Goal: Task Accomplishment & Management: Manage account settings

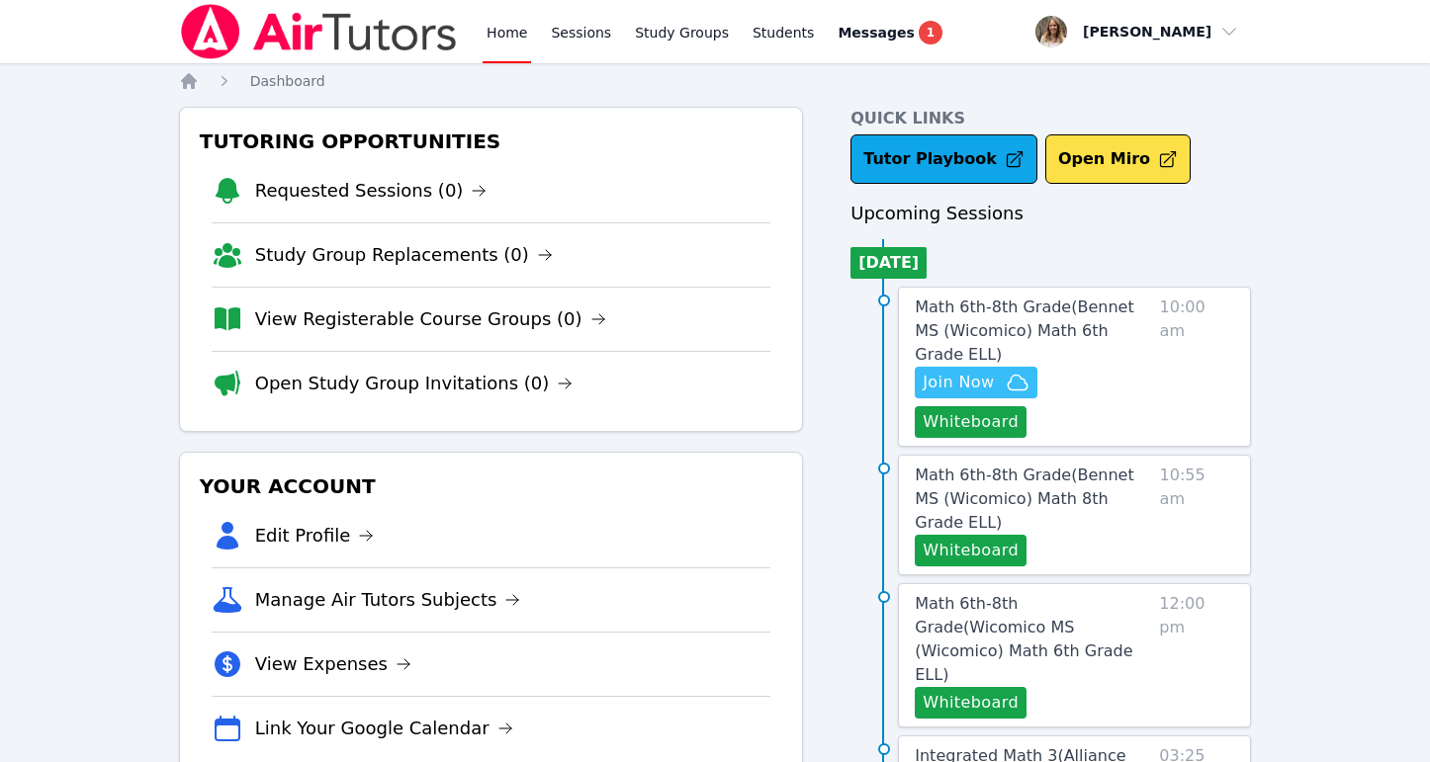
click at [954, 371] on span "Join Now" at bounding box center [958, 383] width 71 height 24
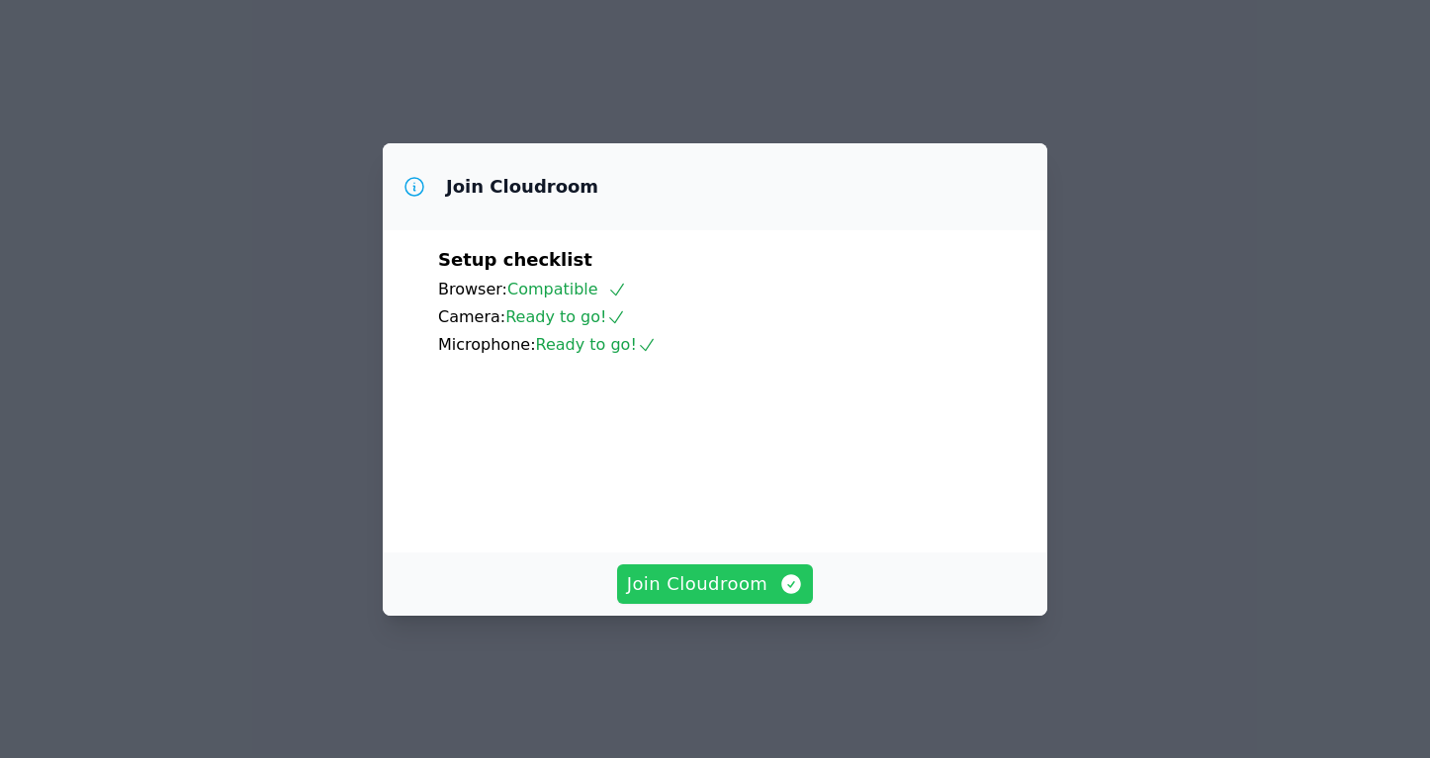
click at [753, 598] on span "Join Cloudroom" at bounding box center [715, 585] width 177 height 28
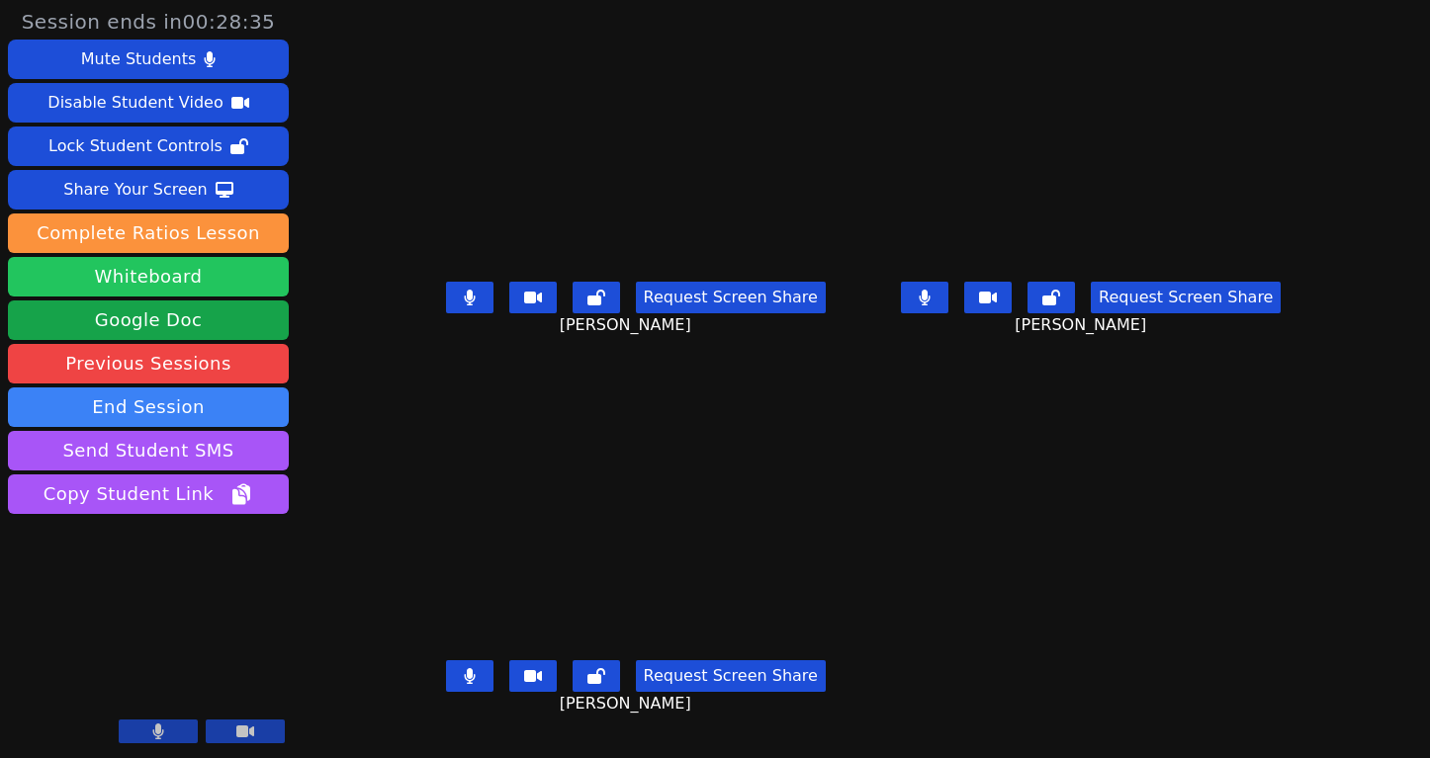
click at [243, 267] on button "Whiteboard" at bounding box center [148, 277] width 281 height 40
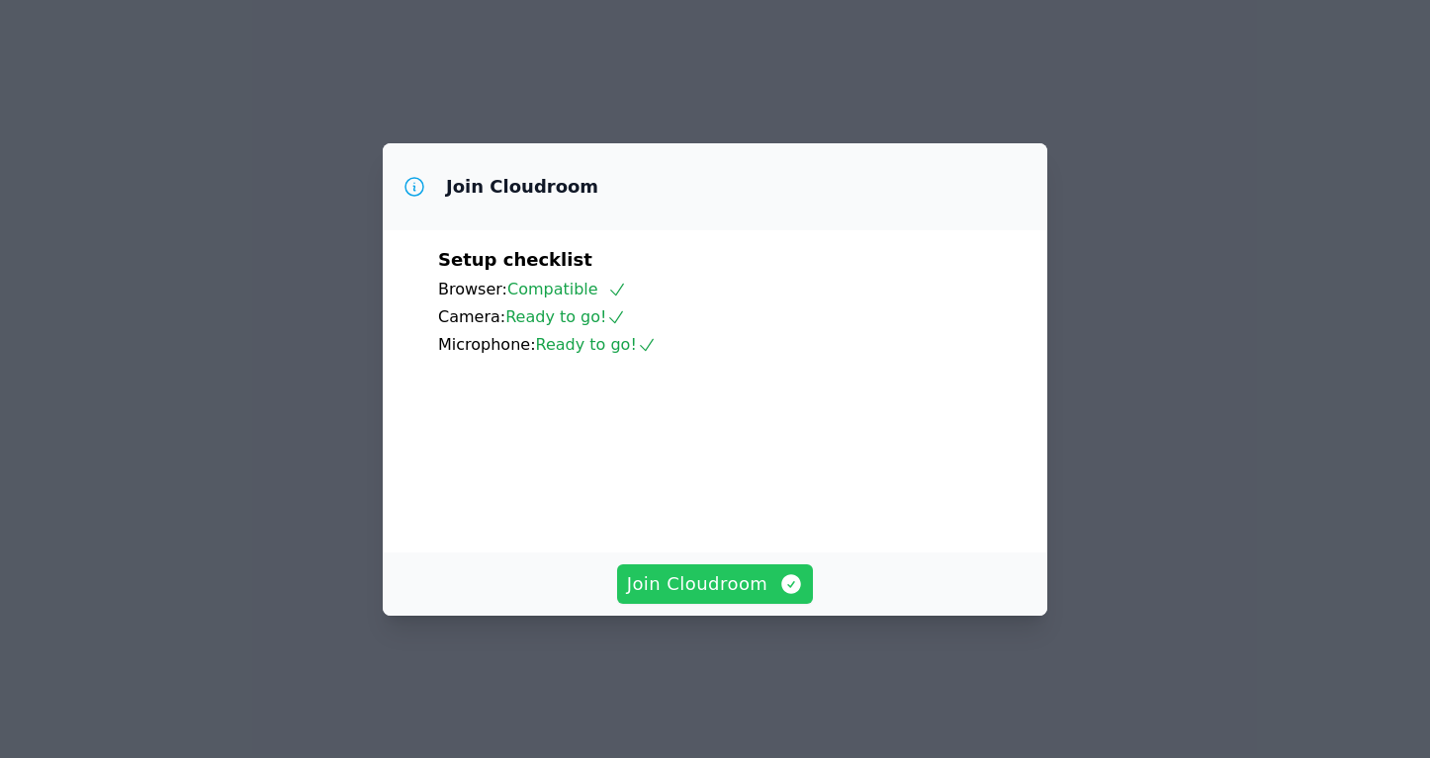
click at [717, 598] on span "Join Cloudroom" at bounding box center [715, 585] width 177 height 28
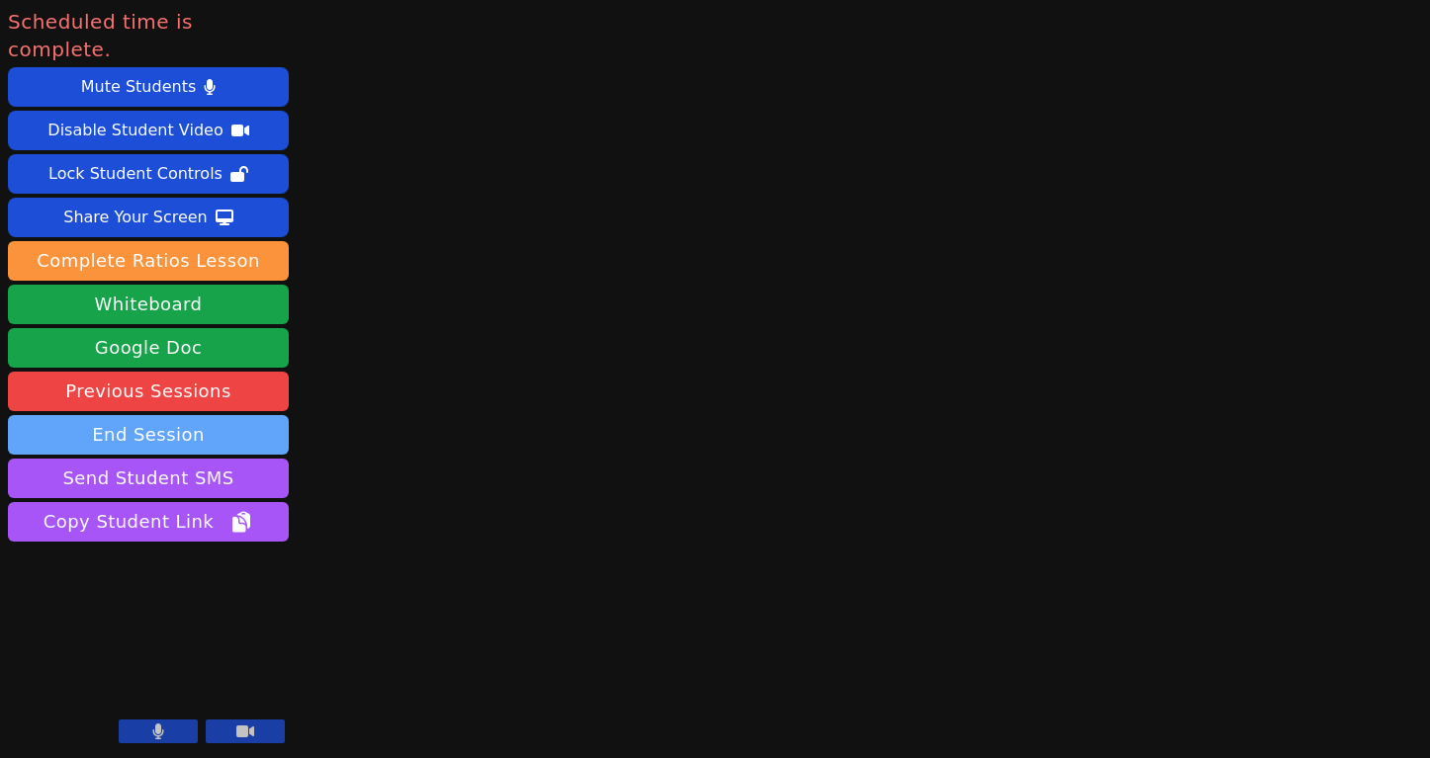
click at [193, 415] on button "End Session" at bounding box center [148, 435] width 281 height 40
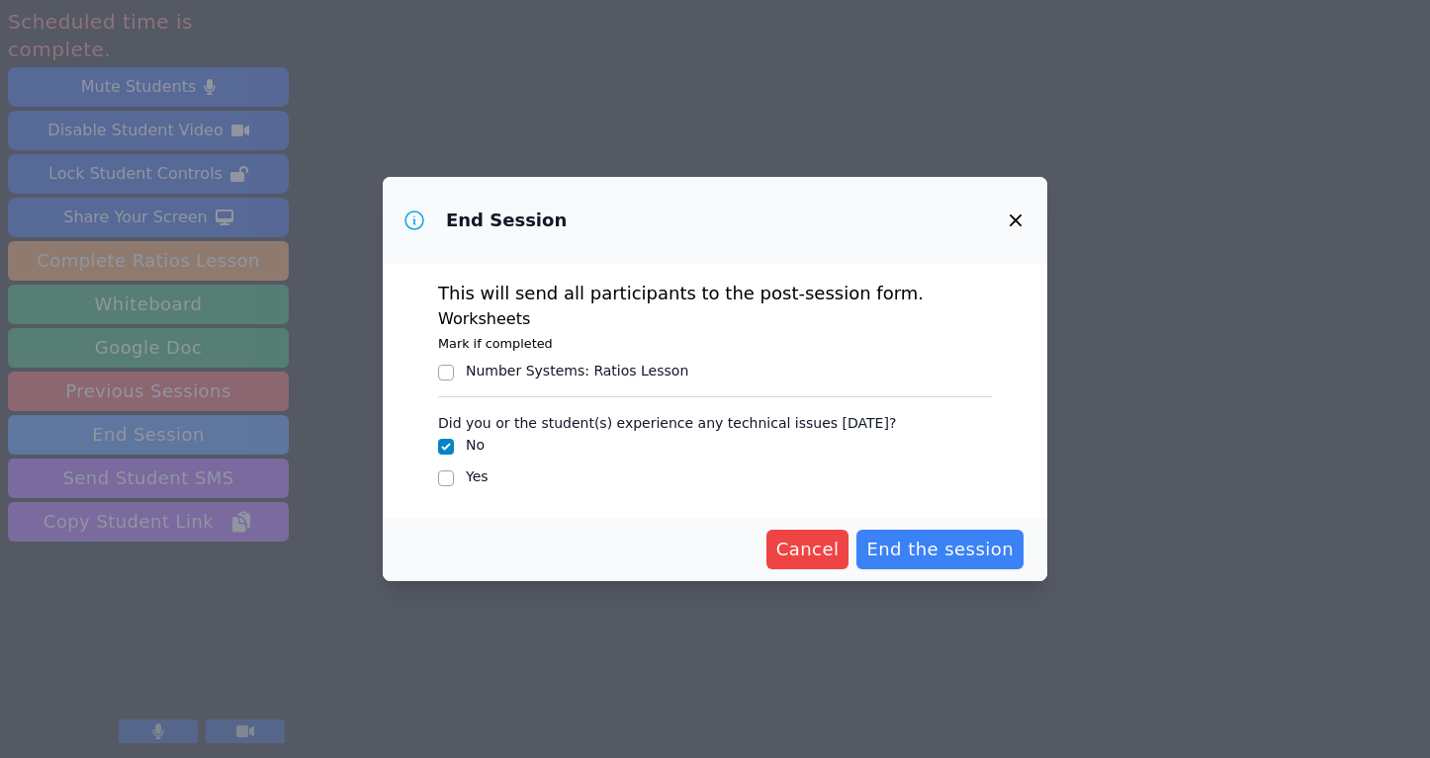
click at [862, 543] on div "Cancel End the session" at bounding box center [714, 550] width 617 height 40
click at [896, 548] on span "End the session" at bounding box center [939, 550] width 147 height 28
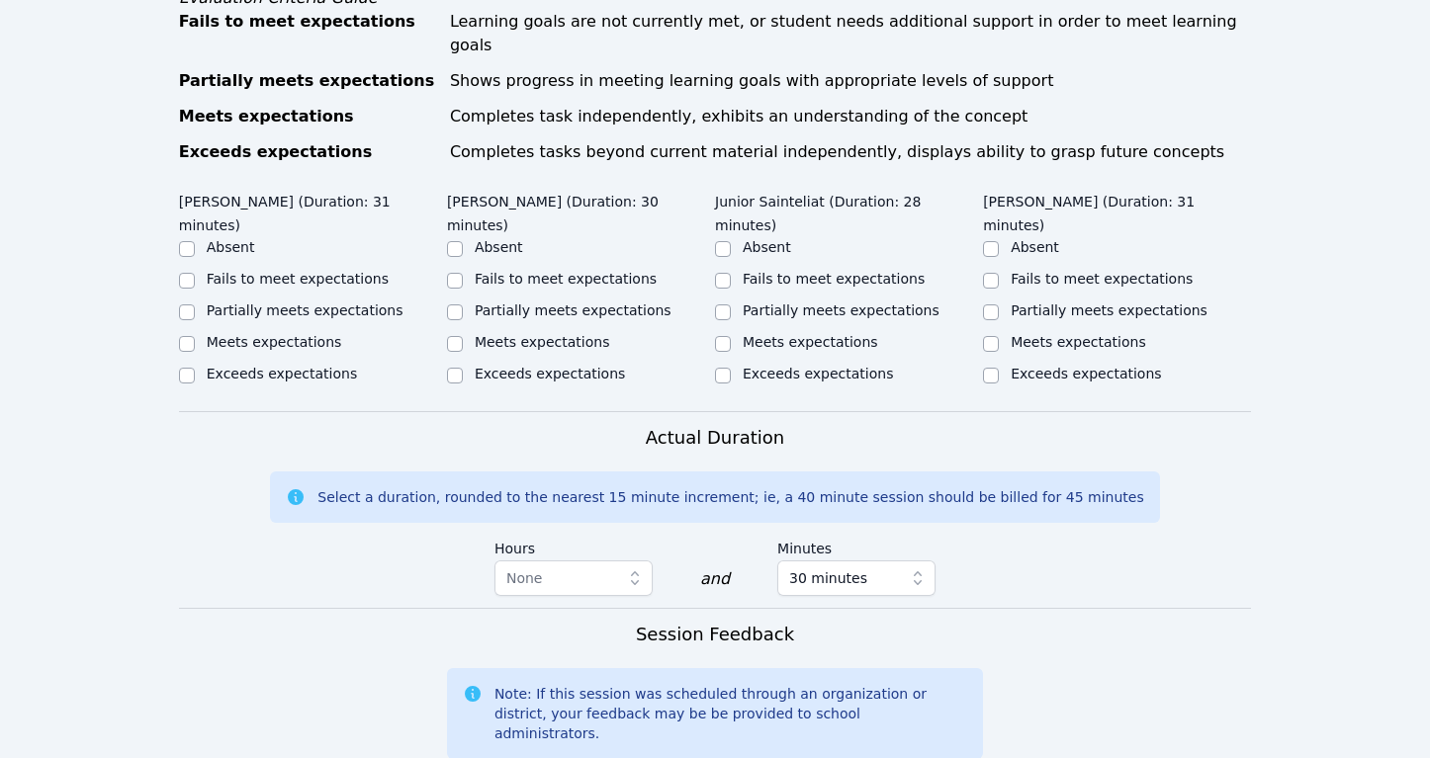
scroll to position [1030, 0]
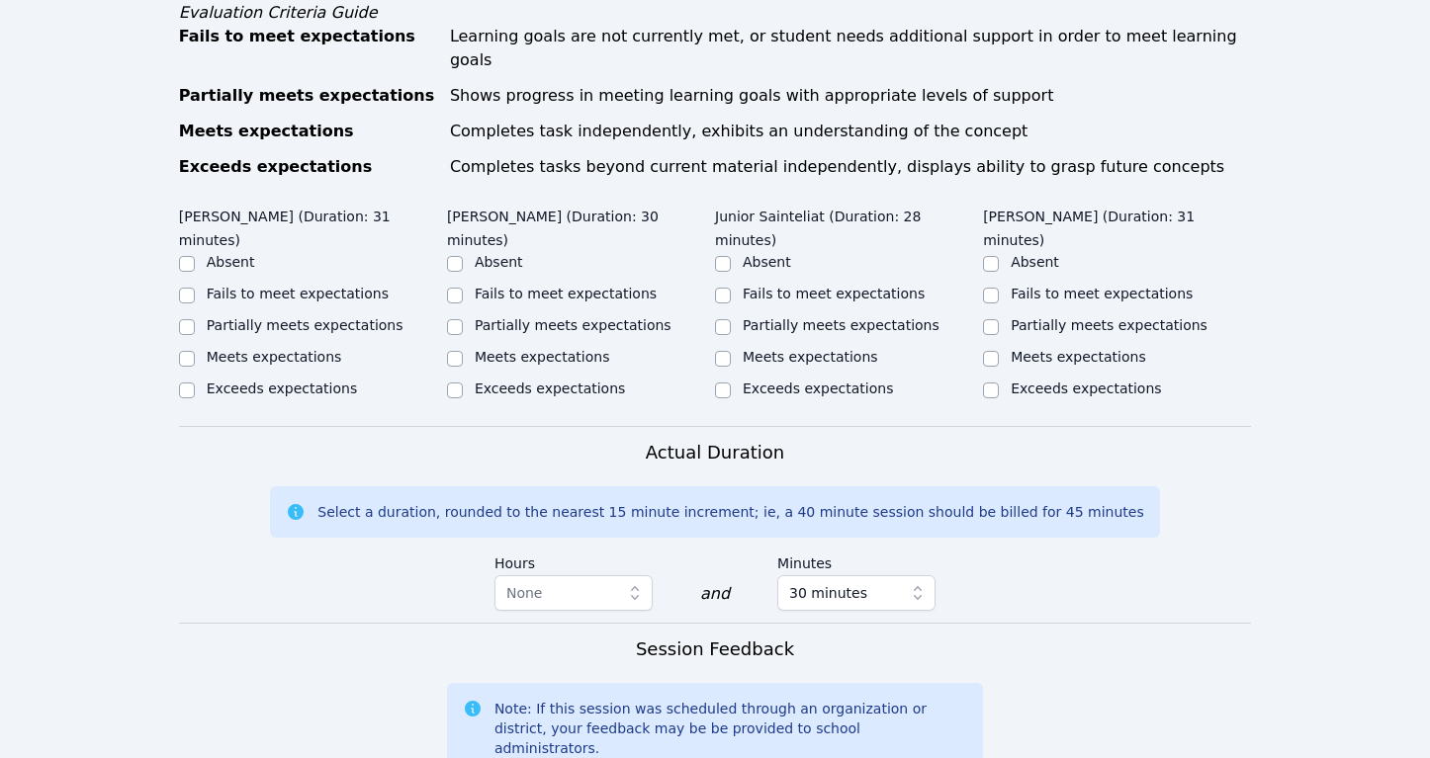
click at [238, 317] on label "Partially meets expectations" at bounding box center [305, 325] width 197 height 16
click at [195, 319] on input "Partially meets expectations" at bounding box center [187, 327] width 16 height 16
checkbox input "true"
click at [528, 317] on label "Partially meets expectations" at bounding box center [573, 325] width 197 height 16
click at [463, 319] on input "Partially meets expectations" at bounding box center [455, 327] width 16 height 16
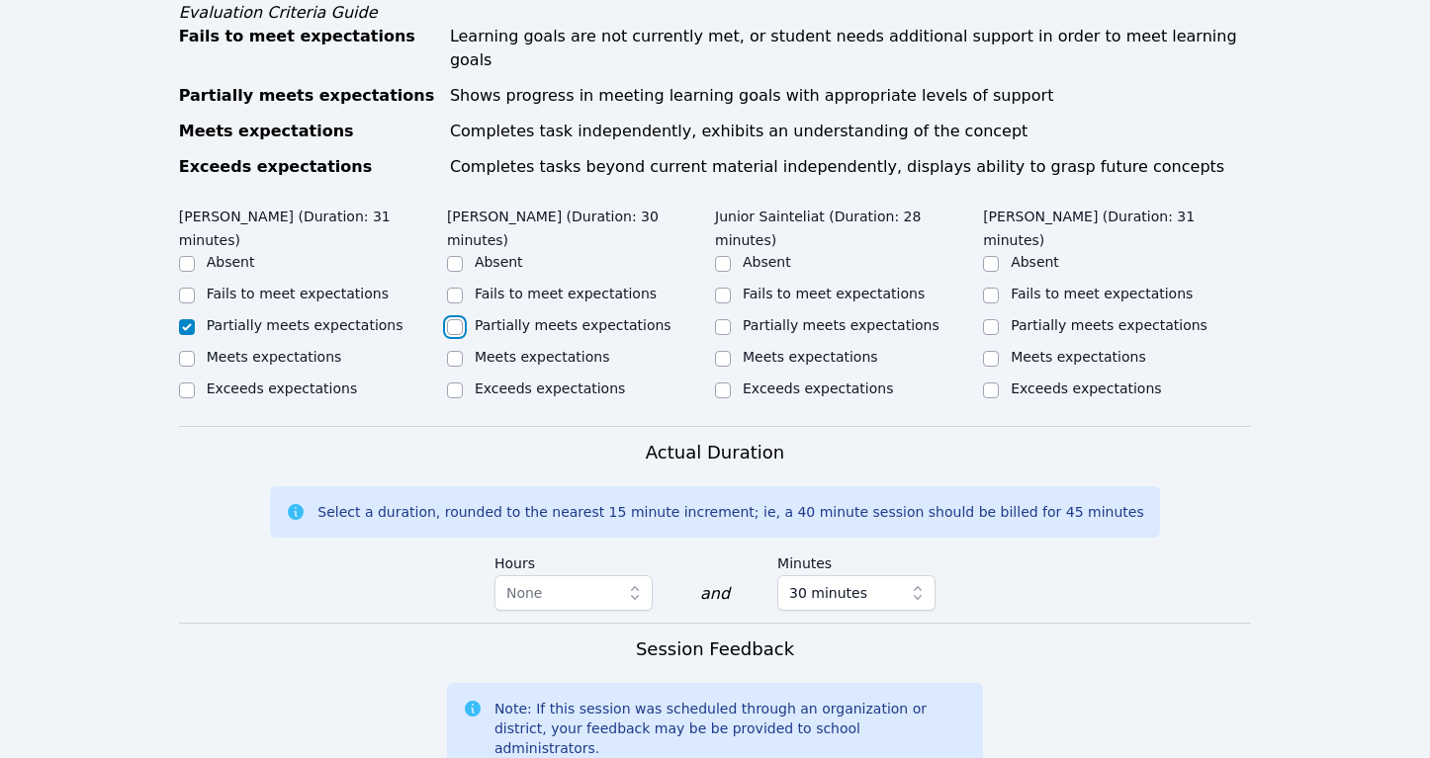
checkbox input "true"
click at [820, 317] on label "Partially meets expectations" at bounding box center [841, 325] width 197 height 16
click at [731, 319] on input "Partially meets expectations" at bounding box center [723, 327] width 16 height 16
checkbox input "true"
click at [1012, 317] on label "Partially meets expectations" at bounding box center [1109, 325] width 197 height 16
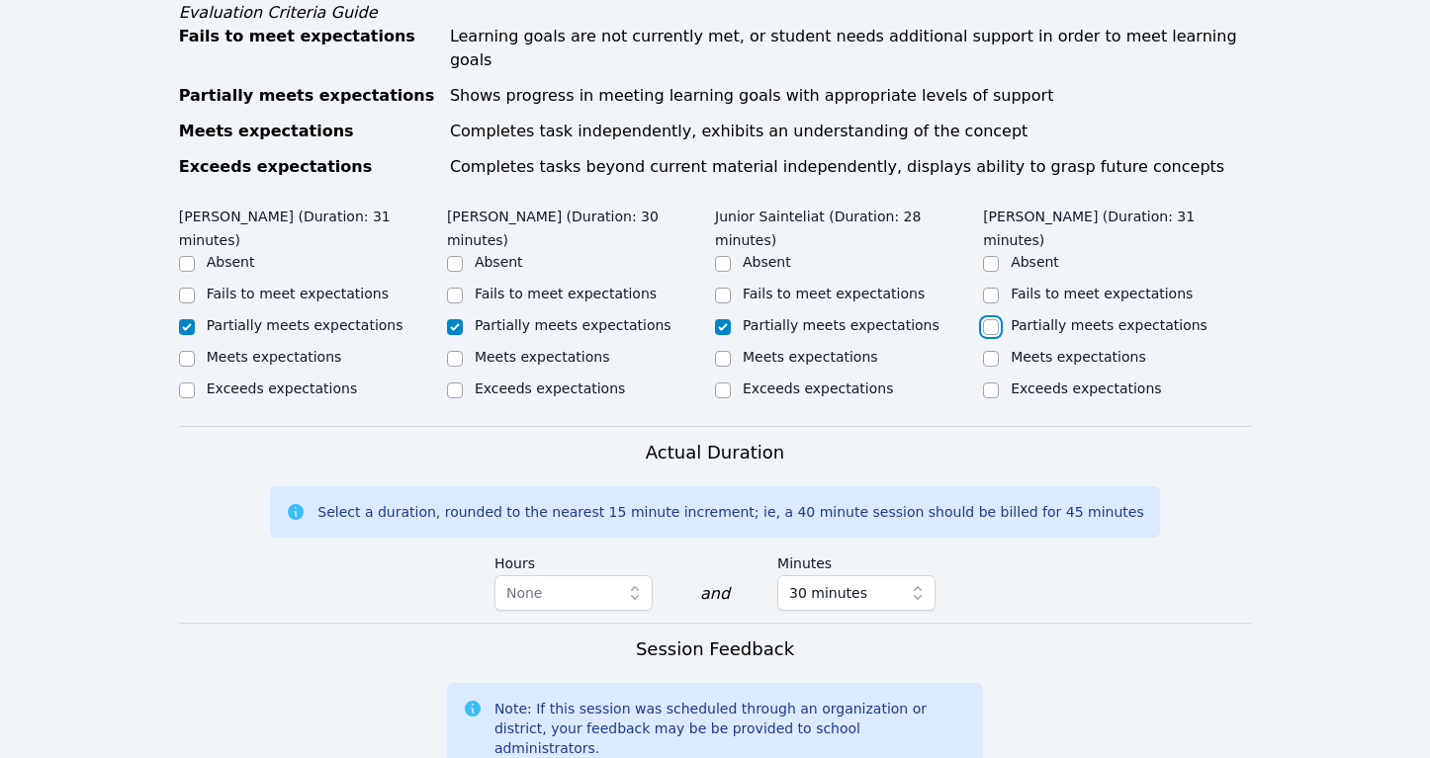
click at [999, 319] on input "Partially meets expectations" at bounding box center [991, 327] width 16 height 16
checkbox input "true"
click at [451, 351] on input "Meets expectations" at bounding box center [455, 359] width 16 height 16
checkbox input "true"
checkbox input "false"
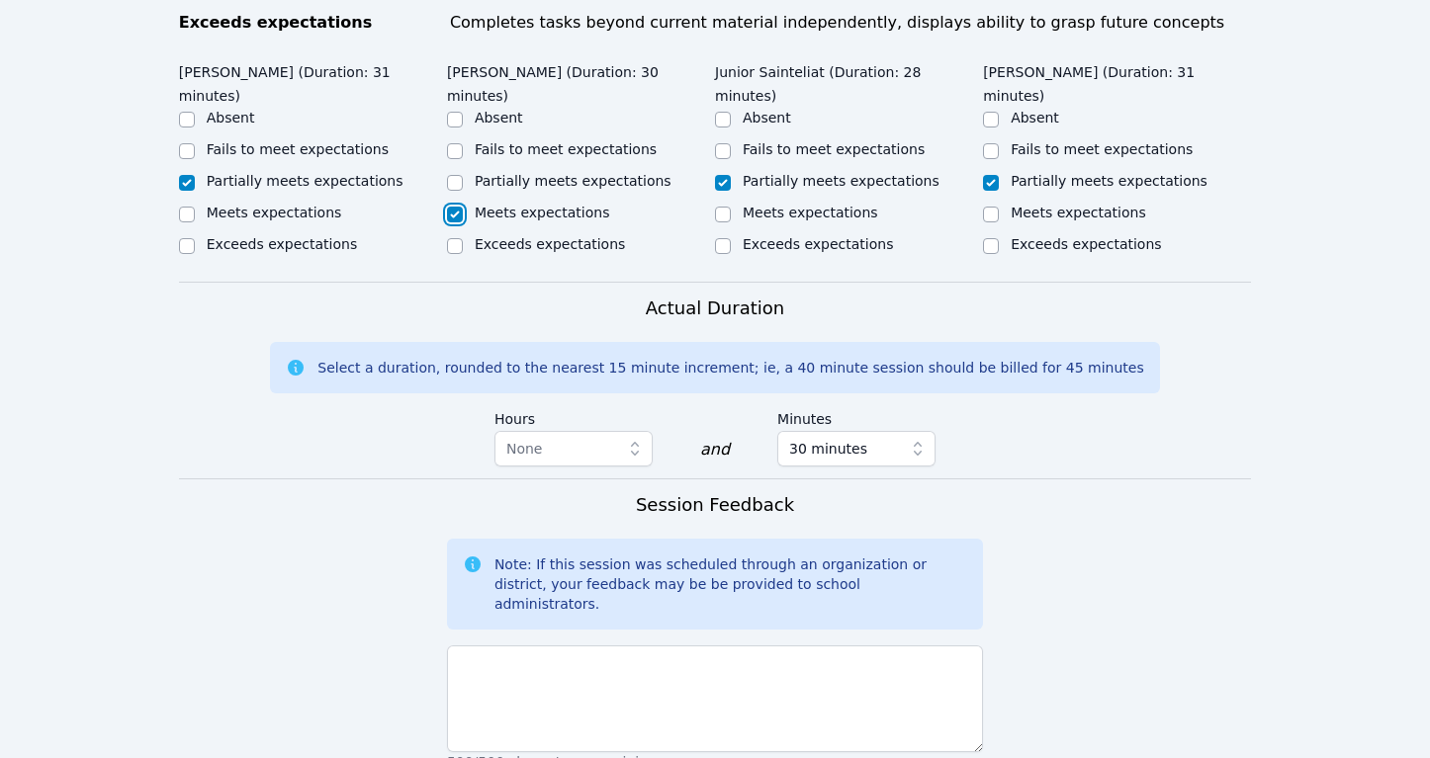
scroll to position [1186, 0]
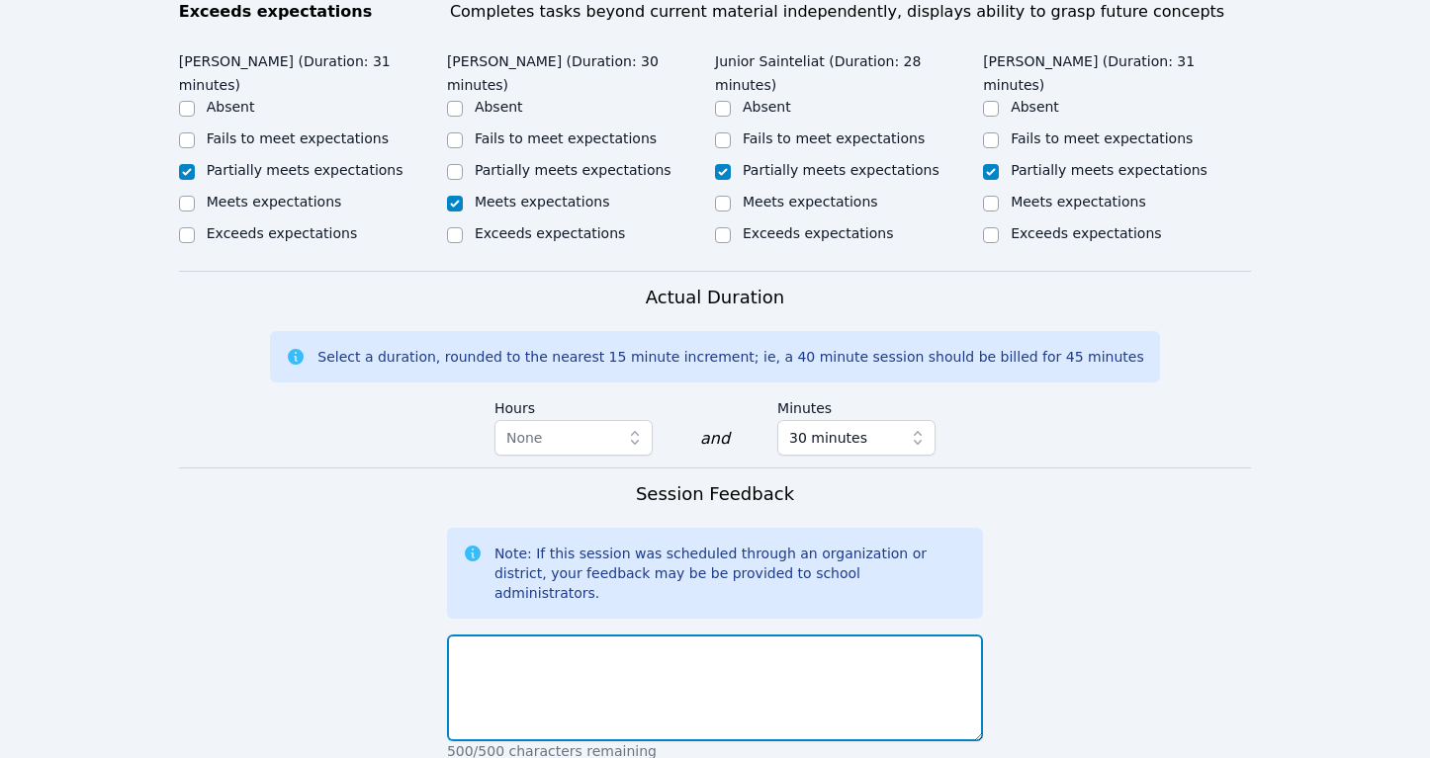
click at [508, 635] on textarea at bounding box center [715, 688] width 536 height 107
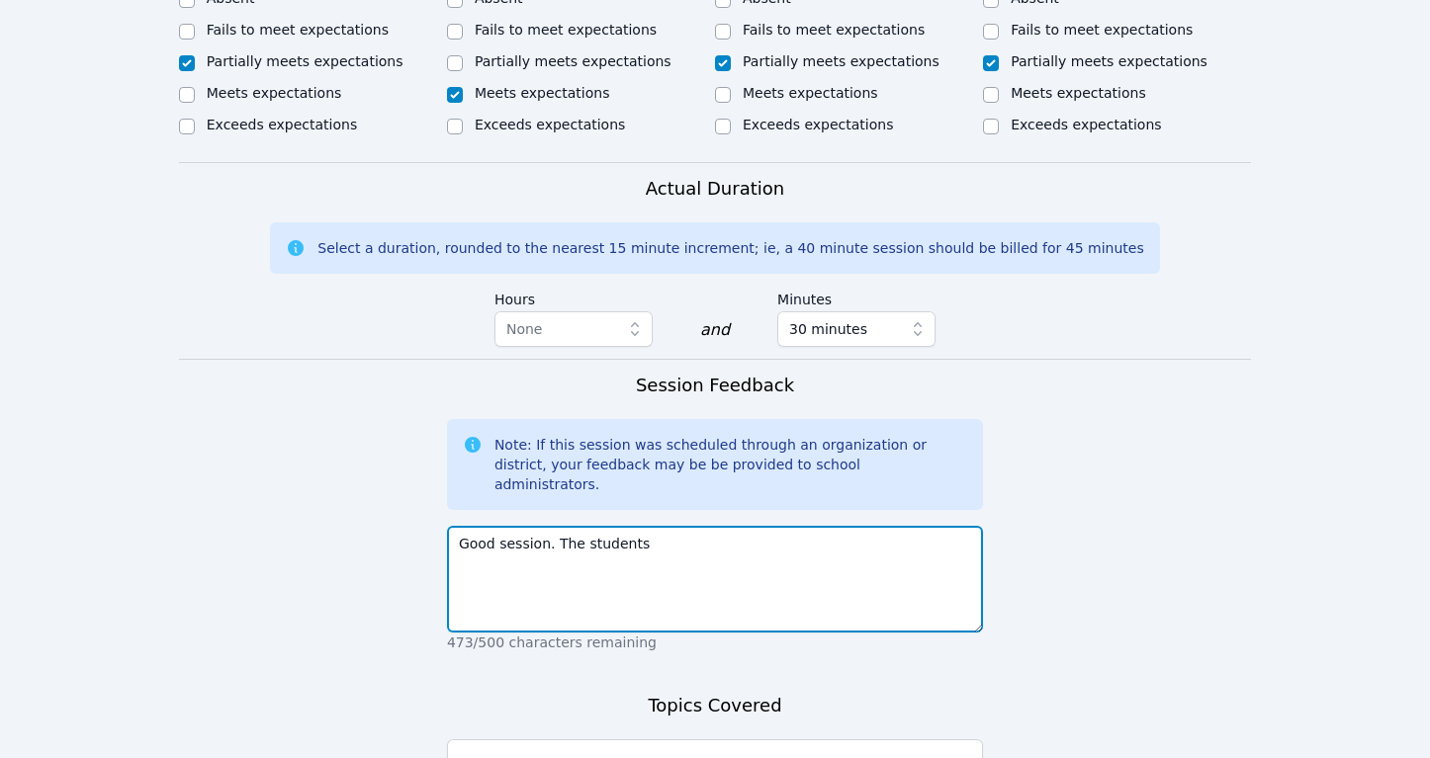
scroll to position [1330, 0]
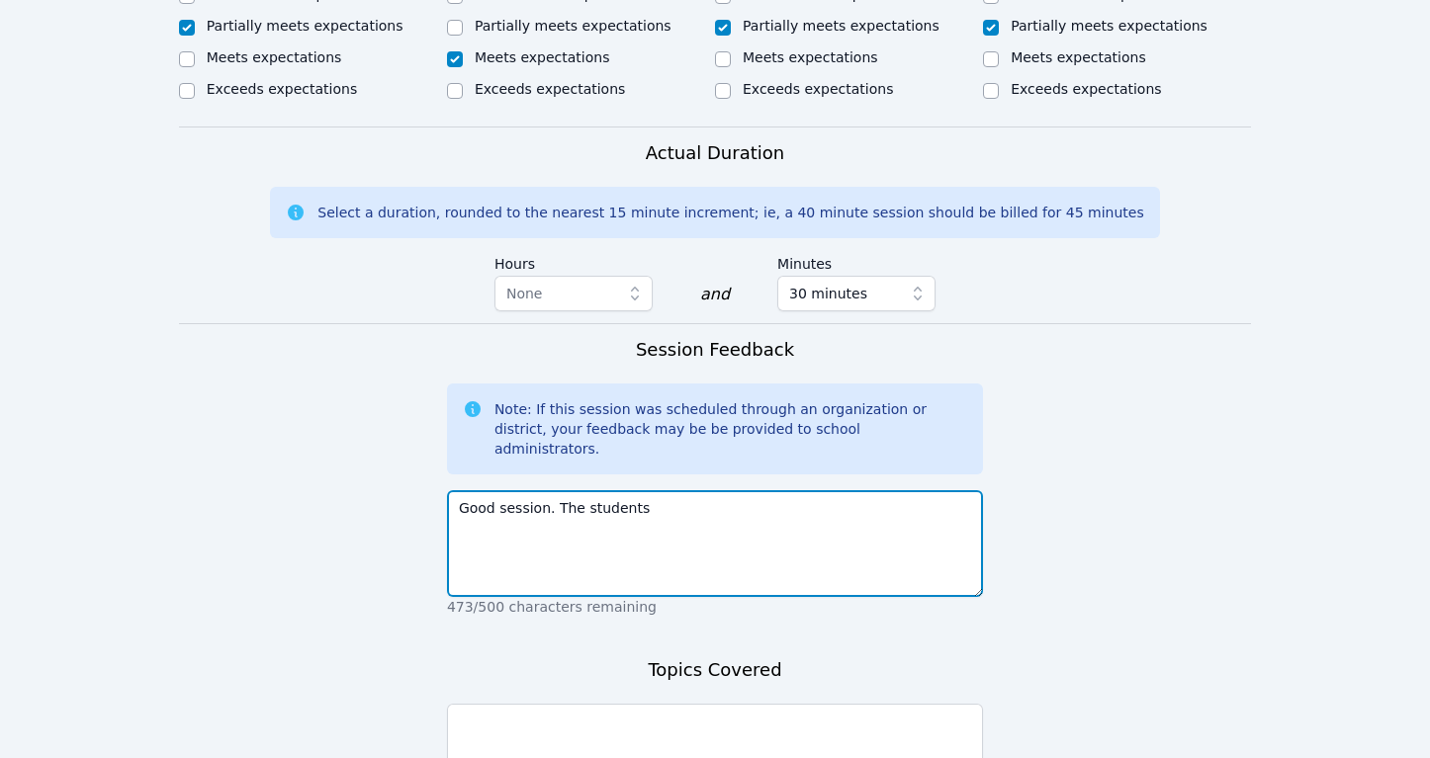
type textarea "Good session. The students"
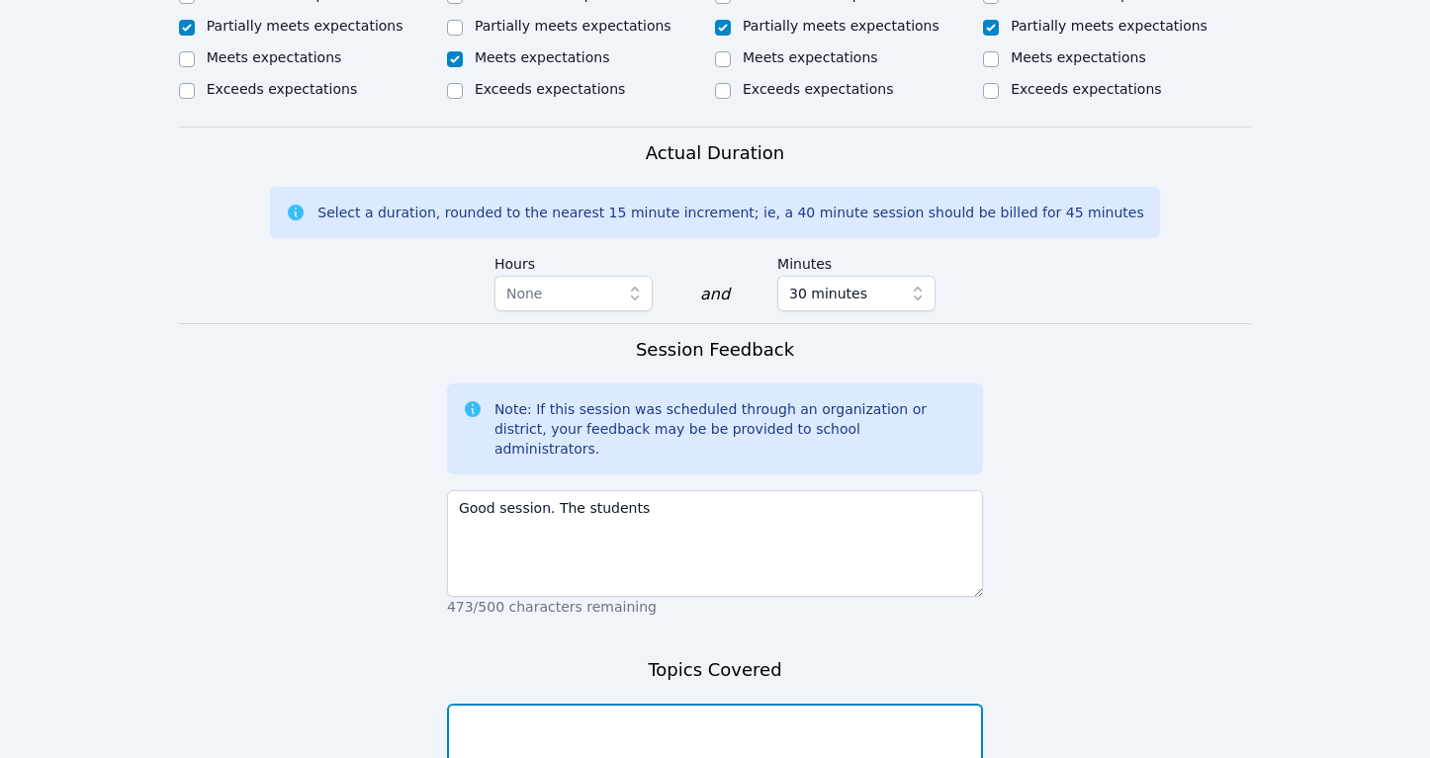
click at [544, 704] on textarea at bounding box center [715, 757] width 536 height 107
click at [523, 704] on textarea "Area of a triangle, rectangle" at bounding box center [715, 757] width 536 height 107
click at [575, 704] on textarea "Area of a triangle, rectangle" at bounding box center [715, 757] width 536 height 107
type textarea "Area of a triangle and a rectangle"
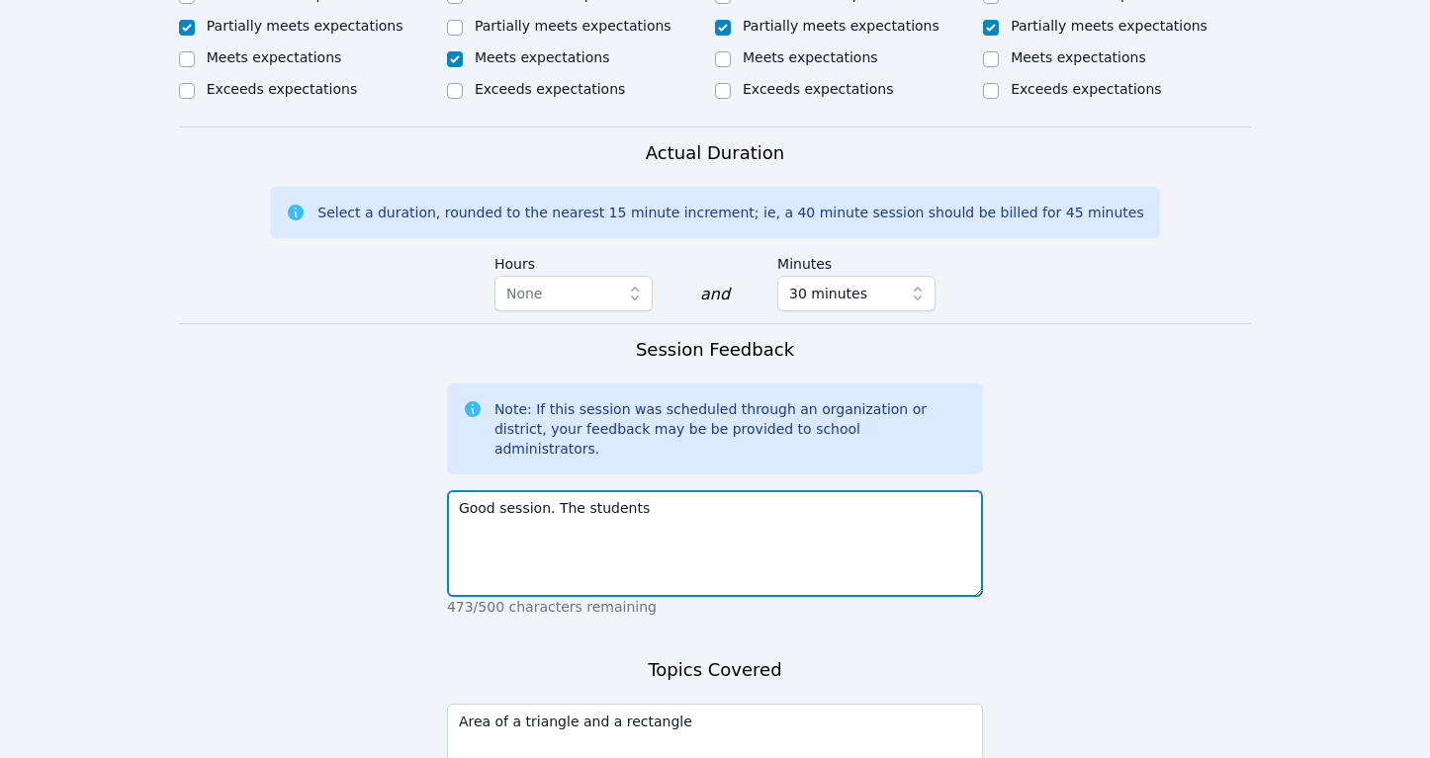
click at [667, 490] on textarea "Good session. The students" at bounding box center [715, 543] width 536 height 107
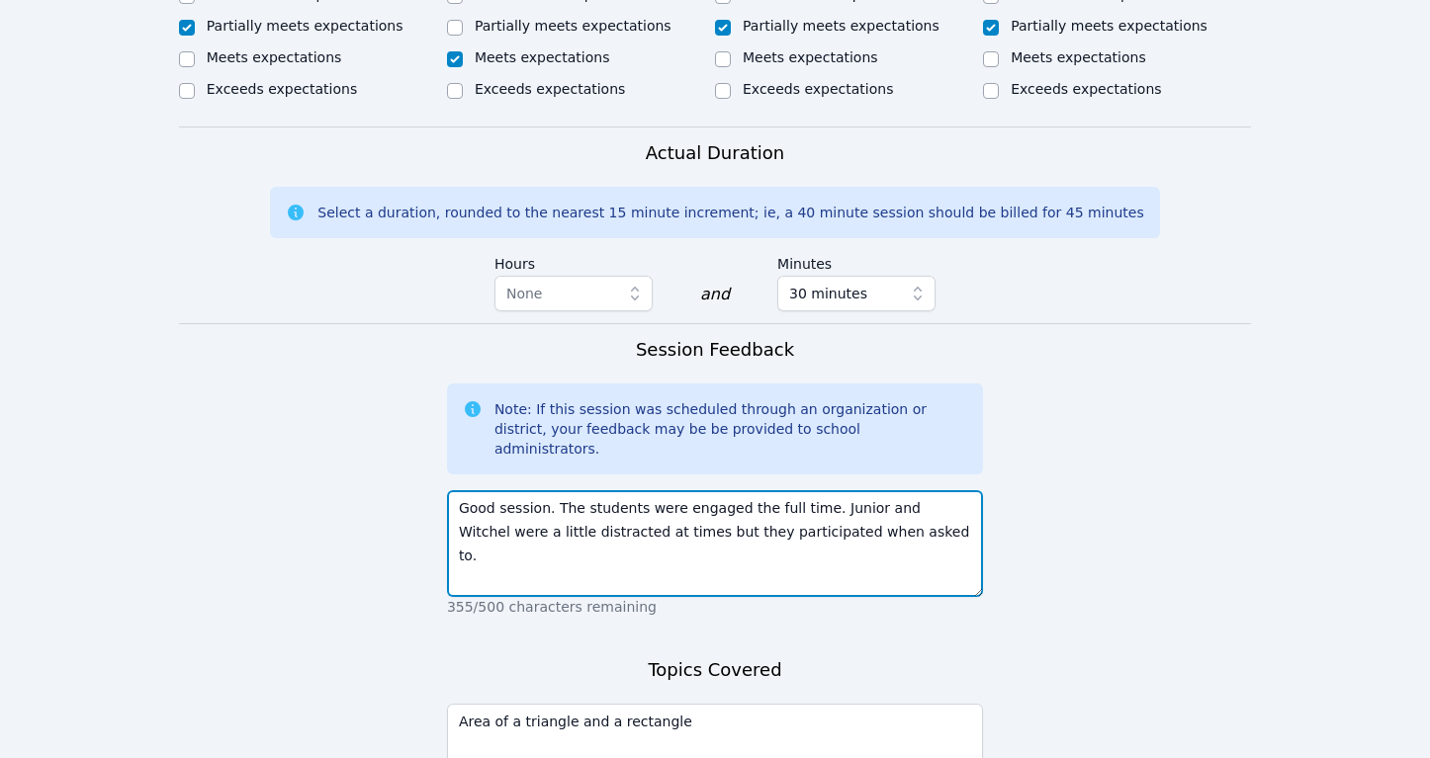
click at [818, 490] on textarea "Good session. The students were engaged the full time. Junior and Witchel were …" at bounding box center [715, 543] width 536 height 107
click at [951, 490] on textarea "Good session. The students were engaged the full time, even when Junior and Wit…" at bounding box center [715, 543] width 536 height 107
click at [874, 490] on textarea "Good session. The students were engaged the full time, even when Junior and Wit…" at bounding box center [715, 543] width 536 height 107
drag, startPoint x: 820, startPoint y: 374, endPoint x: 868, endPoint y: 374, distance: 48.5
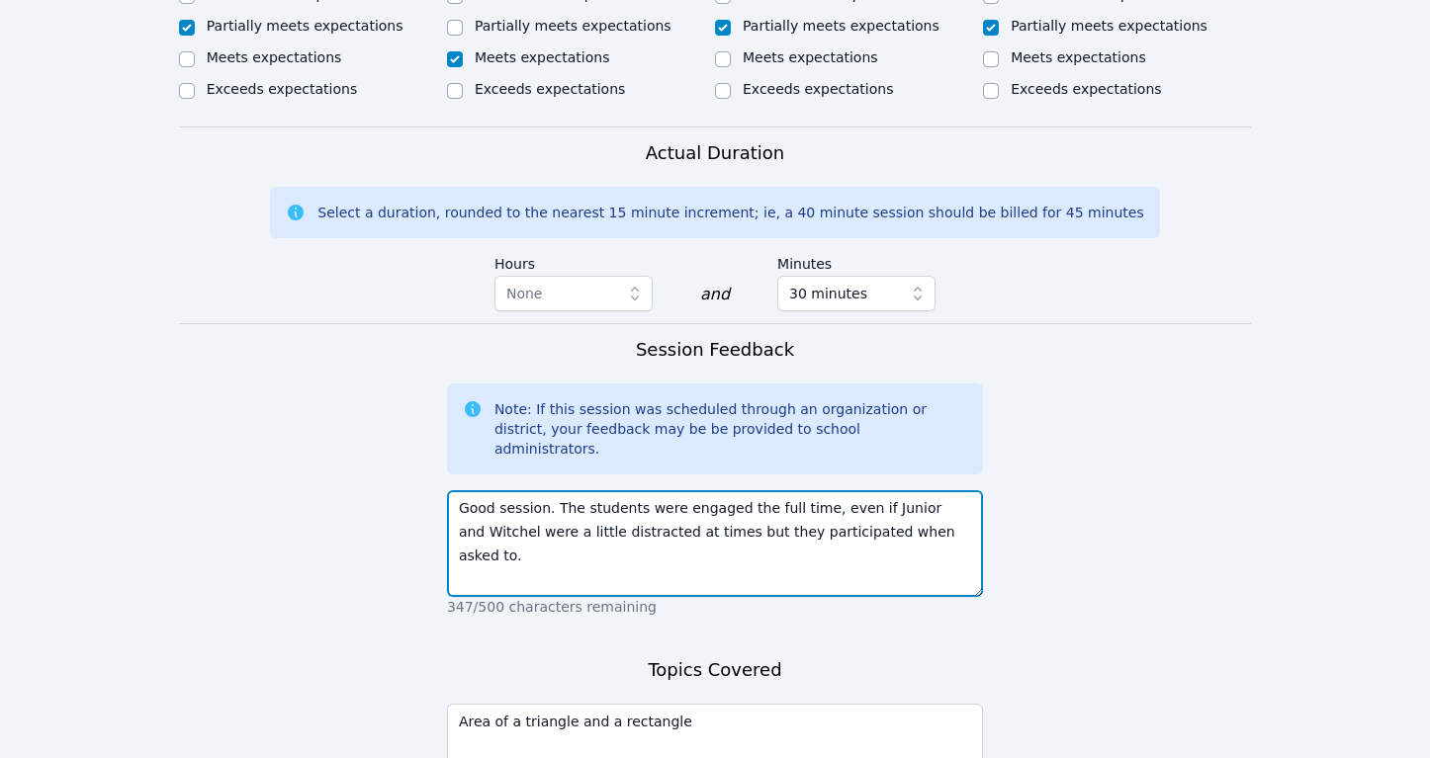
click at [868, 490] on textarea "Good session. The students were engaged the full time, even if Junior and Witch…" at bounding box center [715, 543] width 536 height 107
click at [927, 490] on textarea "Good session. The students were engaged the full time. Junior and Witchel were …" at bounding box center [715, 543] width 536 height 107
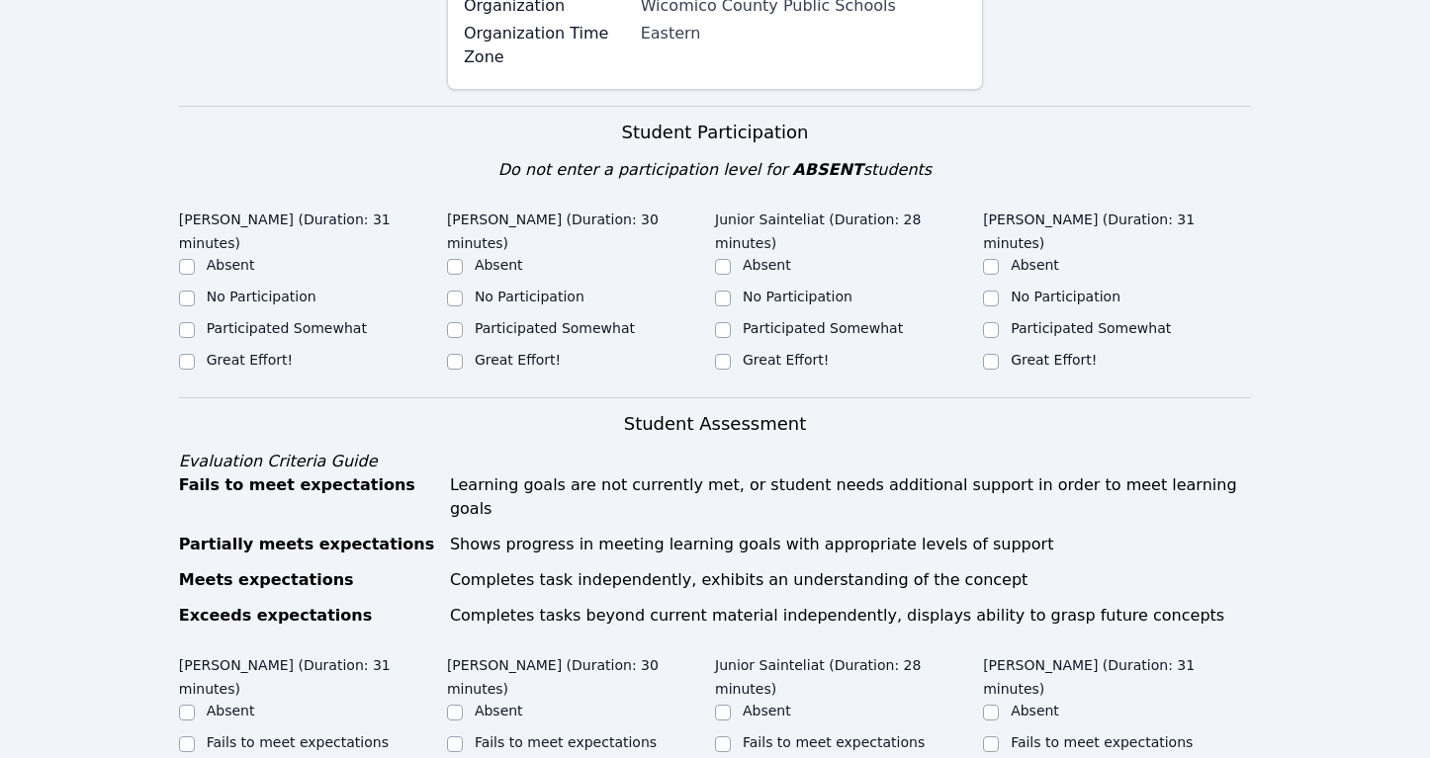
scroll to position [580, 0]
type textarea "Good session. The students were engaged the full time. Junior and Witchel were …"
click at [1039, 353] on label "Great Effort!" at bounding box center [1054, 361] width 86 height 16
click at [999, 355] on input "Great Effort!" at bounding box center [991, 363] width 16 height 16
checkbox input "true"
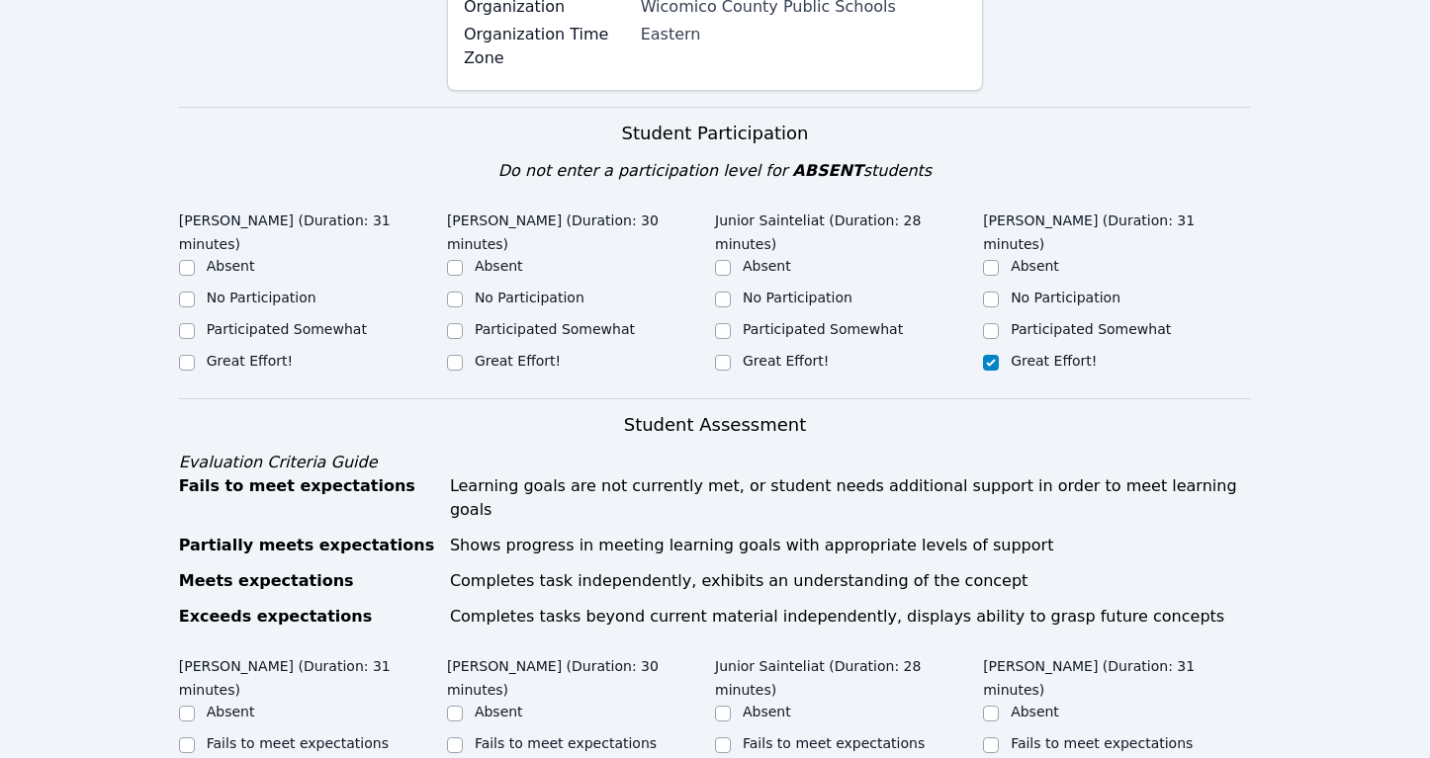
click at [789, 353] on label "Great Effort!" at bounding box center [786, 361] width 86 height 16
click at [731, 355] on input "Great Effort!" at bounding box center [723, 363] width 16 height 16
checkbox input "true"
click at [543, 277] on ul "Absent No Participation Participated Somewhat Great Effort!" at bounding box center [581, 315] width 268 height 119
click at [522, 353] on label "Great Effort!" at bounding box center [518, 361] width 86 height 16
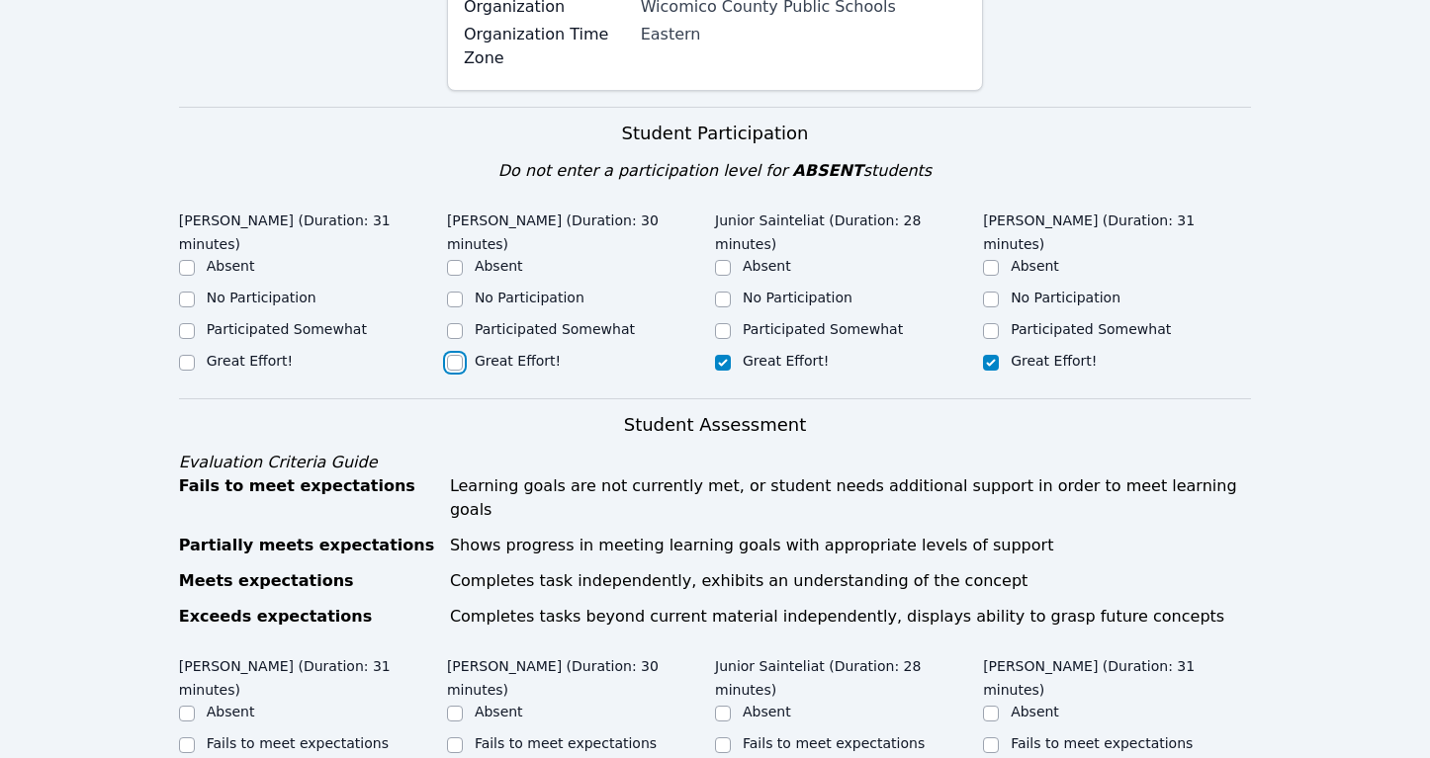
click at [463, 355] on input "Great Effort!" at bounding box center [455, 363] width 16 height 16
checkbox input "true"
click at [225, 353] on label "Great Effort!" at bounding box center [250, 361] width 86 height 16
click at [195, 355] on input "Great Effort!" at bounding box center [187, 363] width 16 height 16
checkbox input "true"
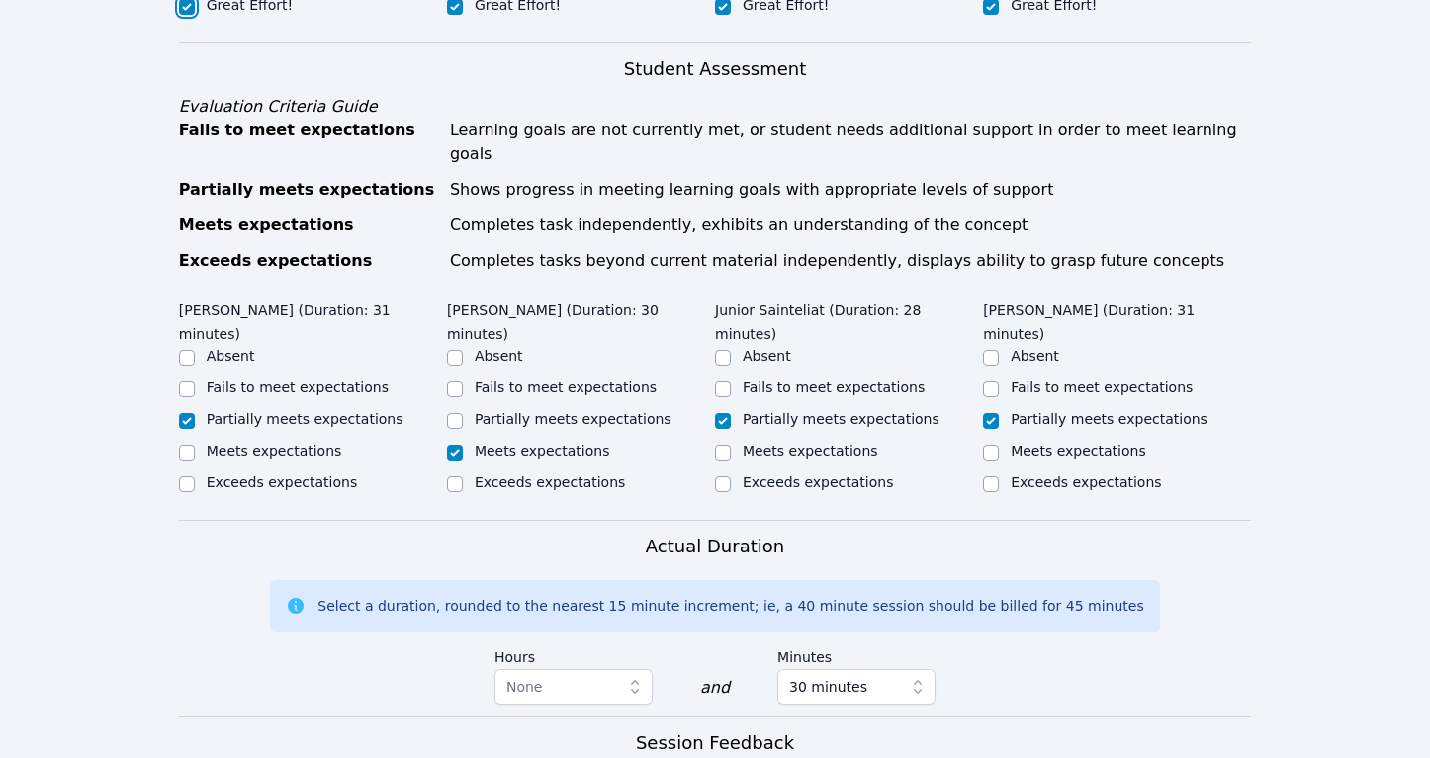
scroll to position [1201, 0]
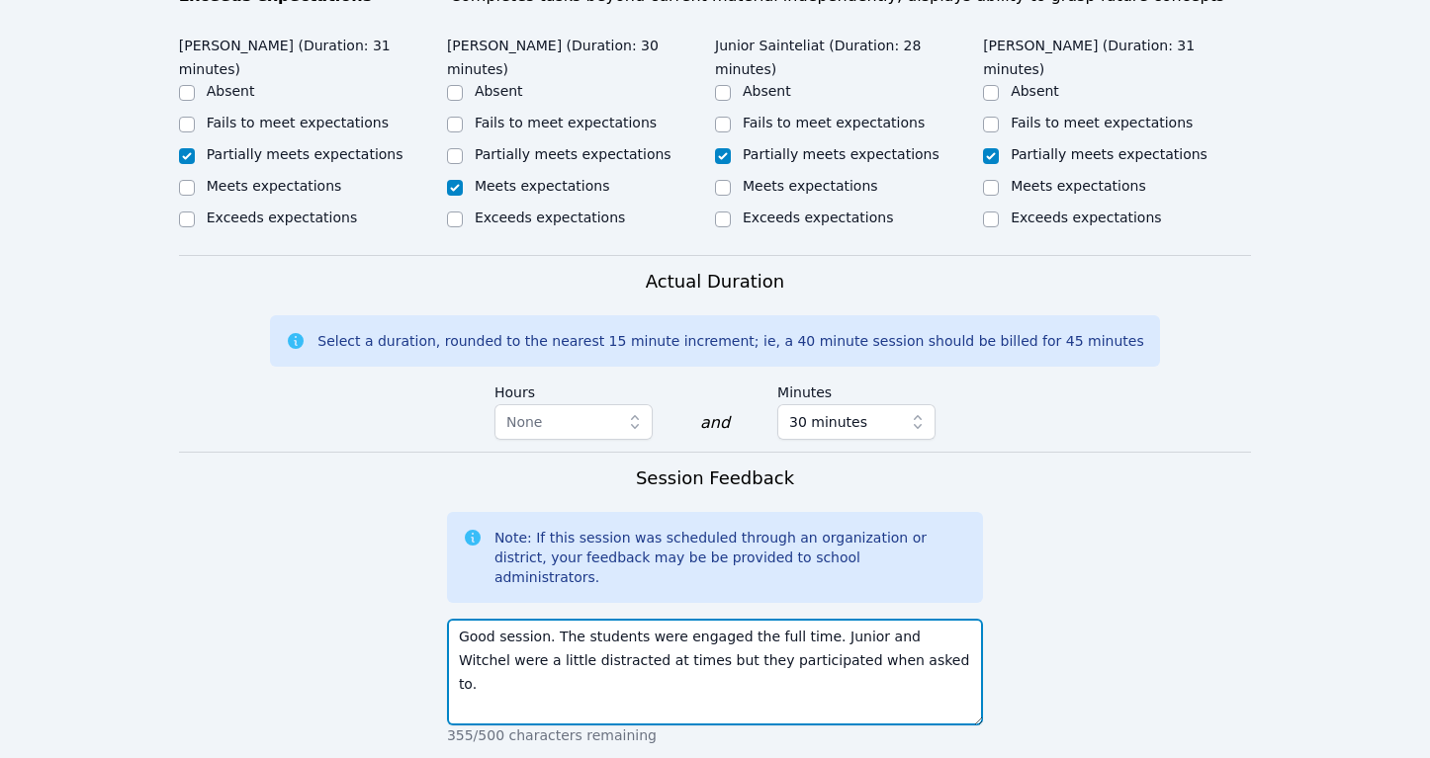
click at [881, 619] on textarea "Good session. The students were engaged the full time. Junior and Witchel were …" at bounding box center [715, 672] width 536 height 107
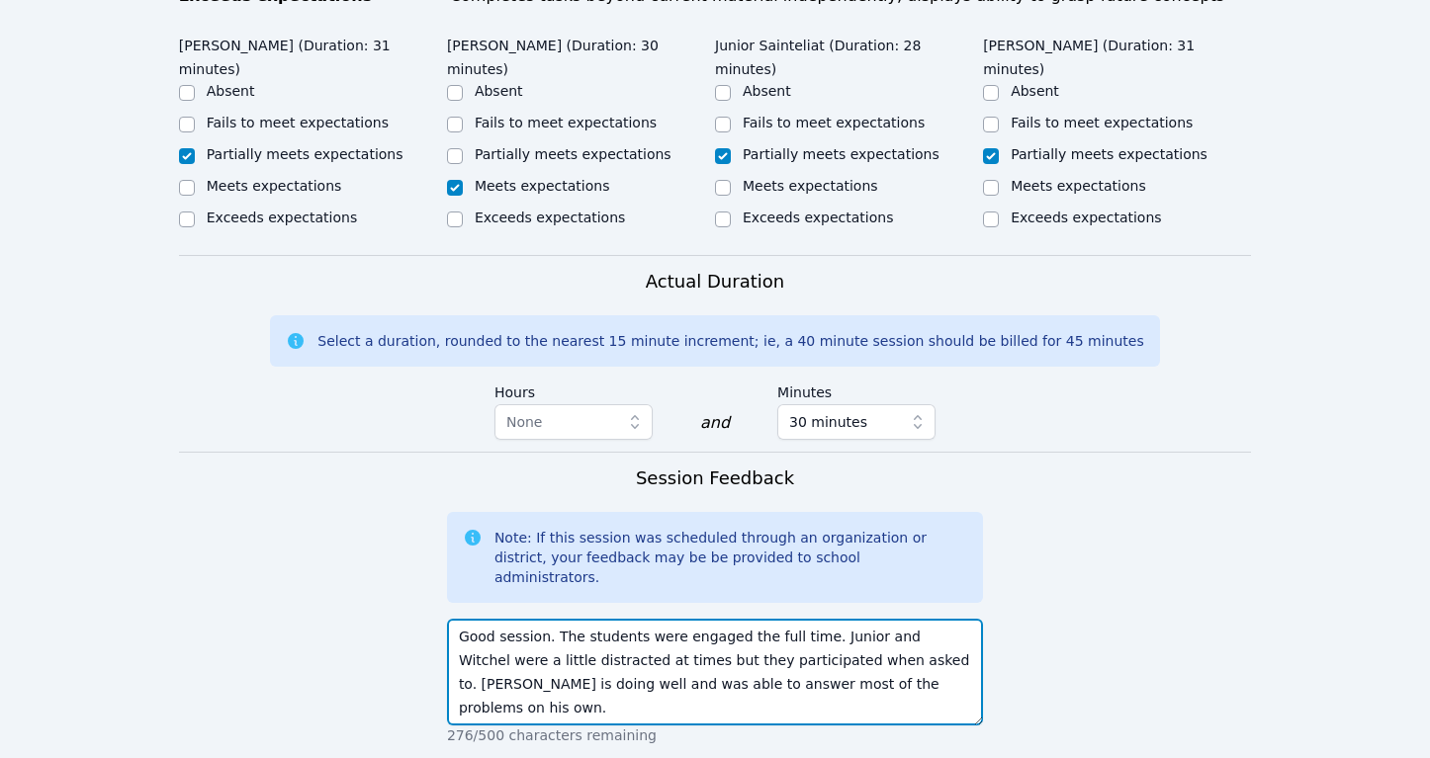
click at [784, 619] on textarea "Good session. The students were engaged the full time. Junior and Witchel were …" at bounding box center [715, 672] width 536 height 107
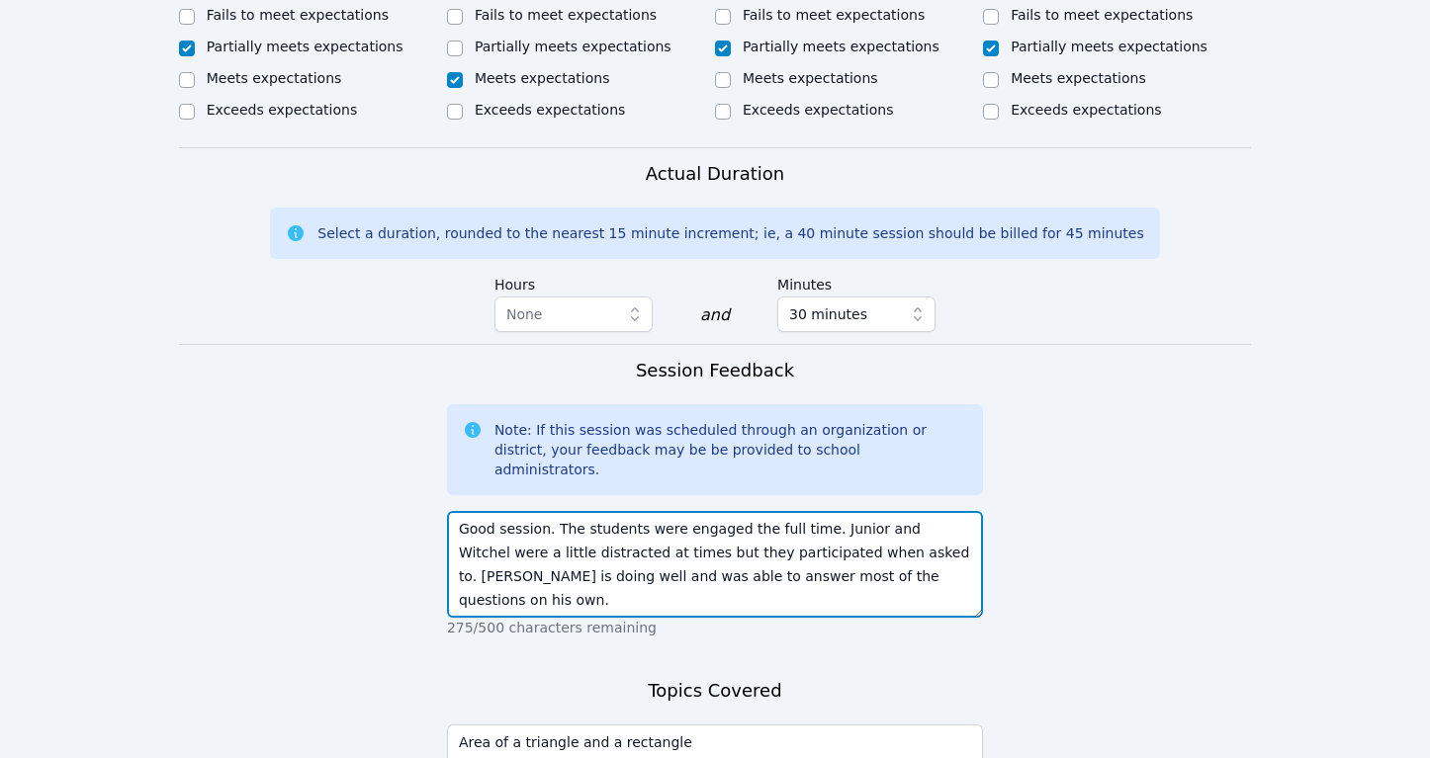
scroll to position [1356, 0]
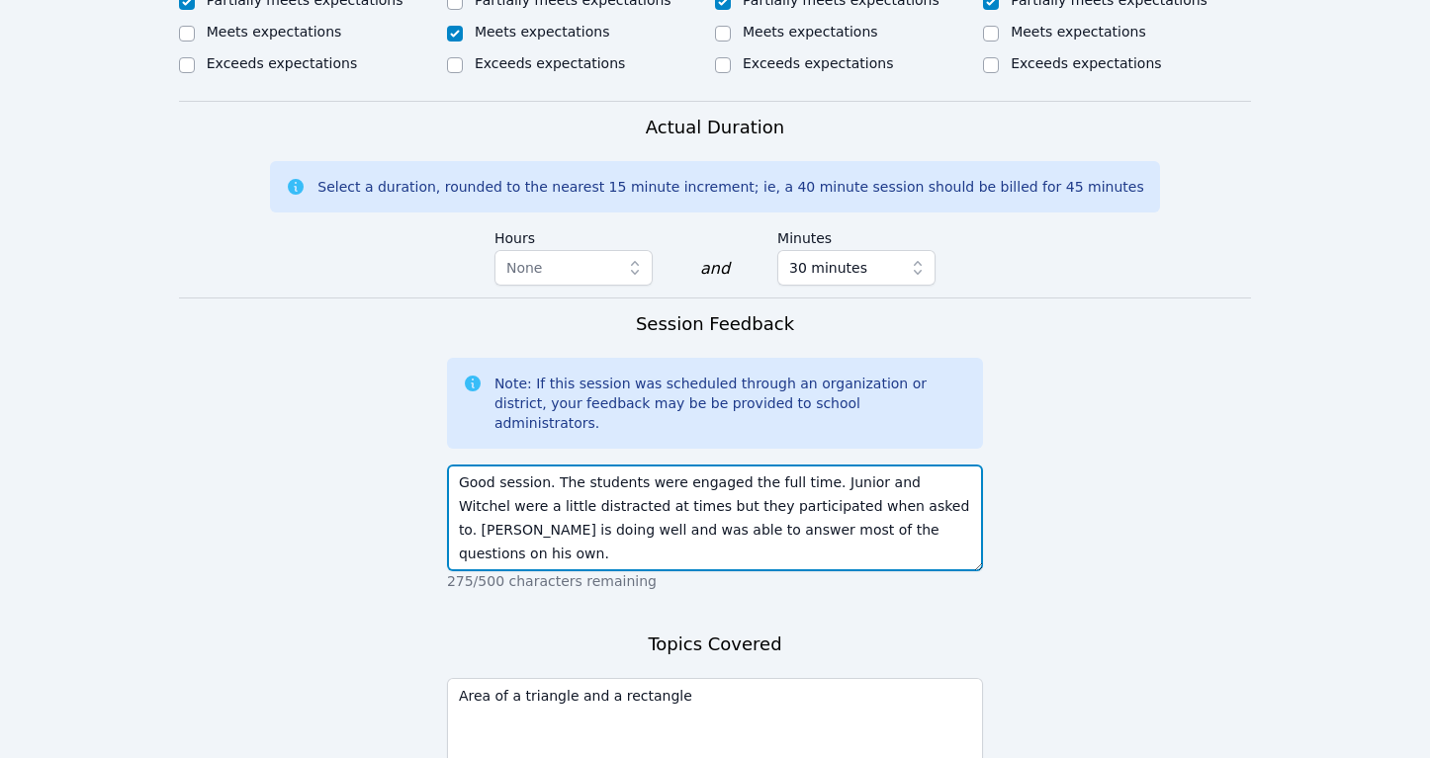
type textarea "Good session. The students were engaged the full time. Junior and Witchel were …"
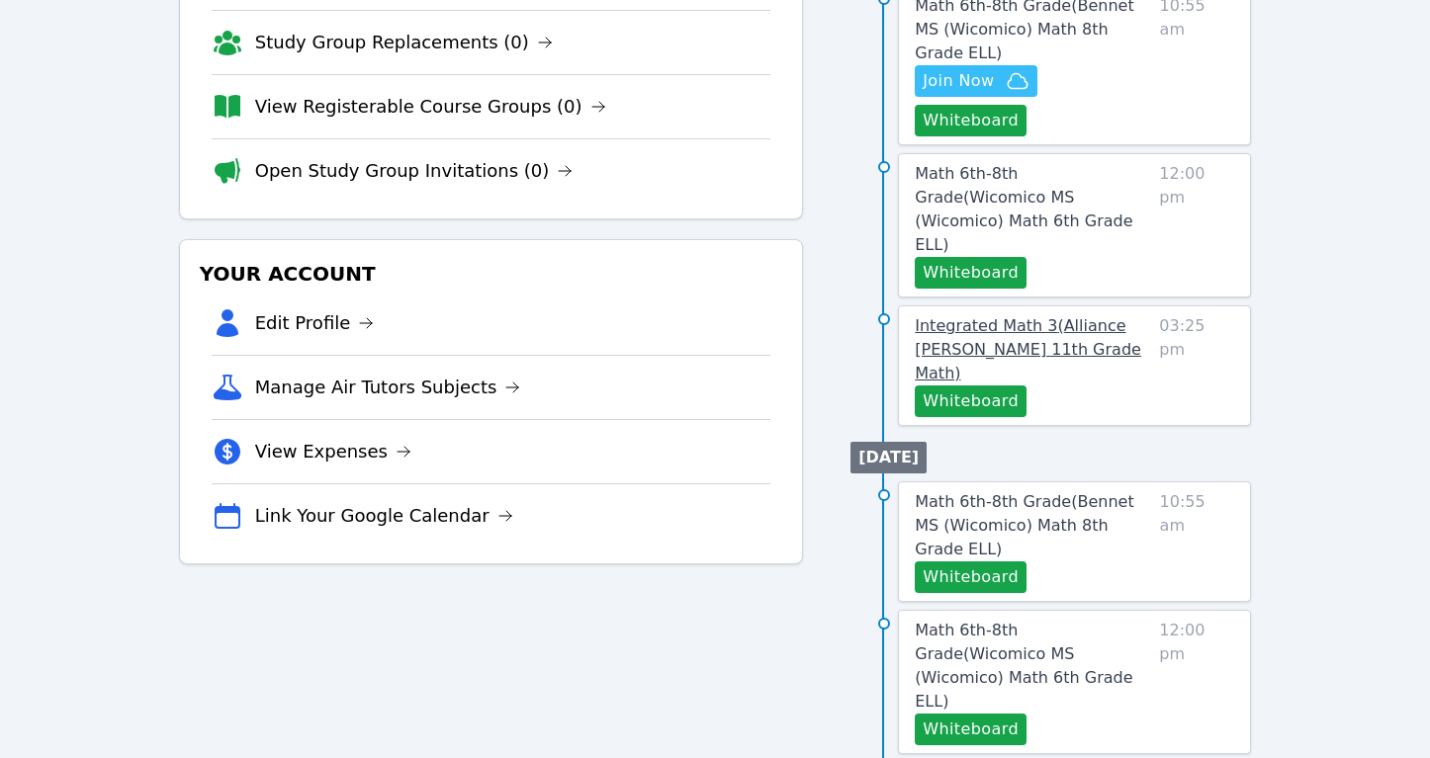
scroll to position [347, 0]
click at [973, 561] on button "Whiteboard" at bounding box center [971, 577] width 112 height 32
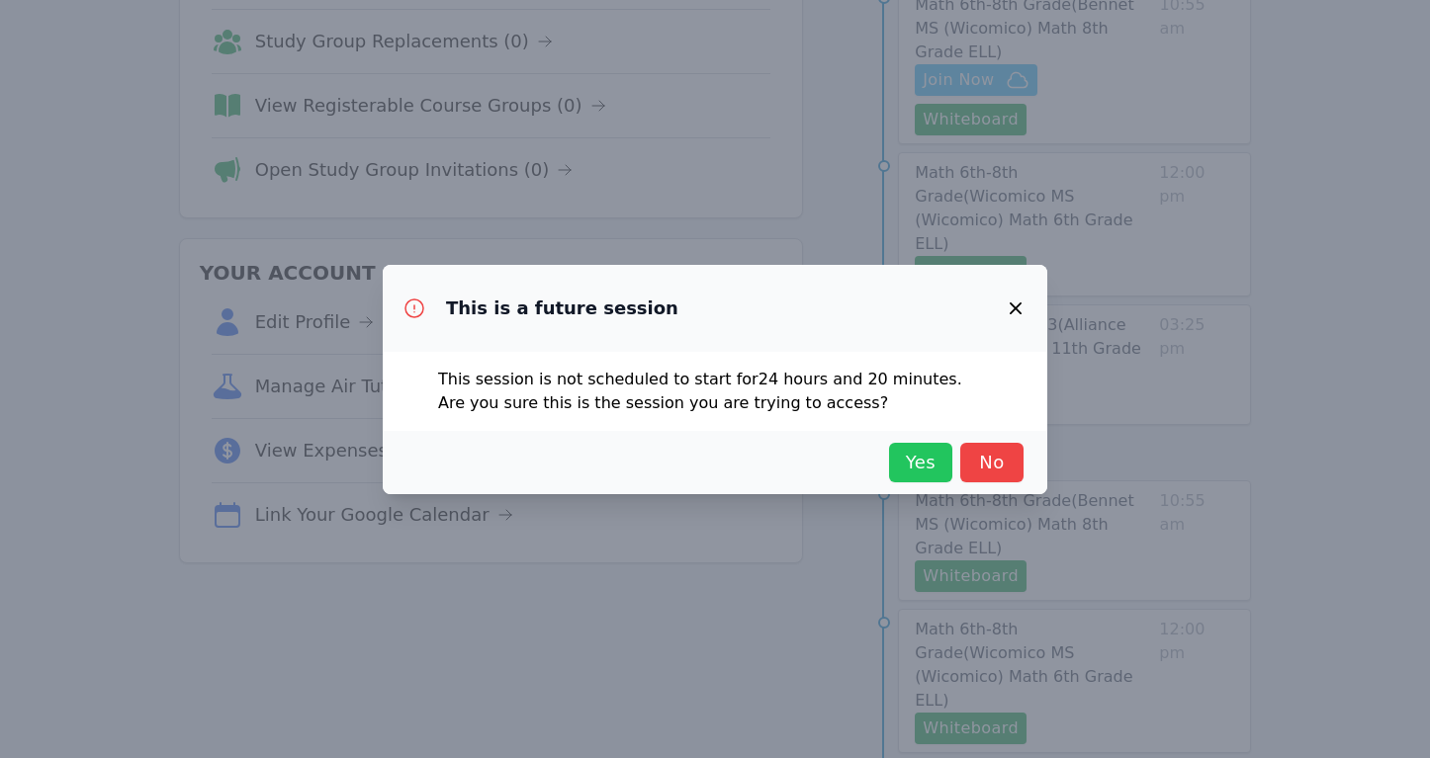
click at [917, 458] on span "Yes" at bounding box center [921, 463] width 44 height 28
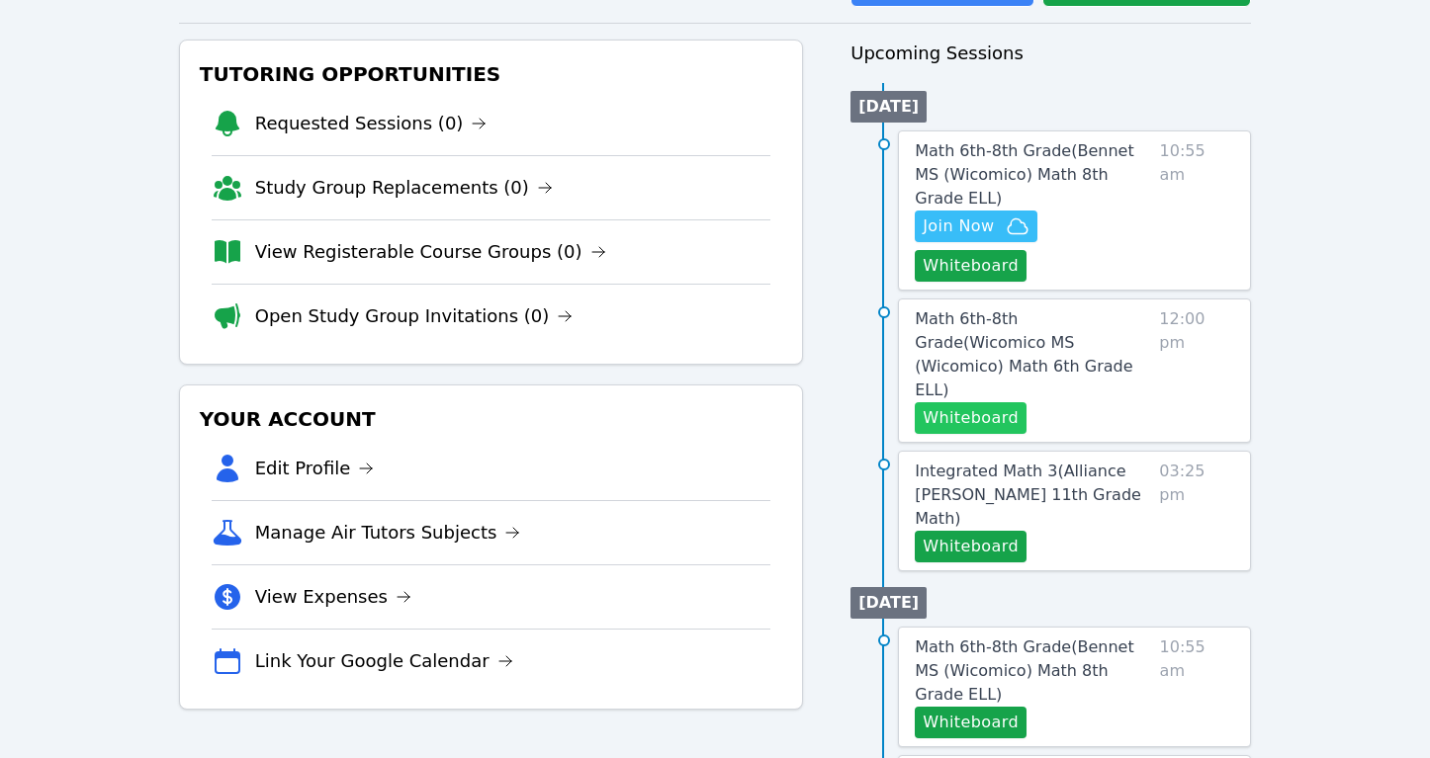
scroll to position [204, 0]
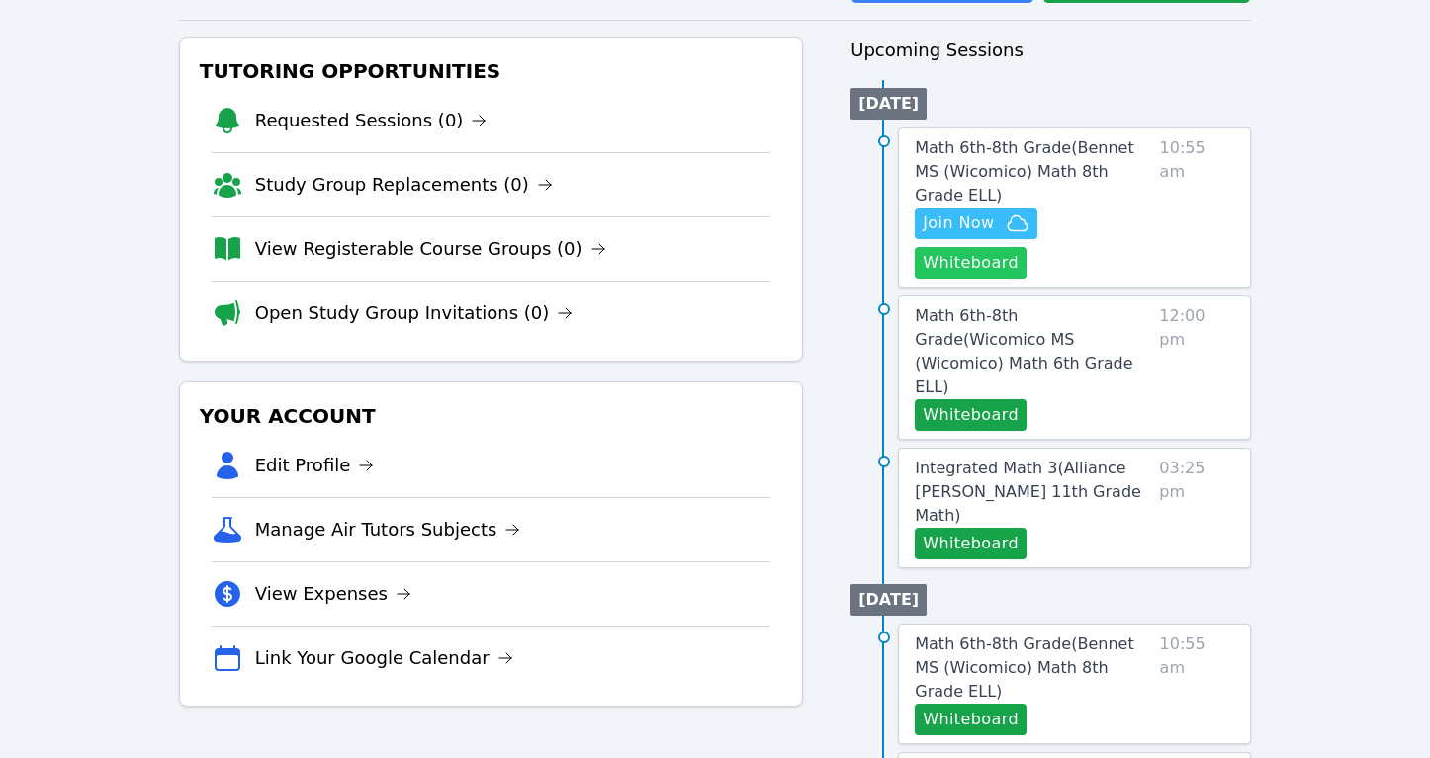
click at [1026, 247] on button "Whiteboard" at bounding box center [971, 263] width 112 height 32
click at [967, 212] on span "Join Now" at bounding box center [958, 224] width 71 height 24
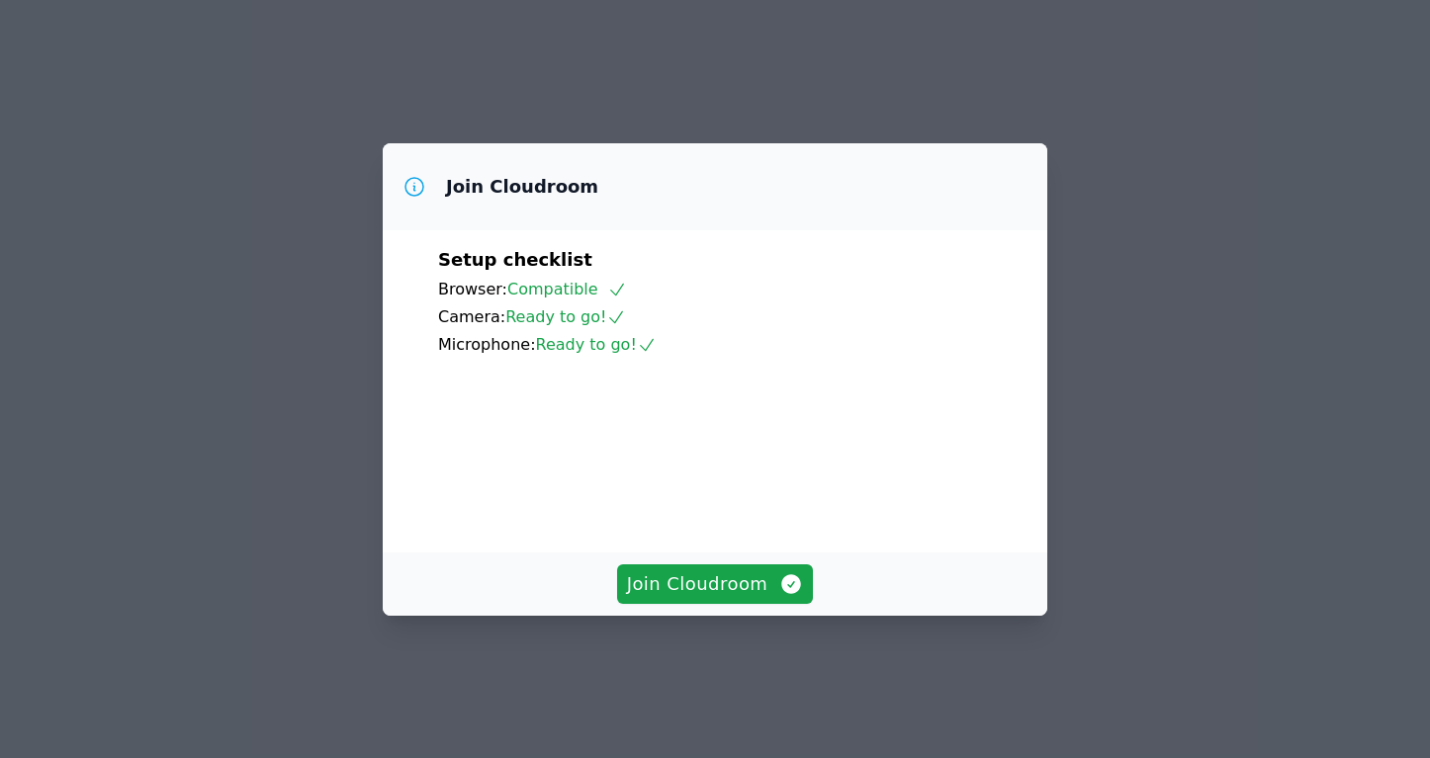
click at [735, 521] on video at bounding box center [586, 447] width 297 height 148
click at [735, 598] on span "Join Cloudroom" at bounding box center [715, 585] width 177 height 28
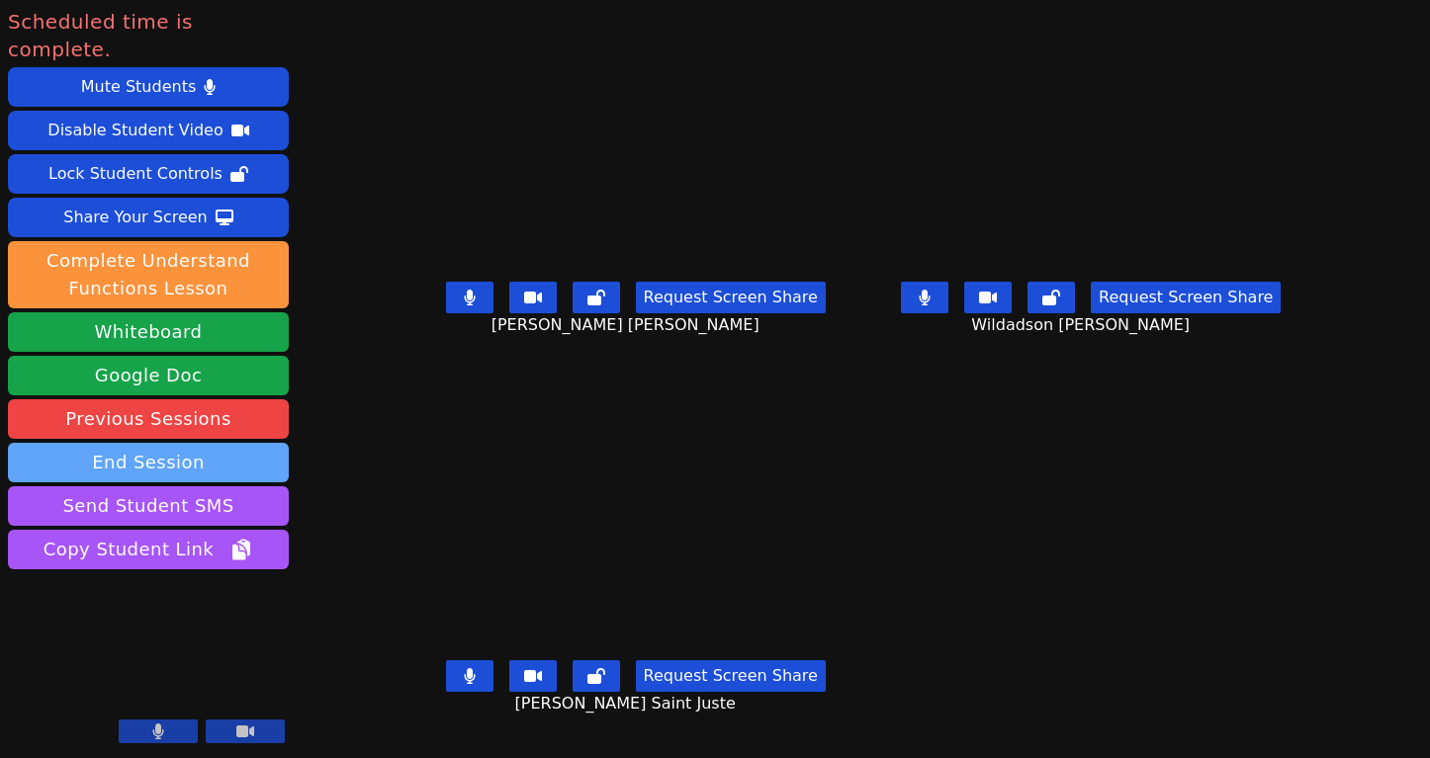
click at [255, 443] on button "End Session" at bounding box center [148, 463] width 281 height 40
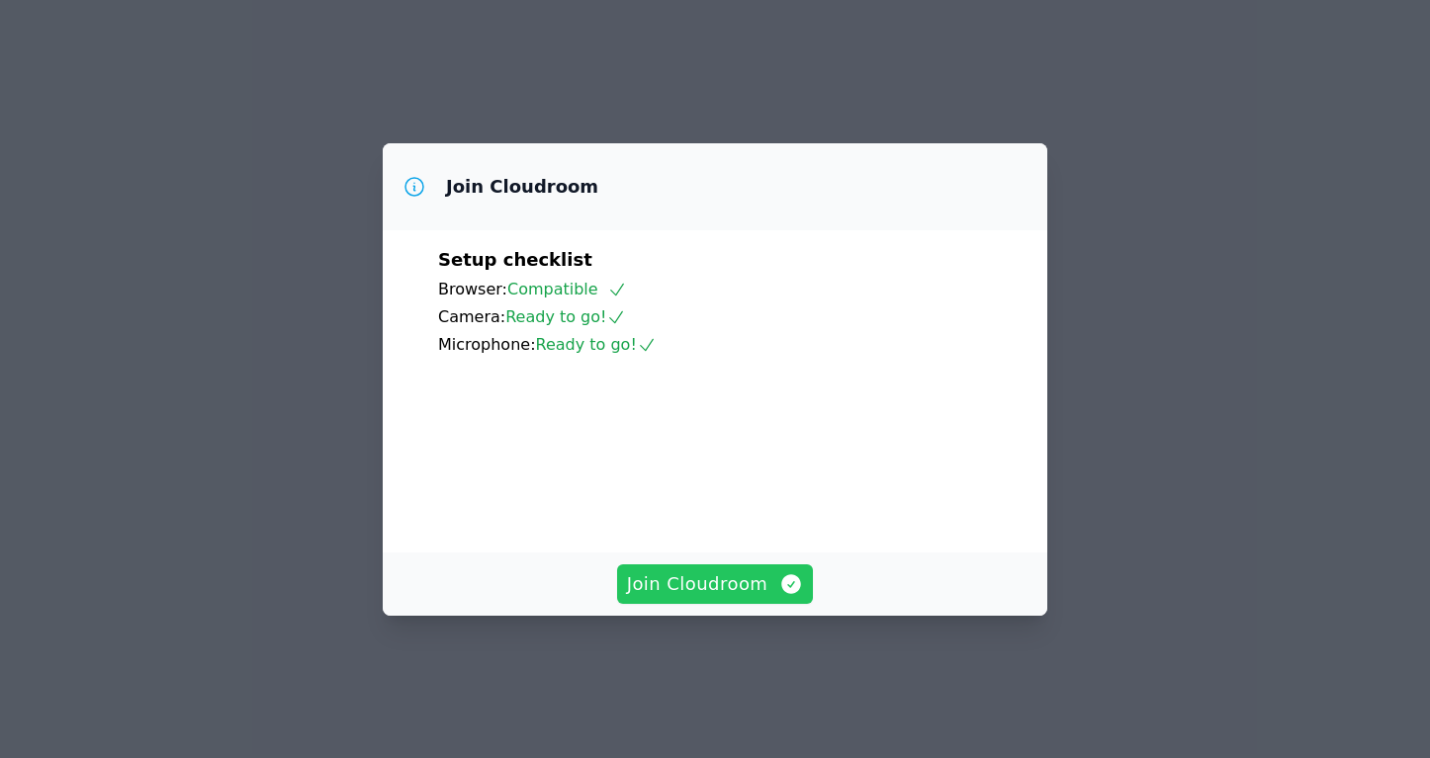
click at [766, 595] on button "Join Cloudroom" at bounding box center [715, 585] width 197 height 40
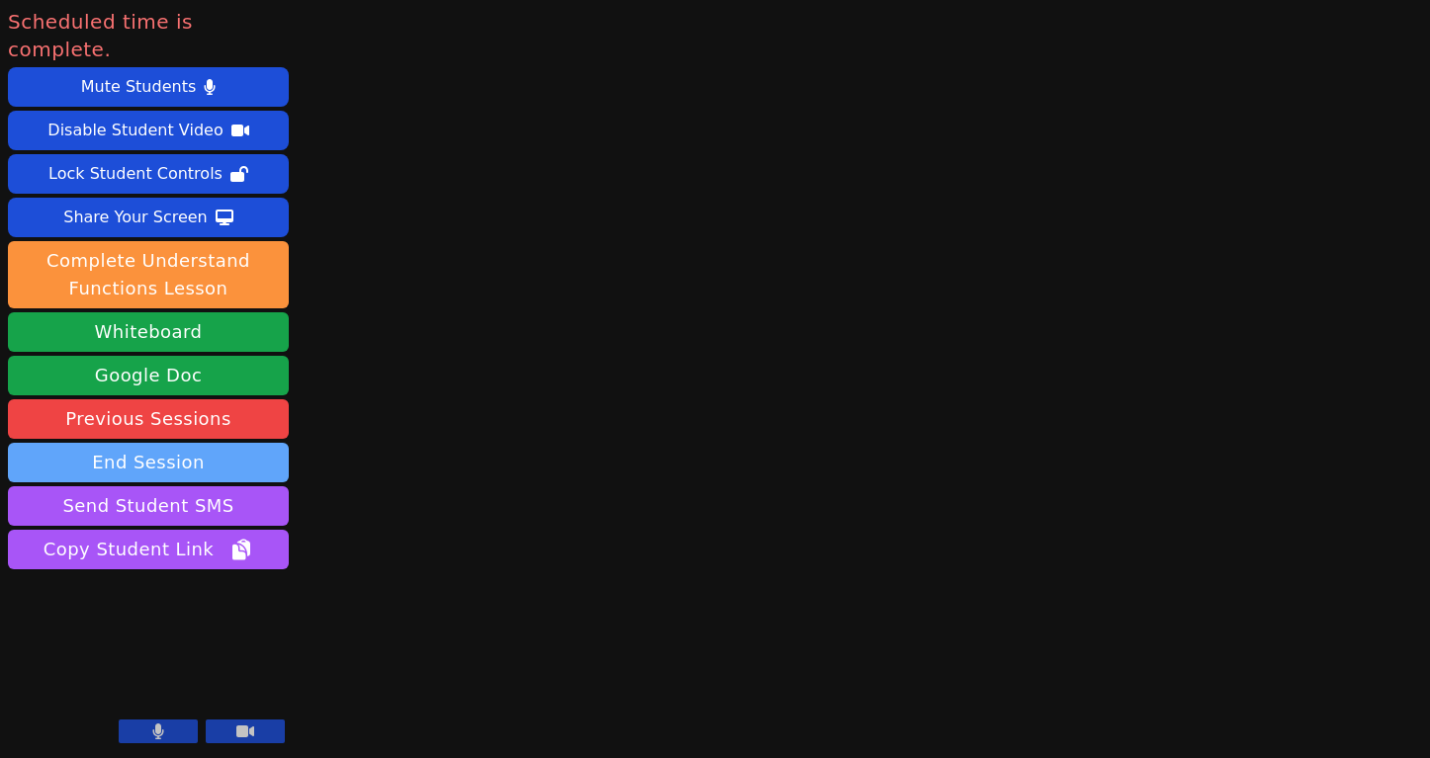
click at [187, 443] on button "End Session" at bounding box center [148, 463] width 281 height 40
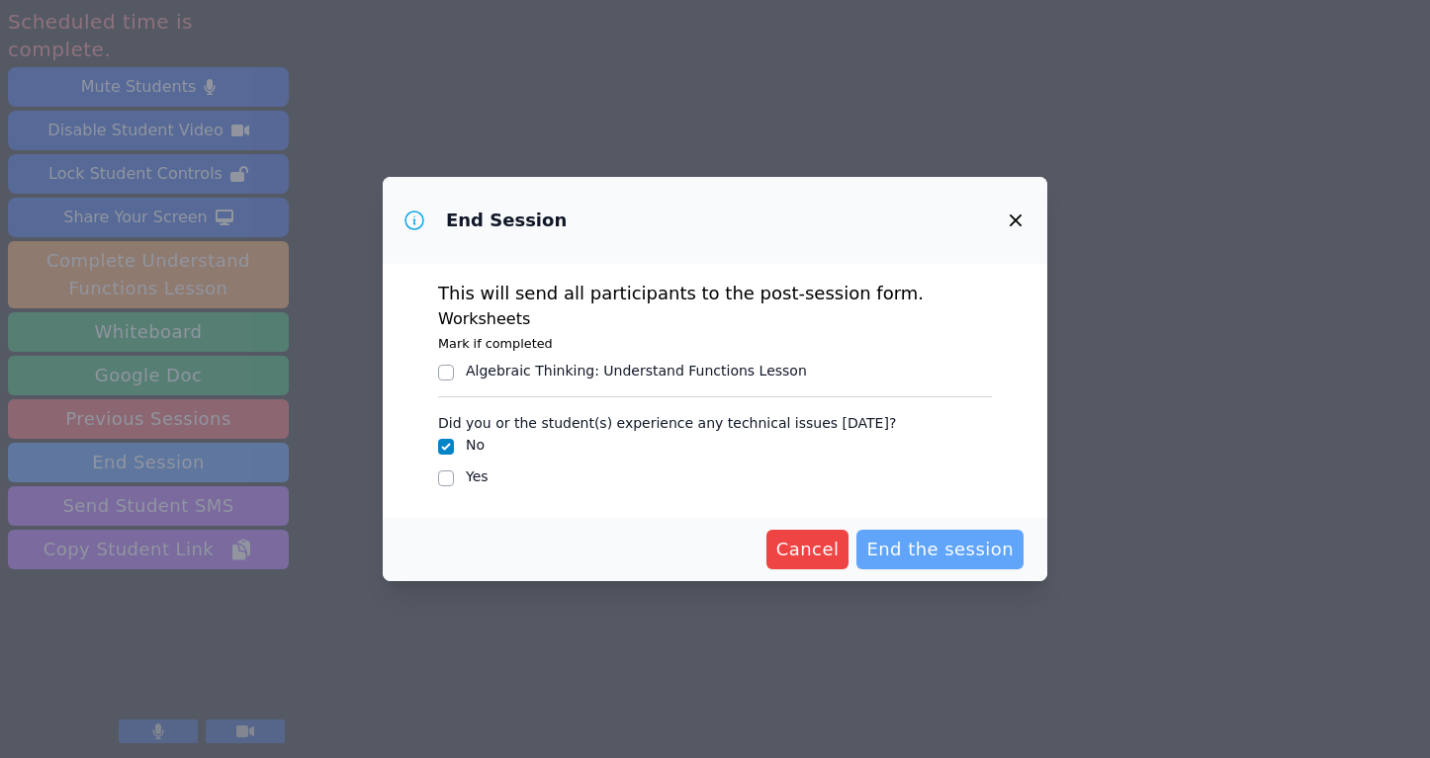
click at [993, 541] on span "End the session" at bounding box center [939, 550] width 147 height 28
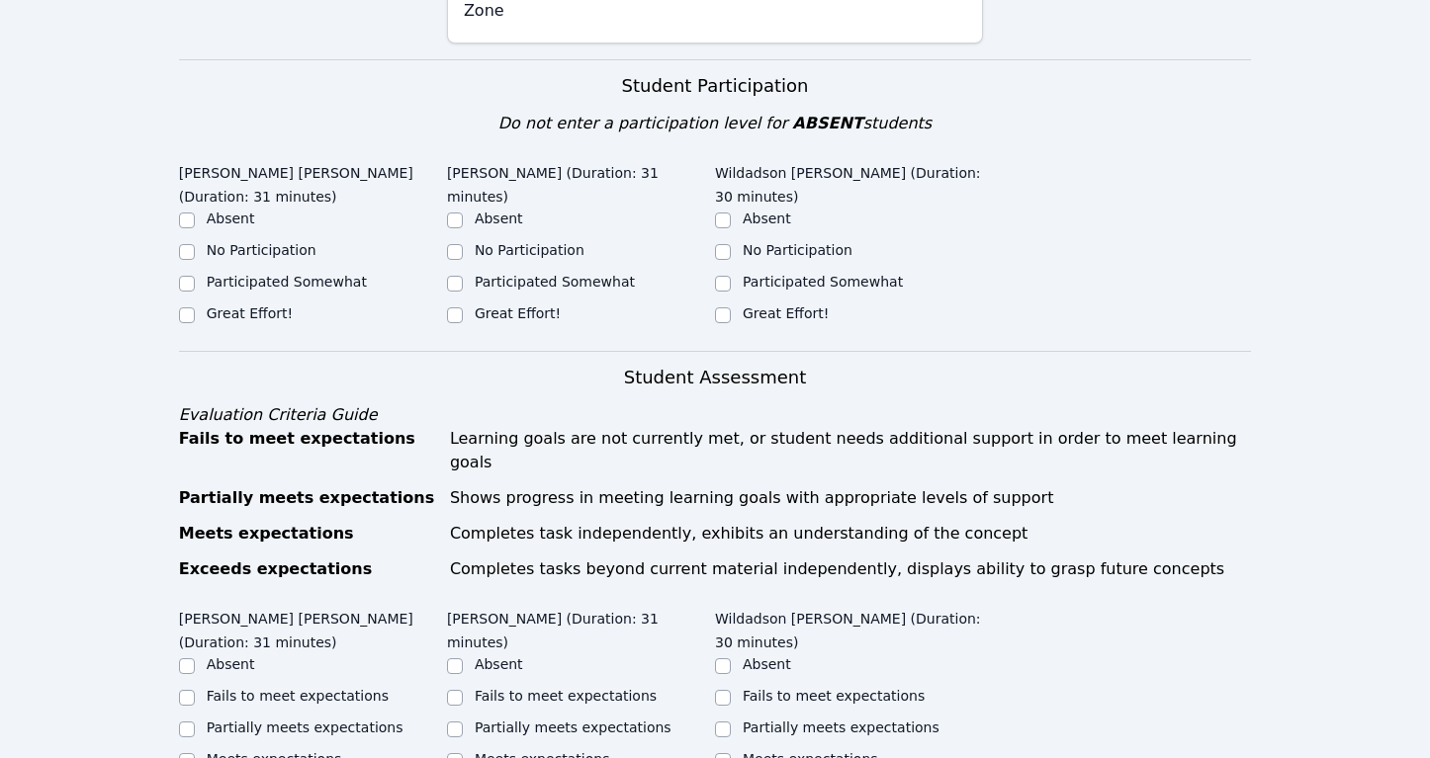
scroll to position [600, 0]
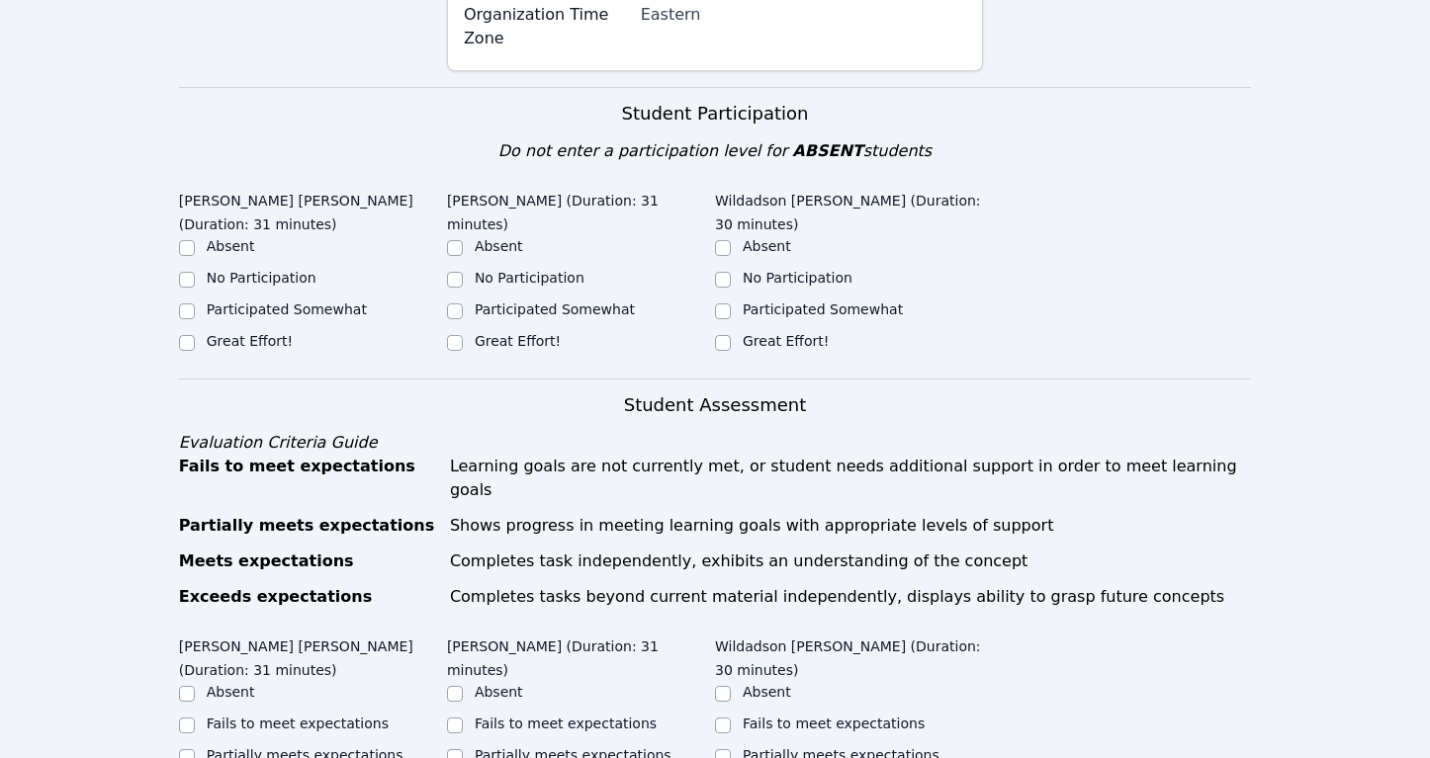
click at [259, 333] on label "Great Effort!" at bounding box center [250, 341] width 86 height 16
click at [195, 335] on input "Great Effort!" at bounding box center [187, 343] width 16 height 16
checkbox input "true"
click at [560, 331] on div "Great Effort!" at bounding box center [581, 343] width 268 height 24
click at [758, 333] on label "Great Effort!" at bounding box center [786, 341] width 86 height 16
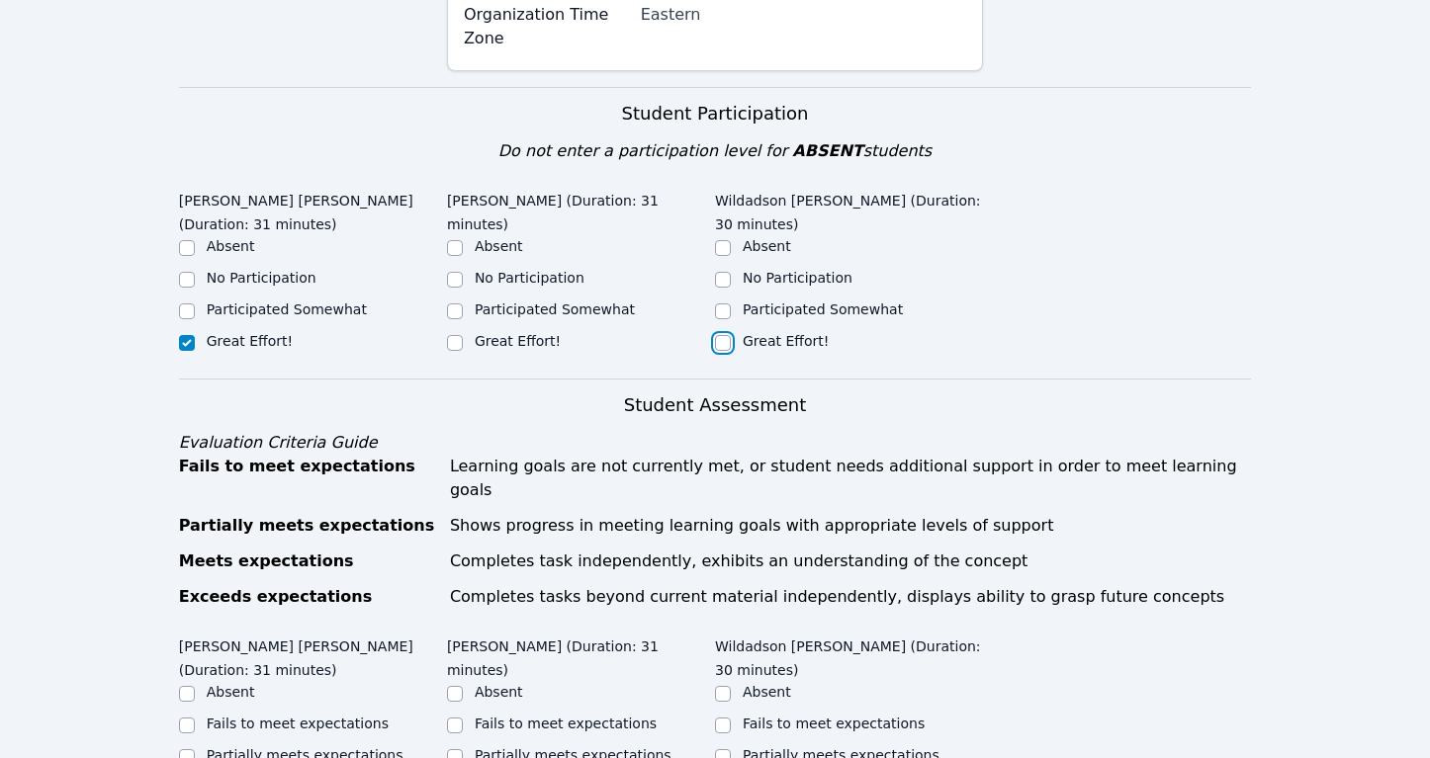
click at [731, 335] on input "Great Effort!" at bounding box center [723, 343] width 16 height 16
checkbox input "true"
click at [460, 335] on input "Great Effort!" at bounding box center [455, 343] width 16 height 16
checkbox input "true"
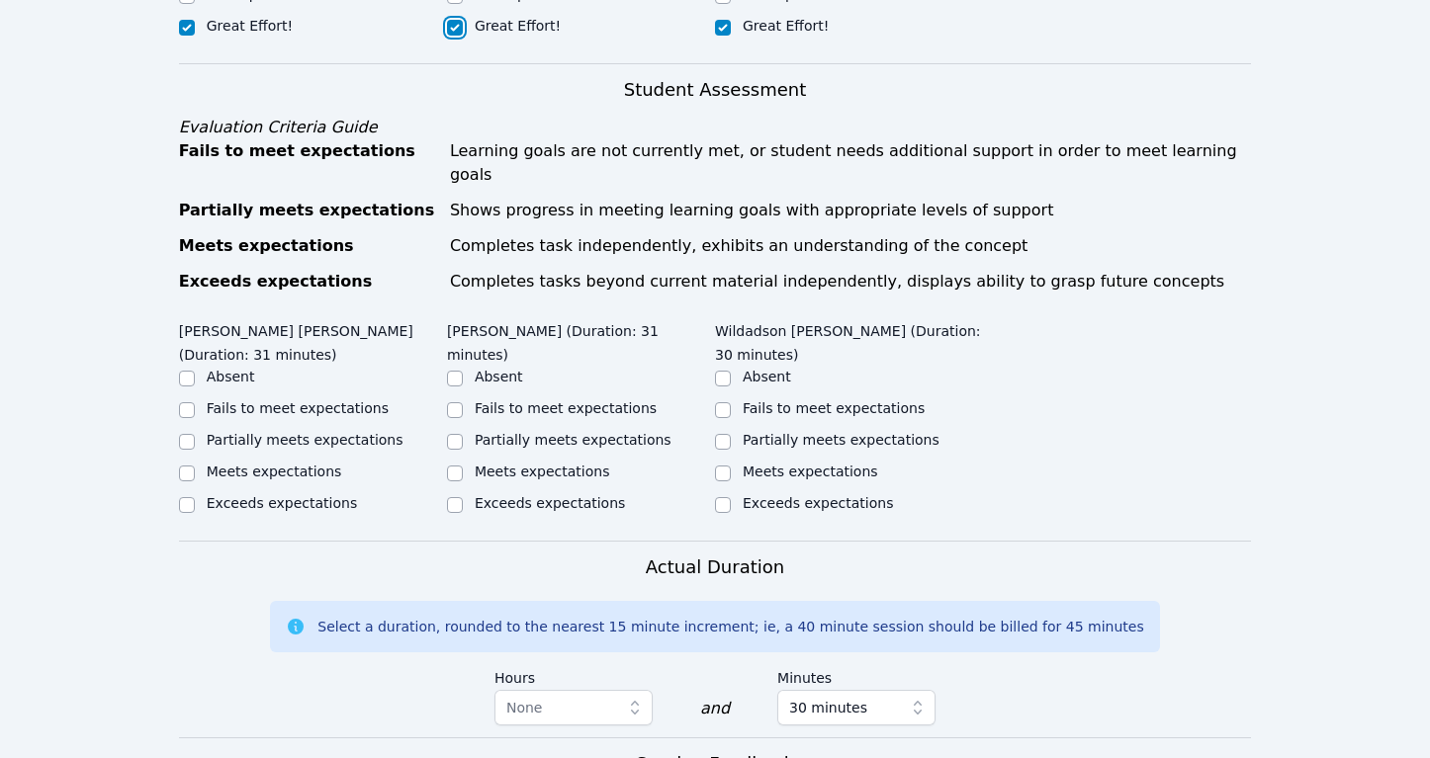
scroll to position [918, 0]
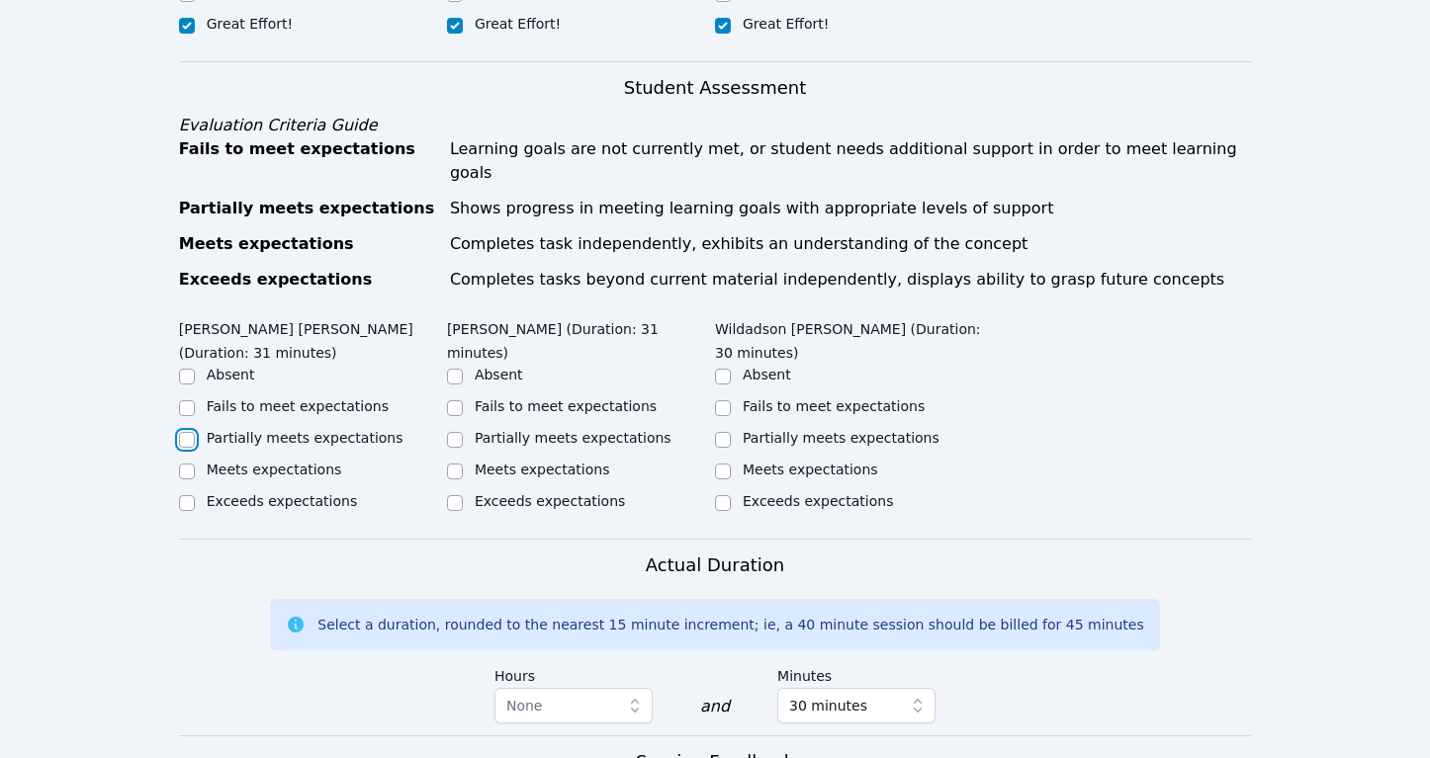
click at [187, 432] on input "Partially meets expectations" at bounding box center [187, 440] width 16 height 16
checkbox input "true"
click at [487, 430] on label "Partially meets expectations" at bounding box center [573, 438] width 197 height 16
click at [463, 432] on input "Partially meets expectations" at bounding box center [455, 440] width 16 height 16
checkbox input "true"
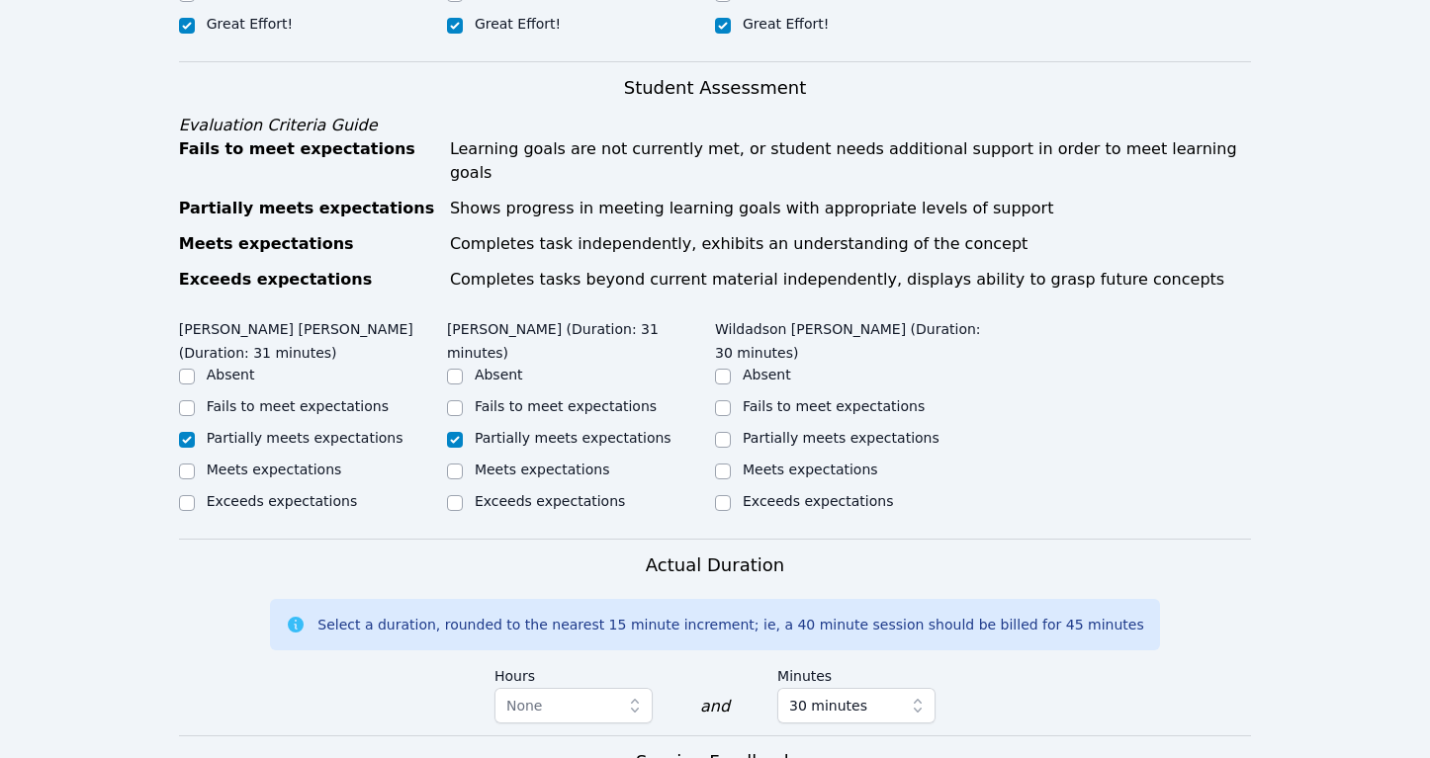
click at [742, 428] on div "Partially meets expectations" at bounding box center [849, 440] width 268 height 24
click at [730, 428] on div "Partially meets expectations" at bounding box center [849, 440] width 268 height 24
click at [725, 432] on input "Partially meets expectations" at bounding box center [723, 440] width 16 height 16
checkbox input "true"
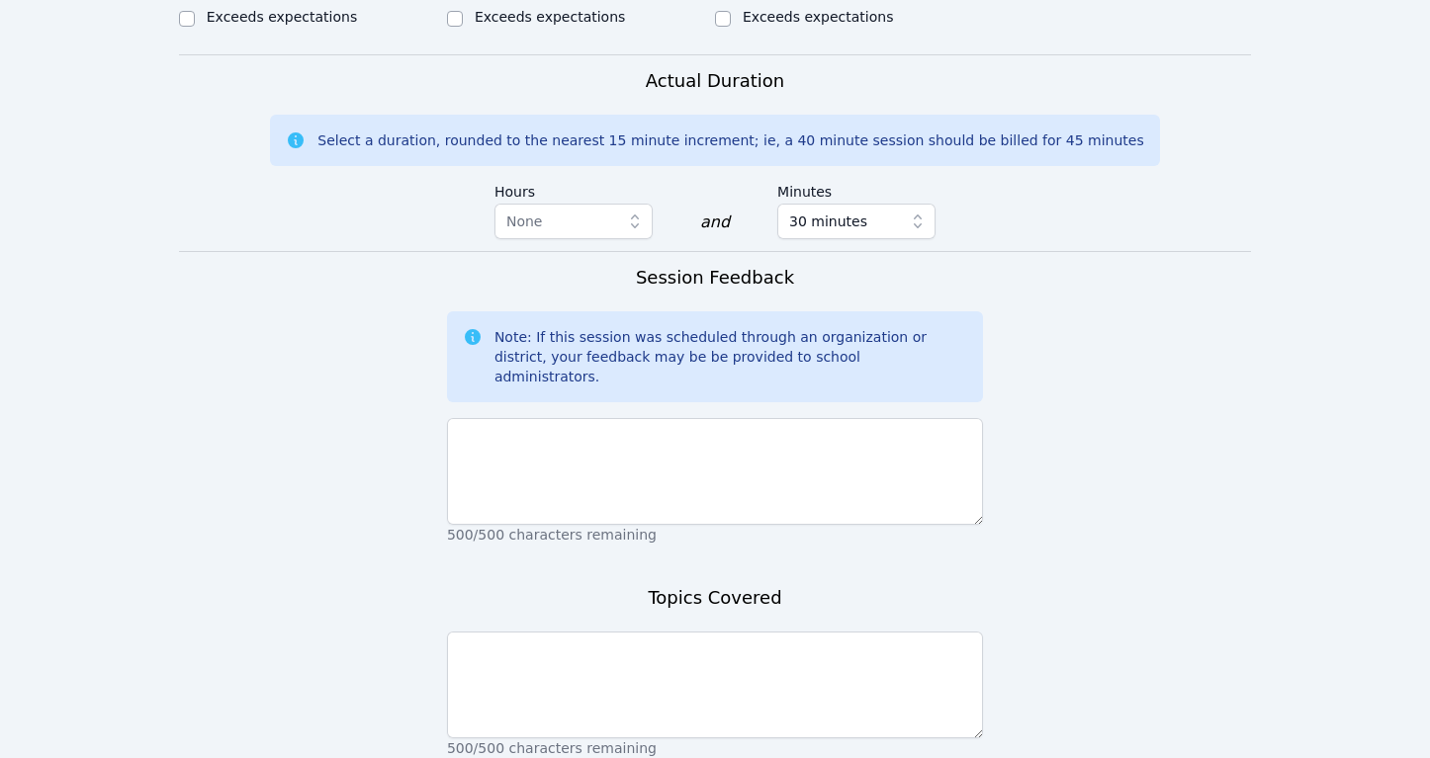
scroll to position [1431, 0]
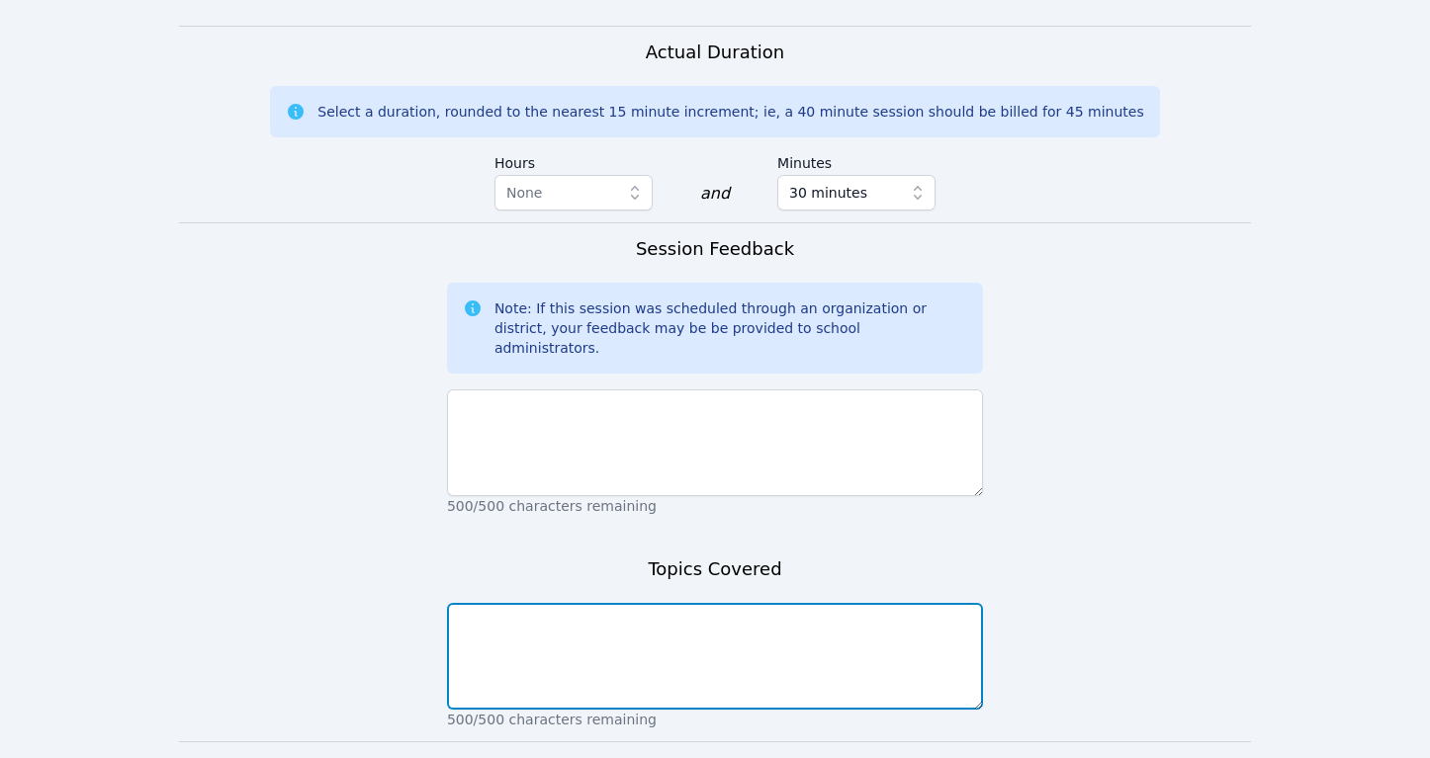
click at [497, 603] on textarea at bounding box center [715, 656] width 536 height 107
type textarea "potting points and translations"
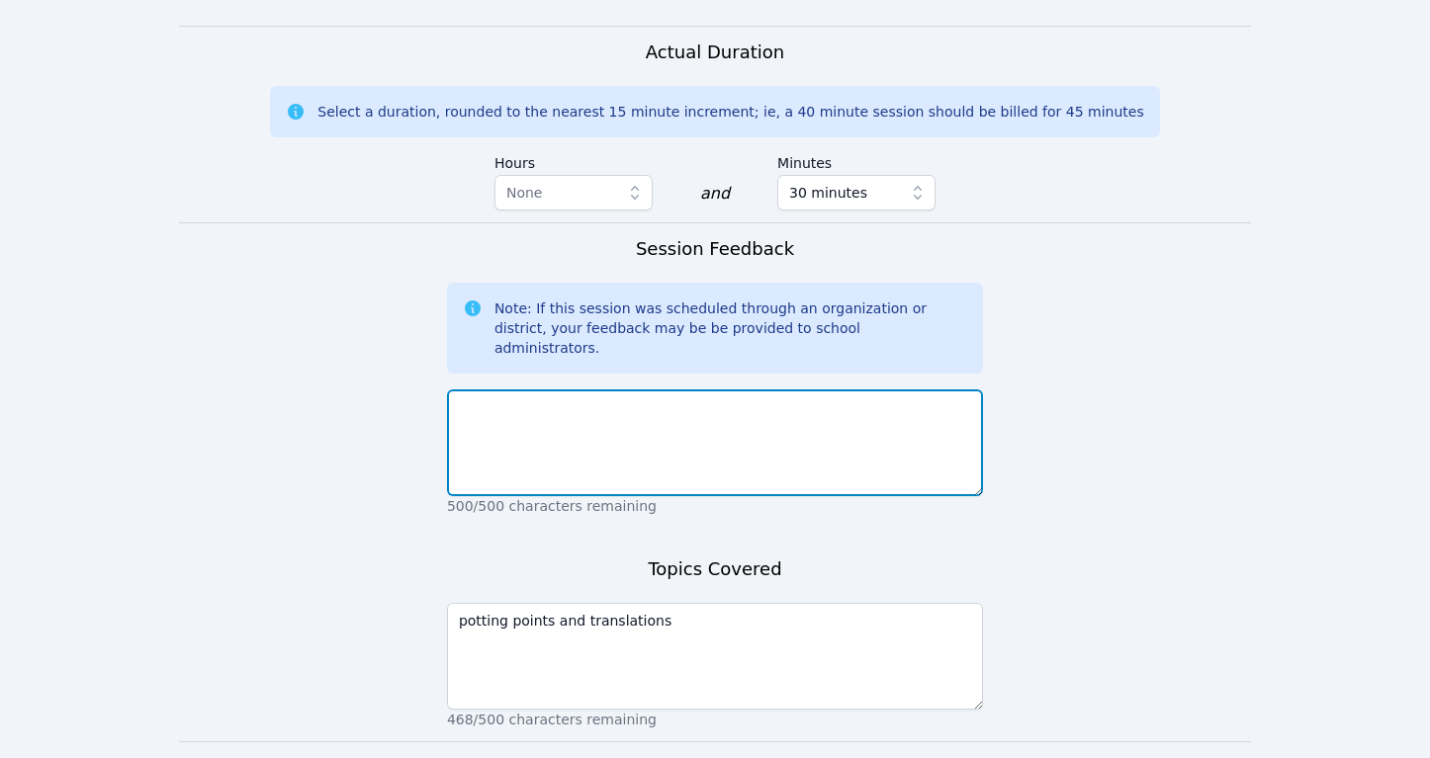
click at [489, 390] on textarea at bounding box center [715, 443] width 536 height 107
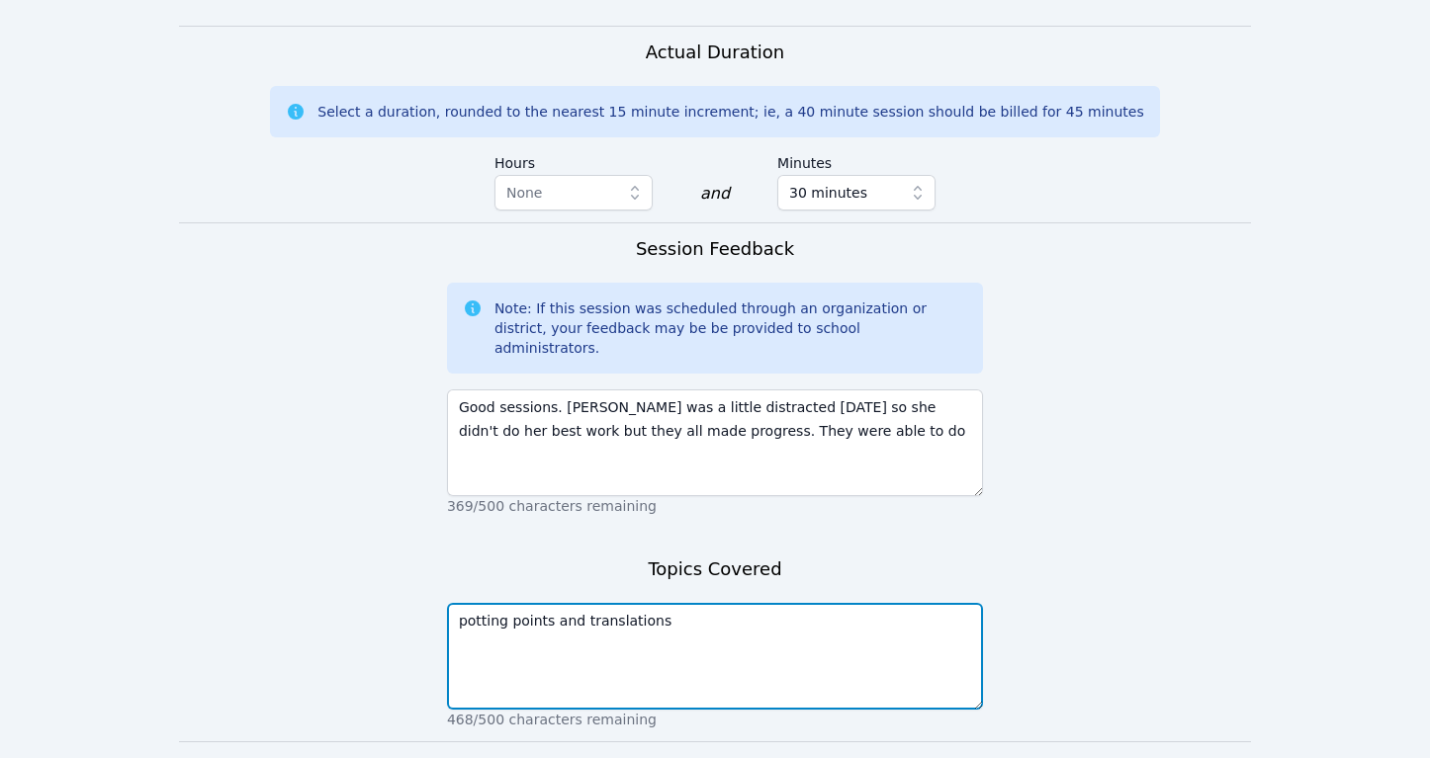
click at [559, 603] on textarea "potting points and translations" at bounding box center [715, 656] width 536 height 107
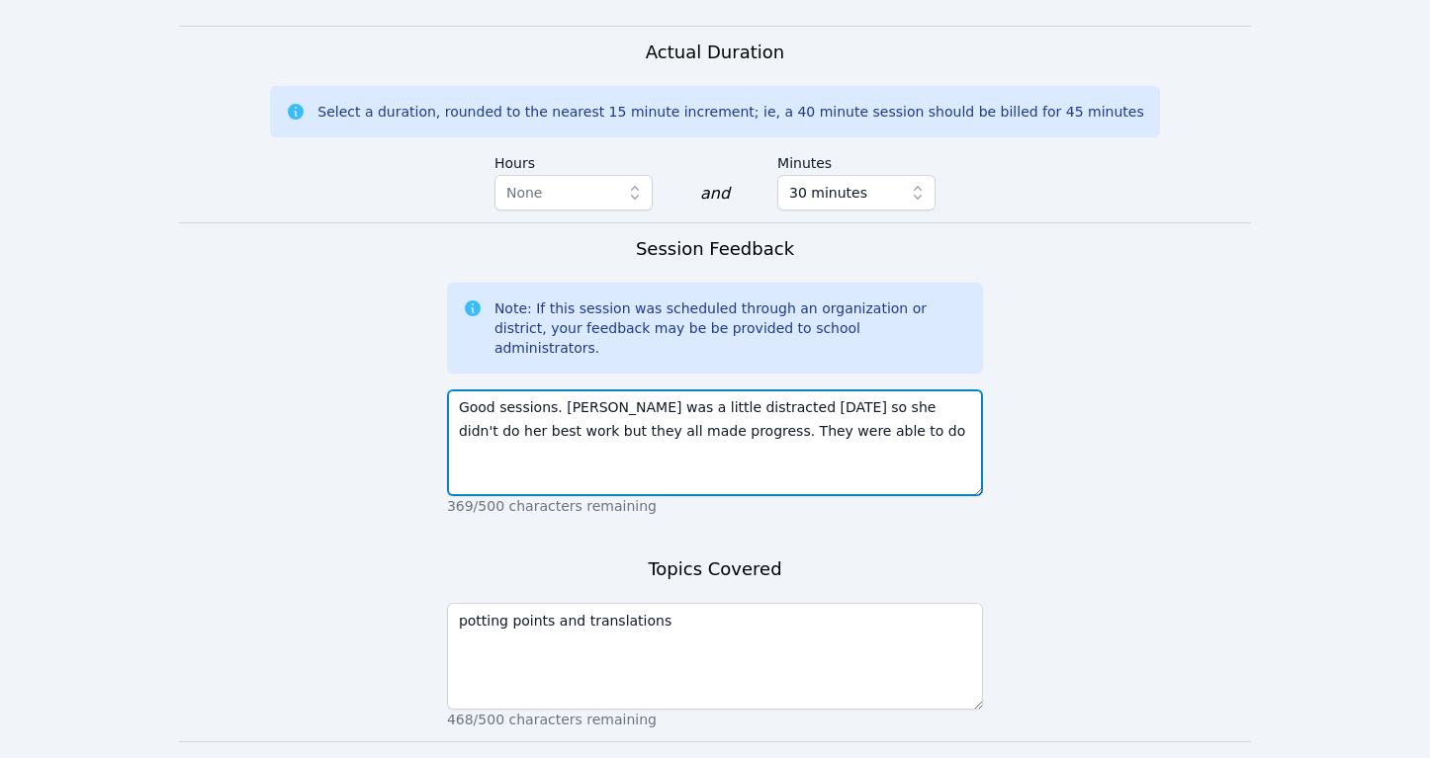
click at [826, 390] on textarea "Good sessions. Aisha was a little distracted today so she didn't do her best wo…" at bounding box center [715, 443] width 536 height 107
click at [789, 390] on textarea "Good sessions. Aisha was a little distracted today so she didn't do her best wo…" at bounding box center [715, 443] width 536 height 107
click at [809, 390] on textarea "Good sessions. Aisha was a little distracted today so she didn't do her best wo…" at bounding box center [715, 443] width 536 height 107
click at [613, 390] on textarea "Good sessions. Aisha was a little distracted today so she didn't do her best wo…" at bounding box center [715, 443] width 536 height 107
click at [696, 390] on textarea "Good sessions. Aisha was a little distracted today so she didn't do her best wo…" at bounding box center [715, 443] width 536 height 107
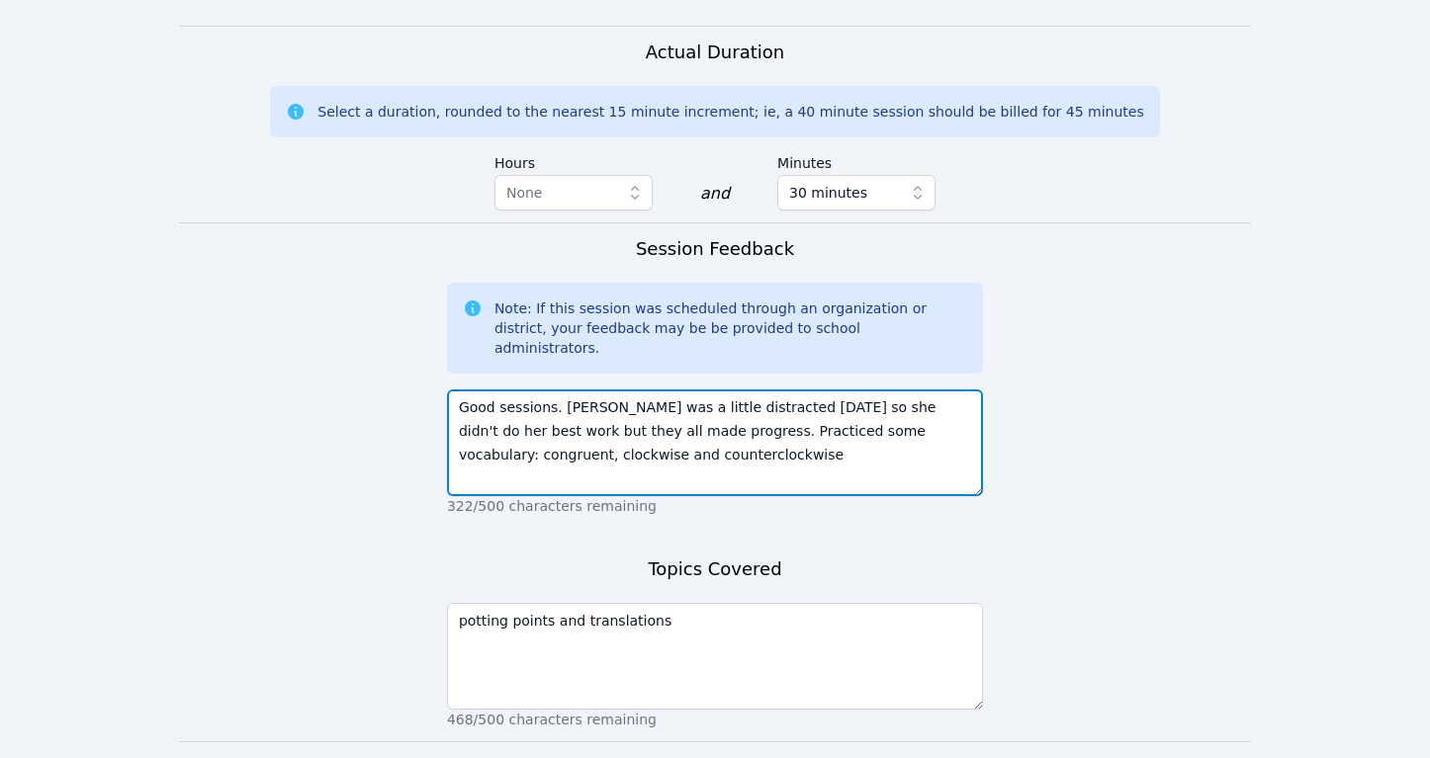
click at [759, 390] on textarea "Good sessions. Aisha was a little distracted today so she didn't do her best wo…" at bounding box center [715, 443] width 536 height 107
click at [681, 390] on textarea "Good sessions. Aisha was a little distracted today so she didn't do her best wo…" at bounding box center [715, 443] width 536 height 107
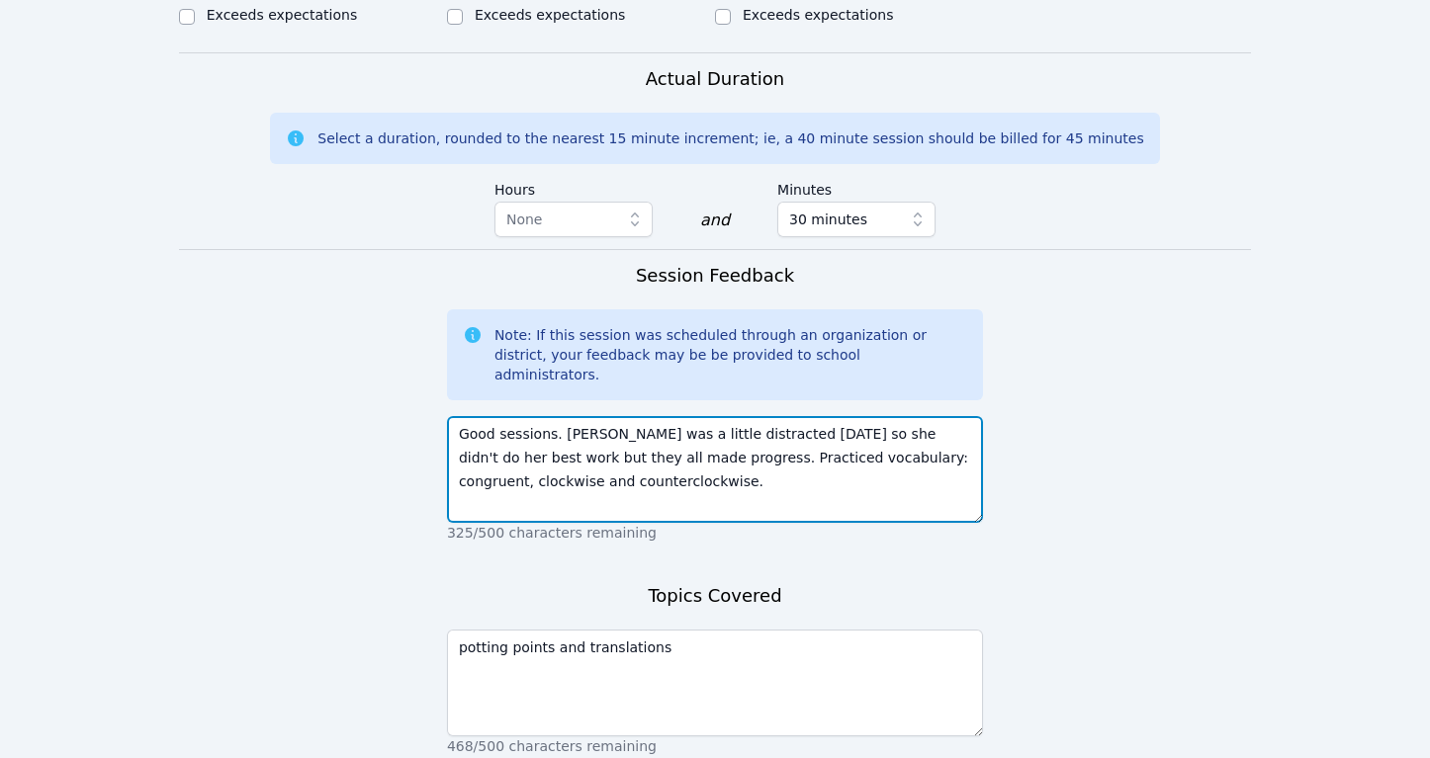
scroll to position [1406, 0]
drag, startPoint x: 562, startPoint y: 341, endPoint x: 524, endPoint y: 368, distance: 46.1
click at [524, 414] on textarea "Good sessions. Aisha was a little distracted today so she didn't do her best wo…" at bounding box center [715, 467] width 536 height 107
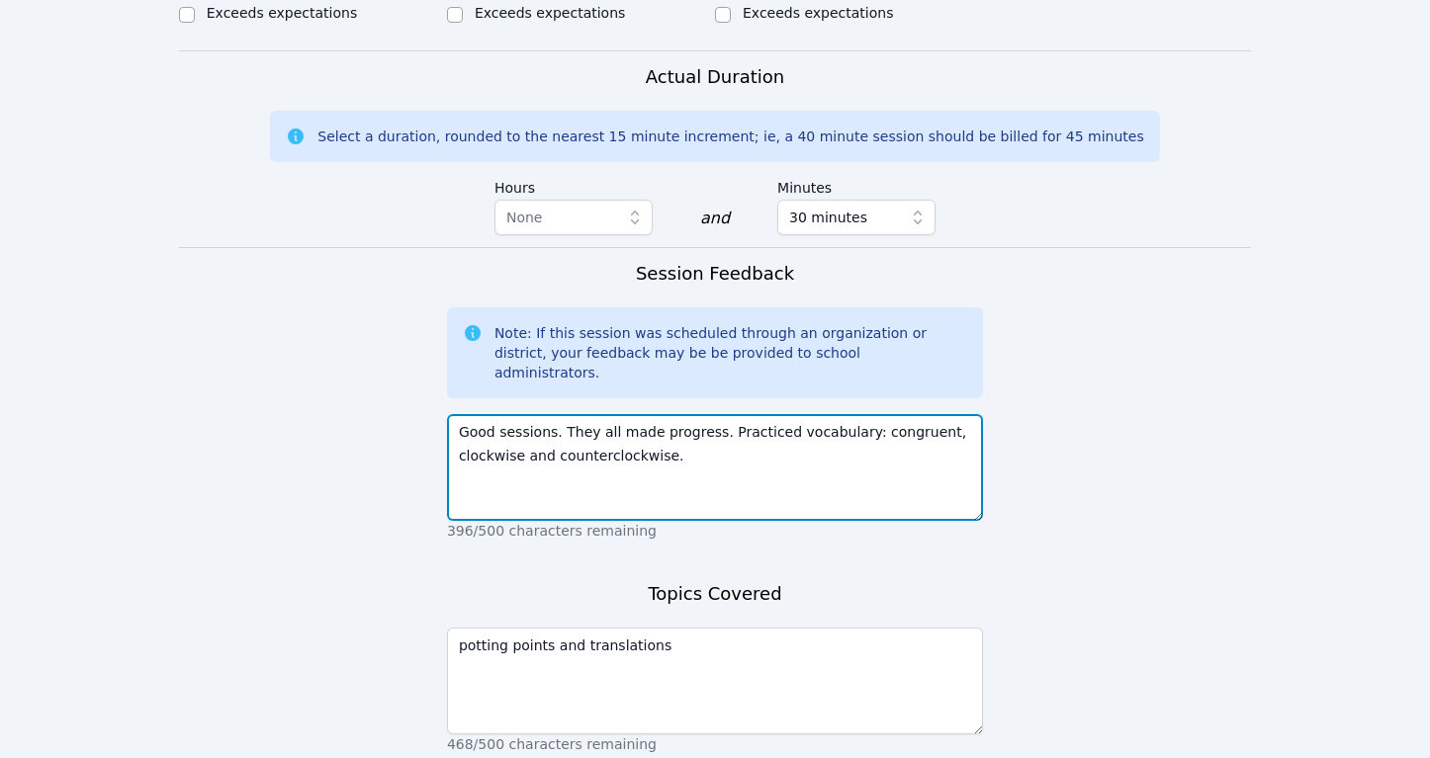
click at [715, 414] on textarea "Good sessions. They all made progress. Practiced vocabulary: congruent, clockwi…" at bounding box center [715, 467] width 536 height 107
type textarea "Good sessions. They all made progress. Practiced vocabulary: congruent, clockwi…"
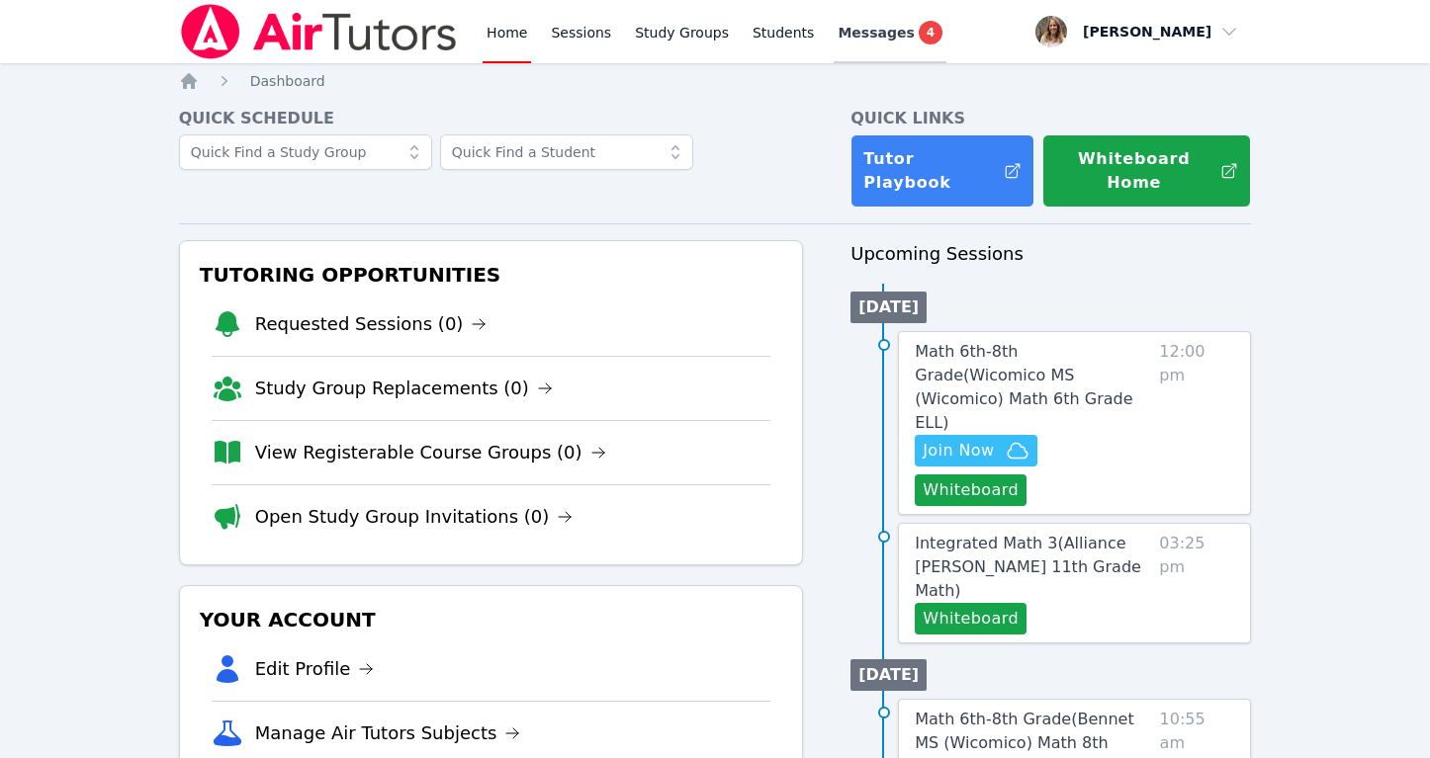
click at [856, 30] on span "Messages" at bounding box center [876, 33] width 76 height 20
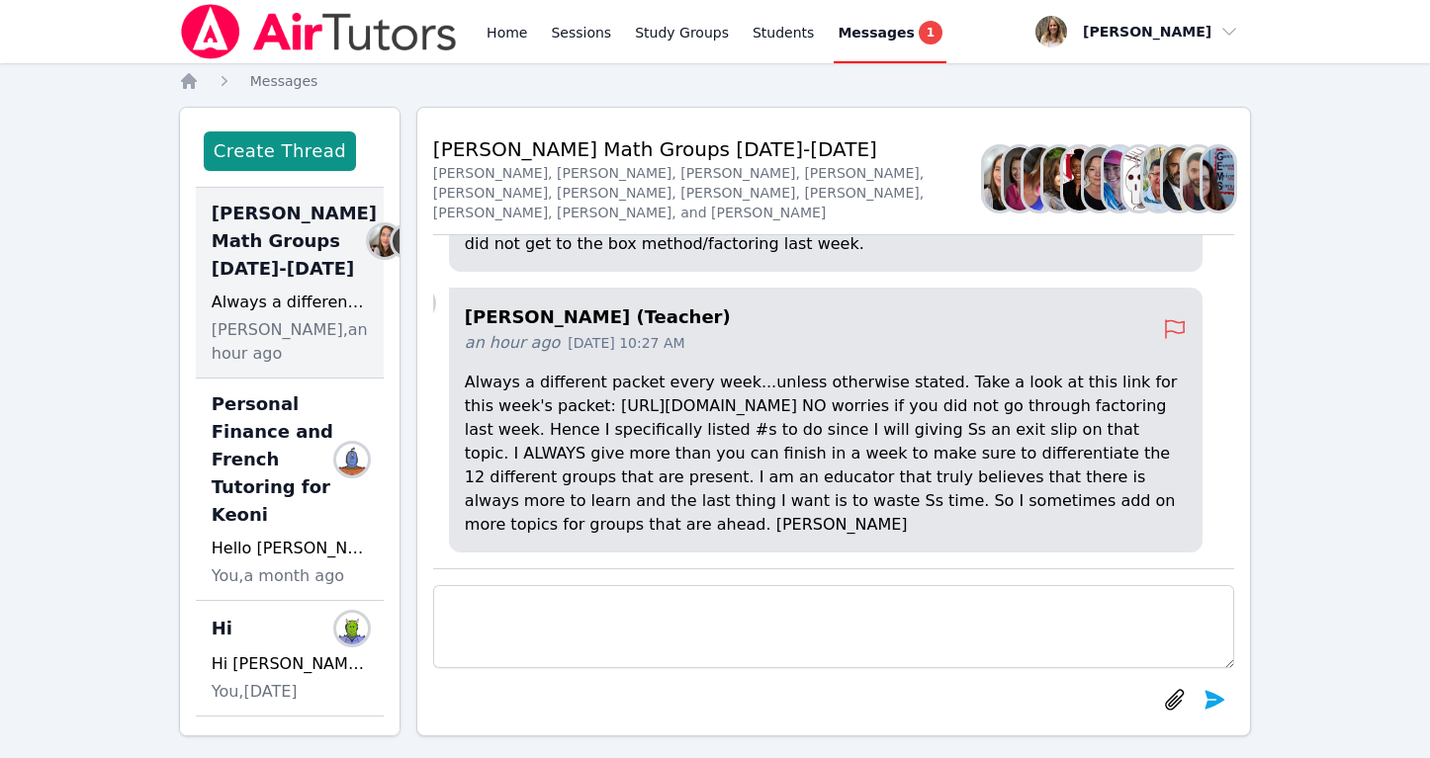
scroll to position [18, 0]
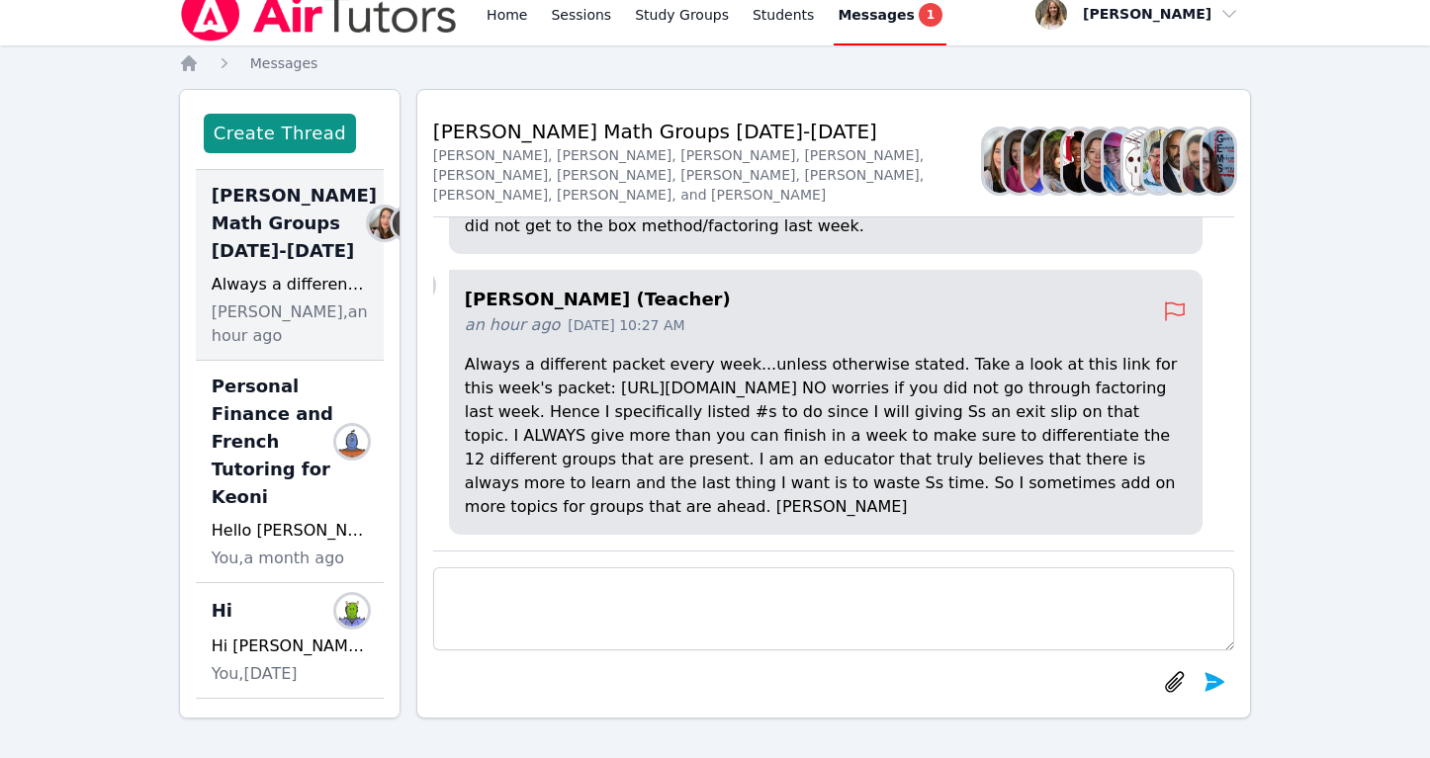
click at [863, 22] on span "Messages" at bounding box center [876, 15] width 76 height 20
click at [307, 297] on div "Always a different packet every week...unless otherwise stated. Take a look at …" at bounding box center [290, 285] width 156 height 24
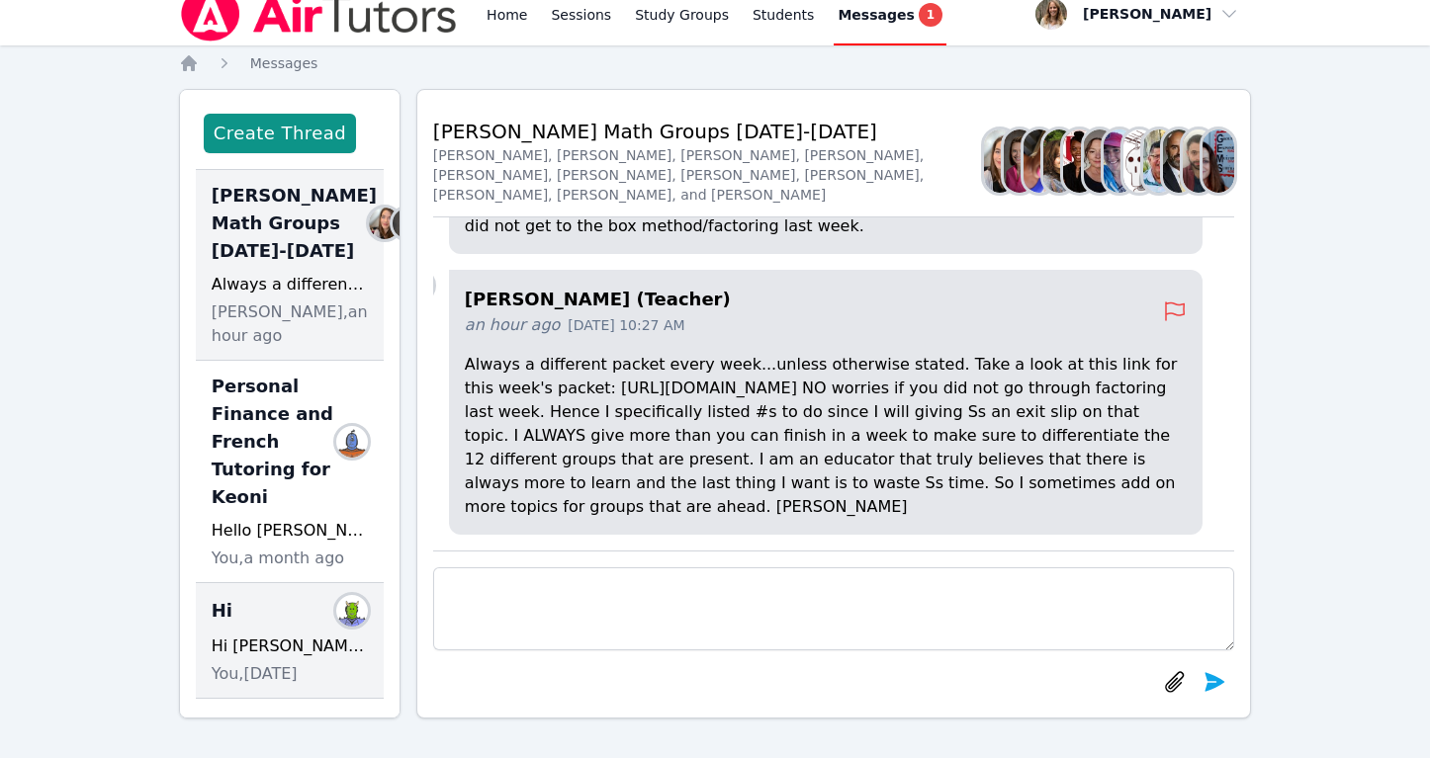
click at [274, 610] on div "Hi Members Hi Sam! Thank you for the message! I hope you have the best summer. …" at bounding box center [290, 641] width 188 height 116
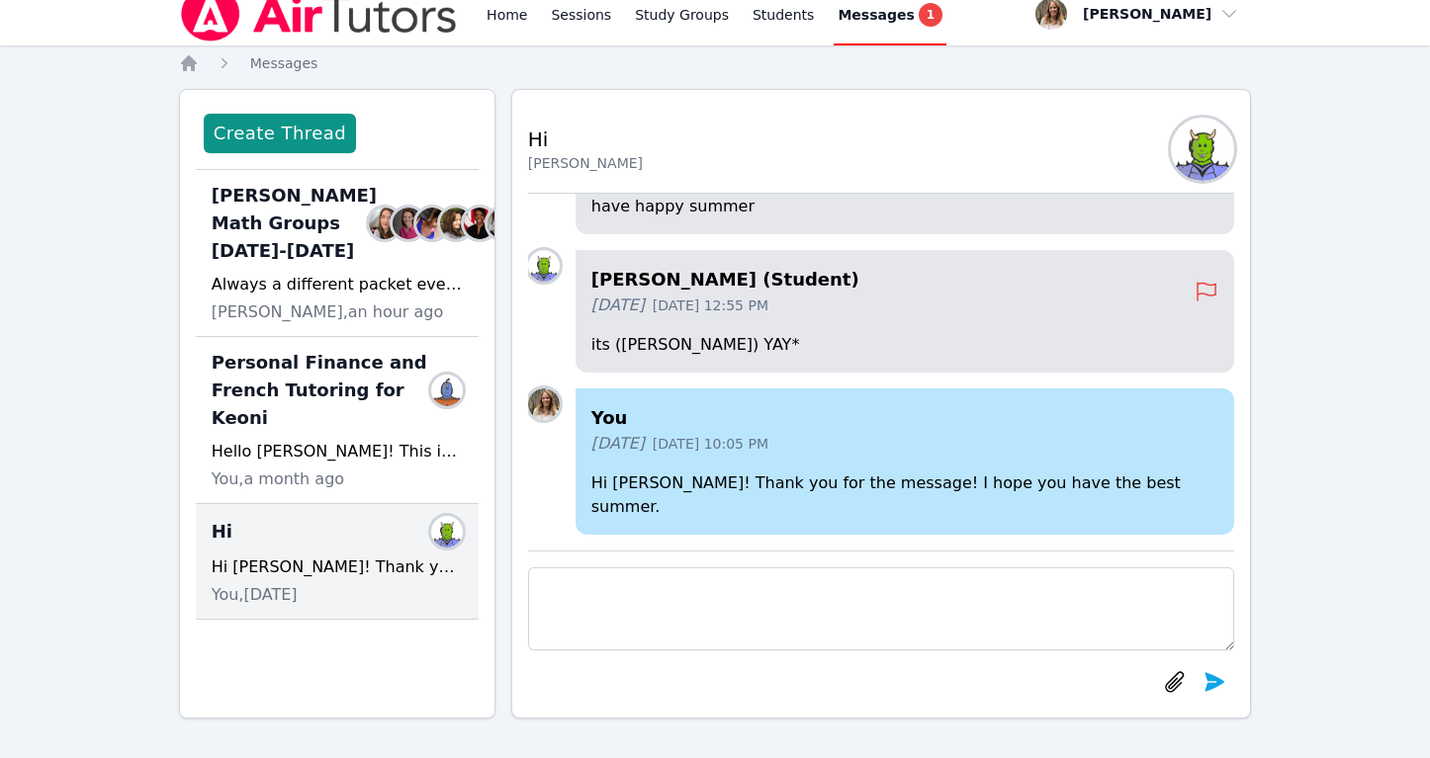
scroll to position [0, 0]
click at [762, 484] on div "You 4 months ago May 27, 2025 10:05 PM Hi Sam! Thank you for the message! I hop…" at bounding box center [905, 462] width 660 height 146
click at [894, 357] on p "its (SAM) YAY*" at bounding box center [905, 345] width 628 height 24
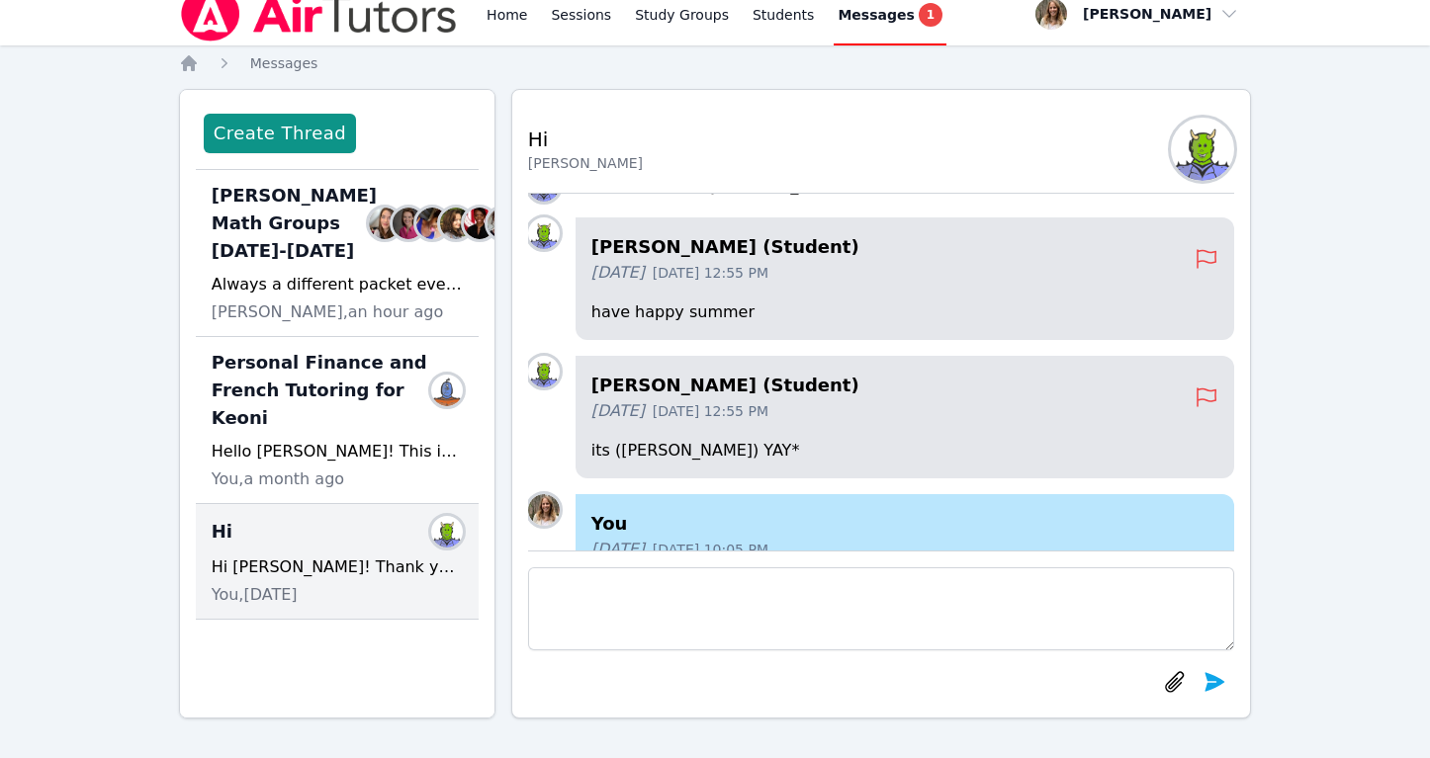
click at [894, 376] on div "You 4 months ago May 27, 2025 10:05 PM Hi Sam! Thank you for the message! I hop…" at bounding box center [881, 372] width 707 height 357
click at [883, 323] on p "have happy summer" at bounding box center [905, 313] width 628 height 24
click at [577, 12] on link "Sessions" at bounding box center [581, 13] width 68 height 63
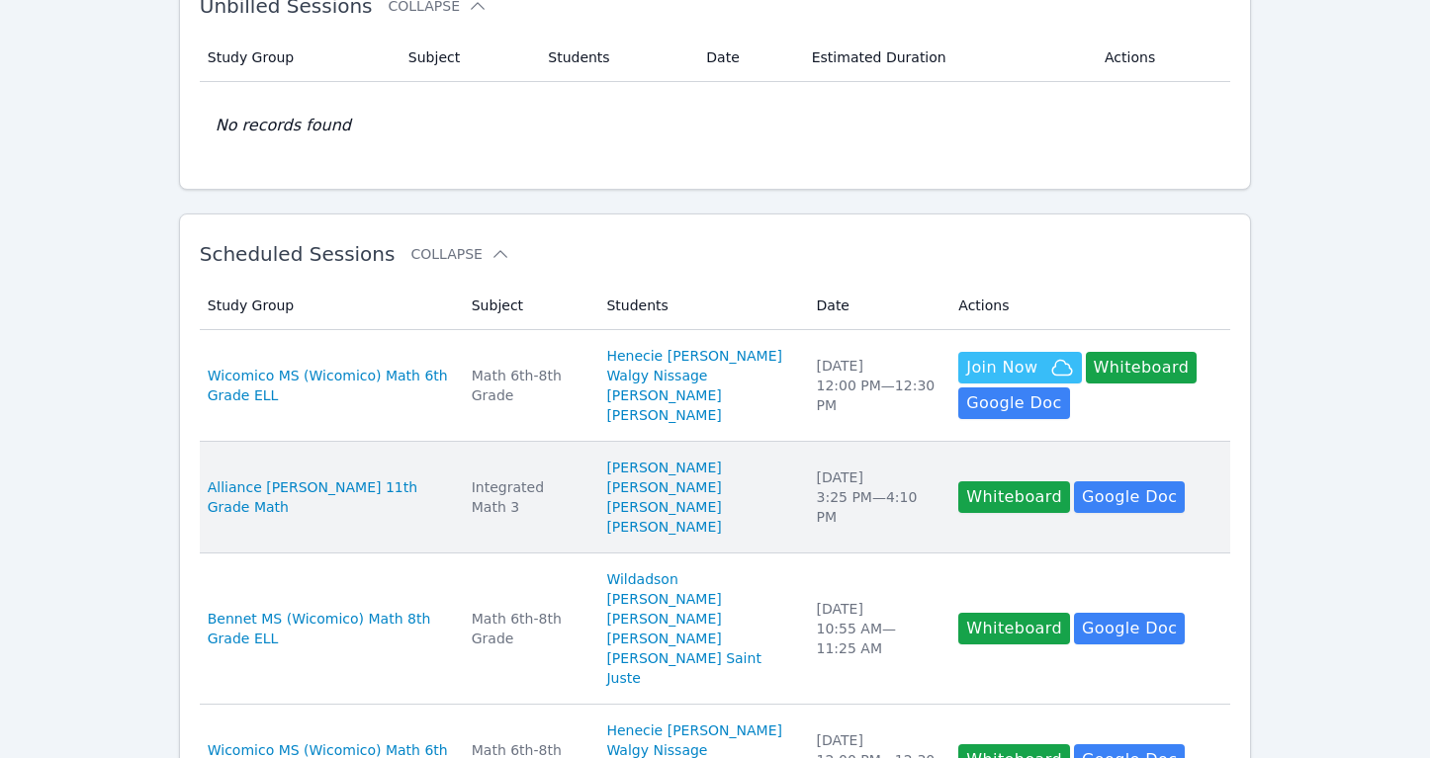
scroll to position [140, 0]
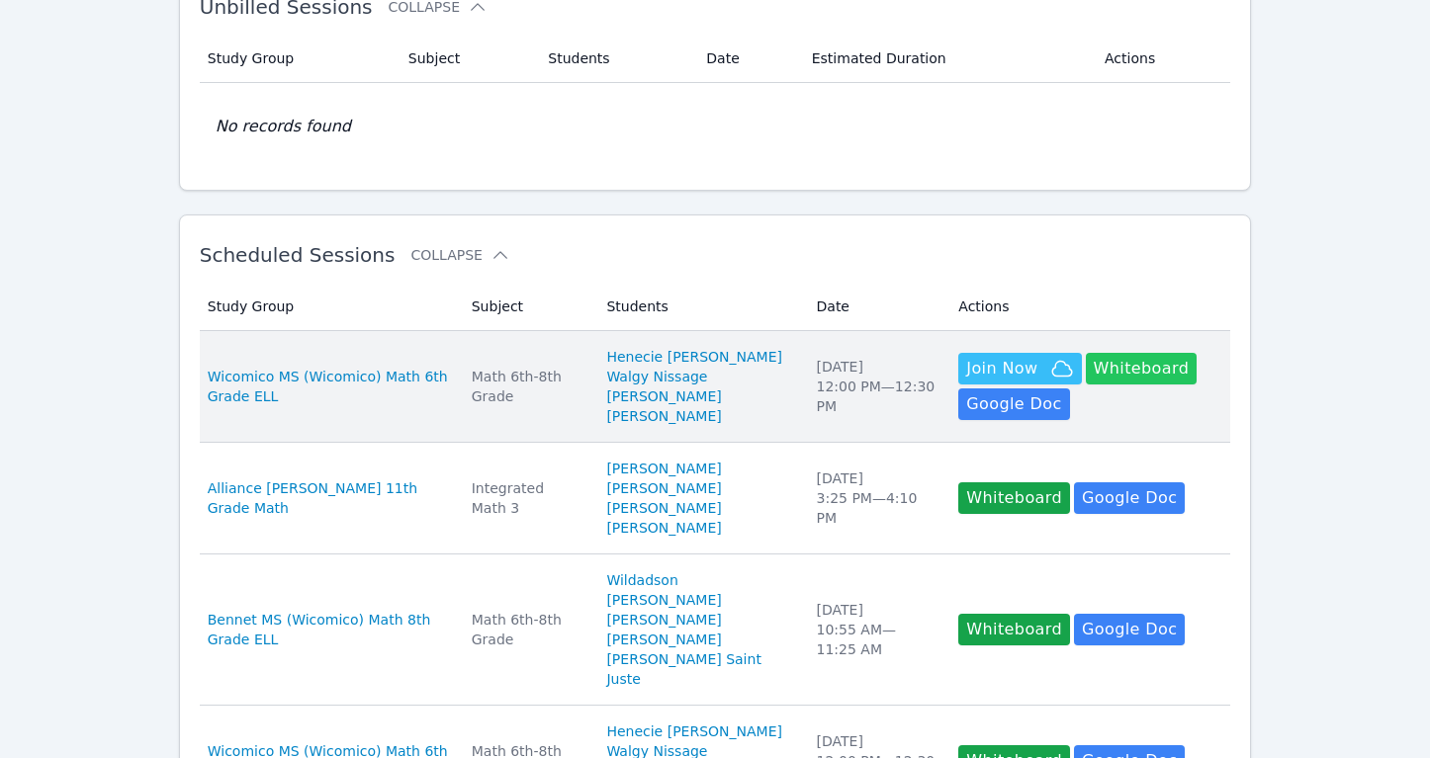
click at [1104, 368] on button "Whiteboard" at bounding box center [1142, 369] width 112 height 32
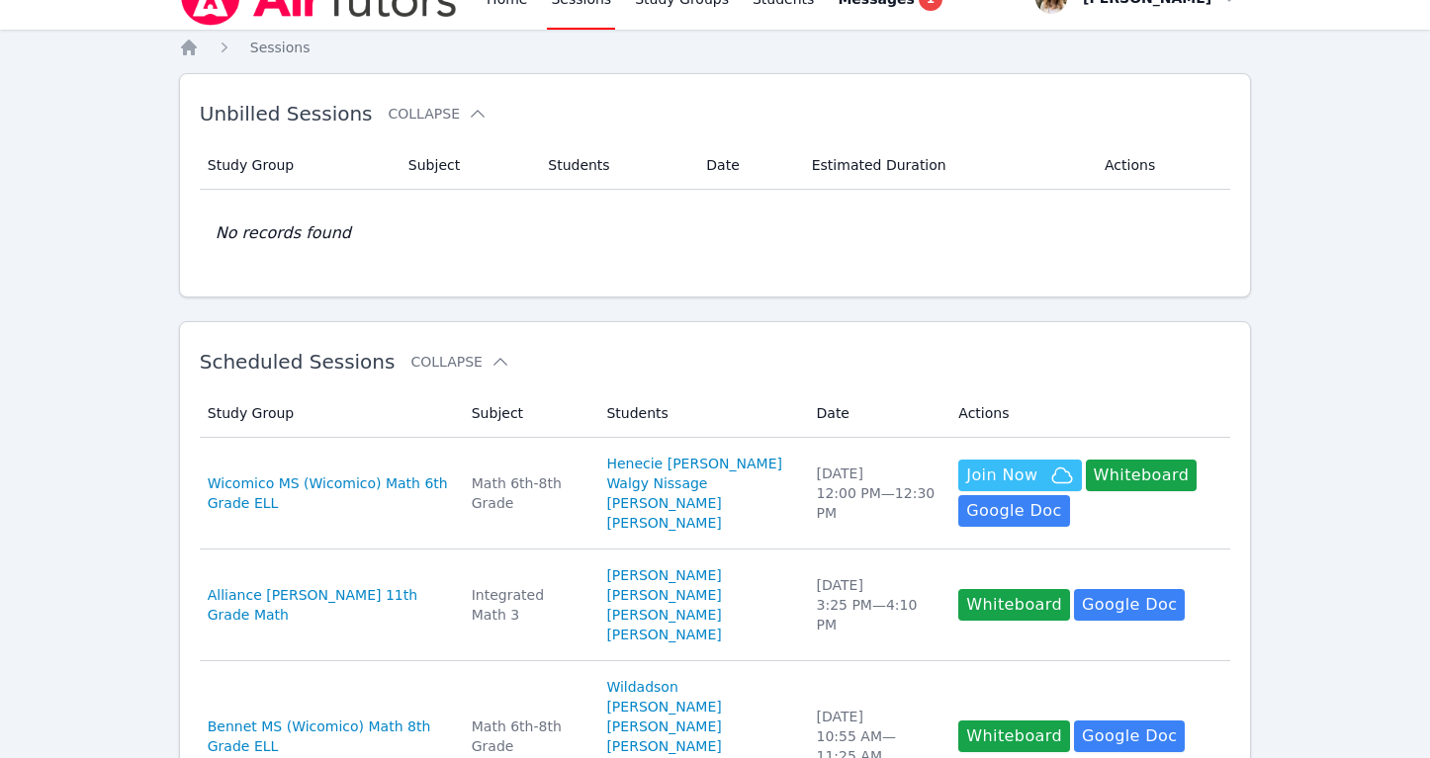
scroll to position [0, 0]
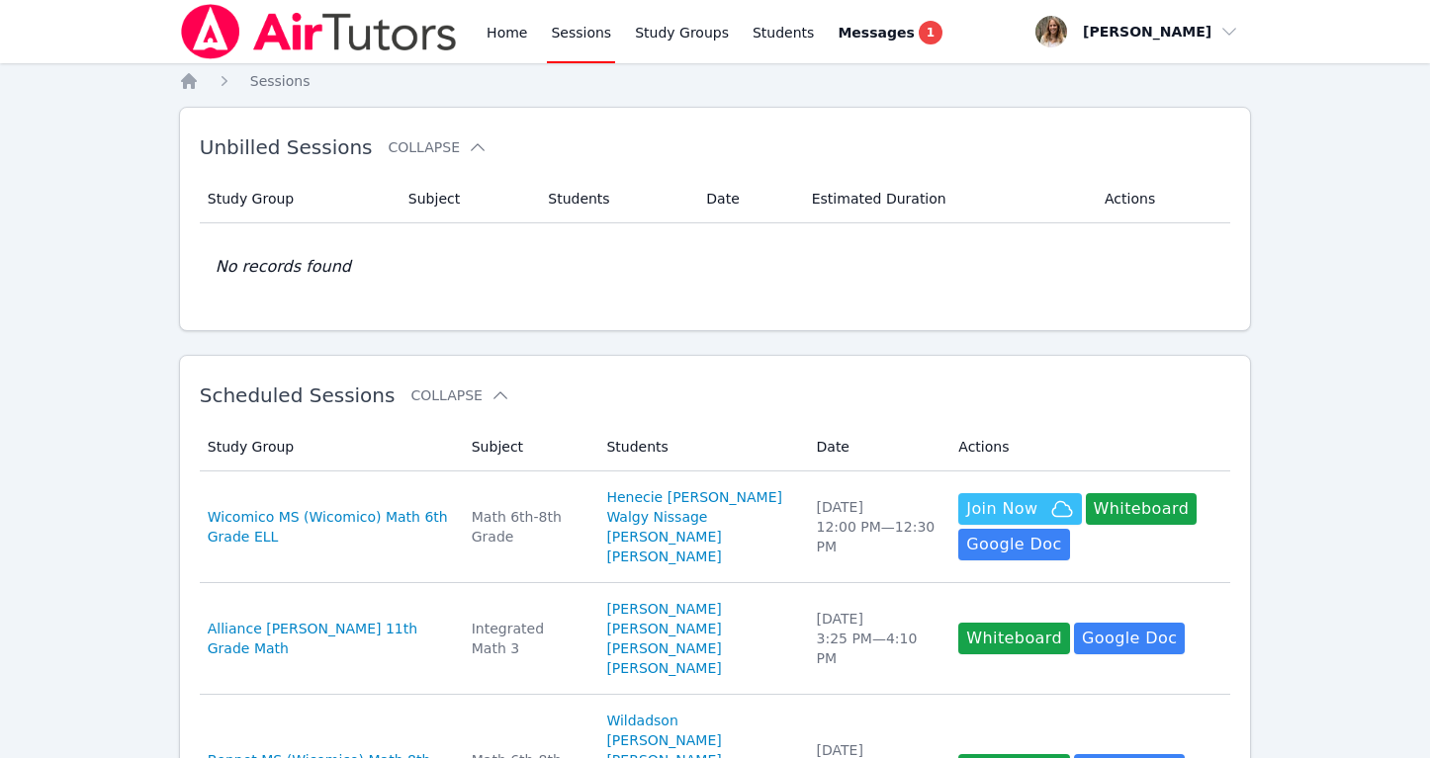
click at [592, 38] on link "Sessions" at bounding box center [581, 31] width 68 height 63
click at [496, 40] on link "Home" at bounding box center [507, 31] width 48 height 63
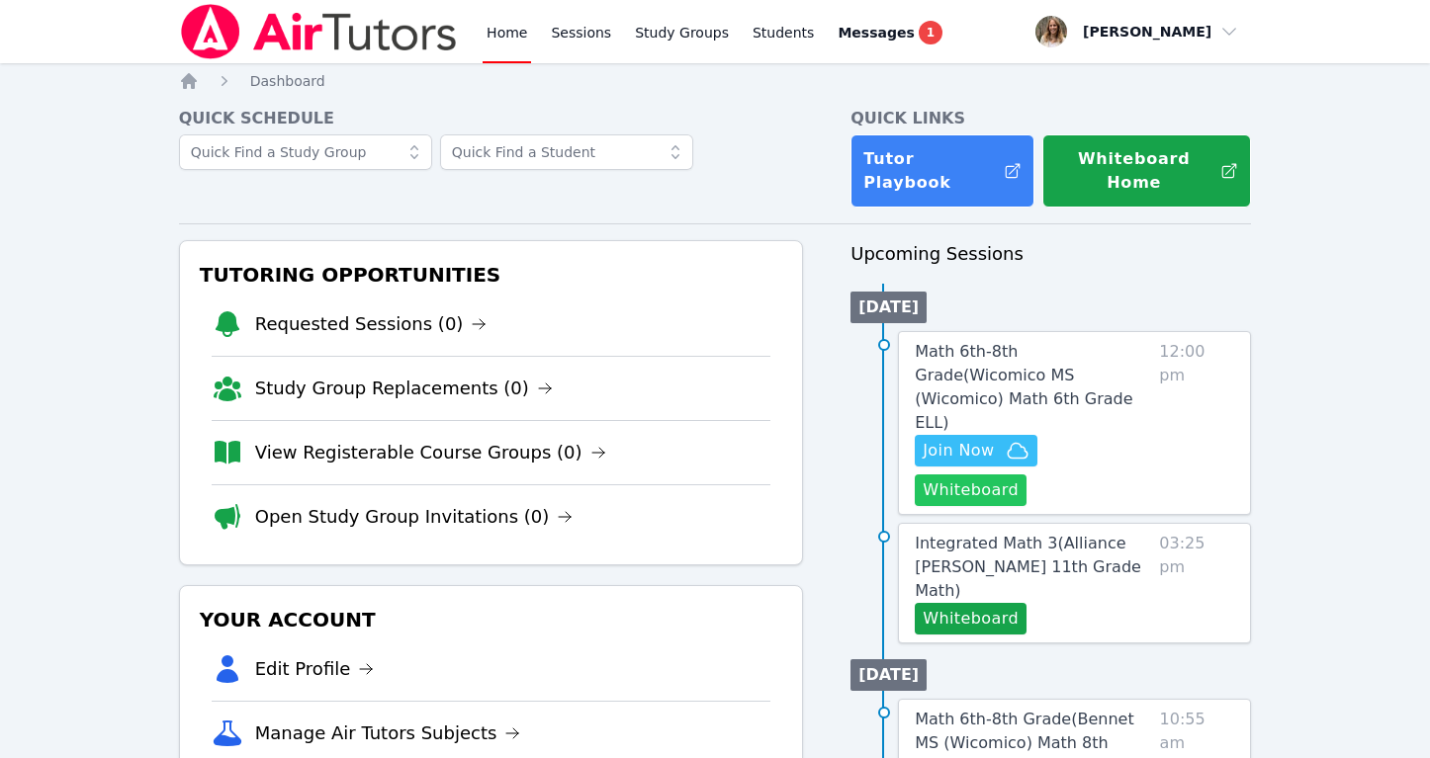
click at [1026, 475] on button "Whiteboard" at bounding box center [971, 491] width 112 height 32
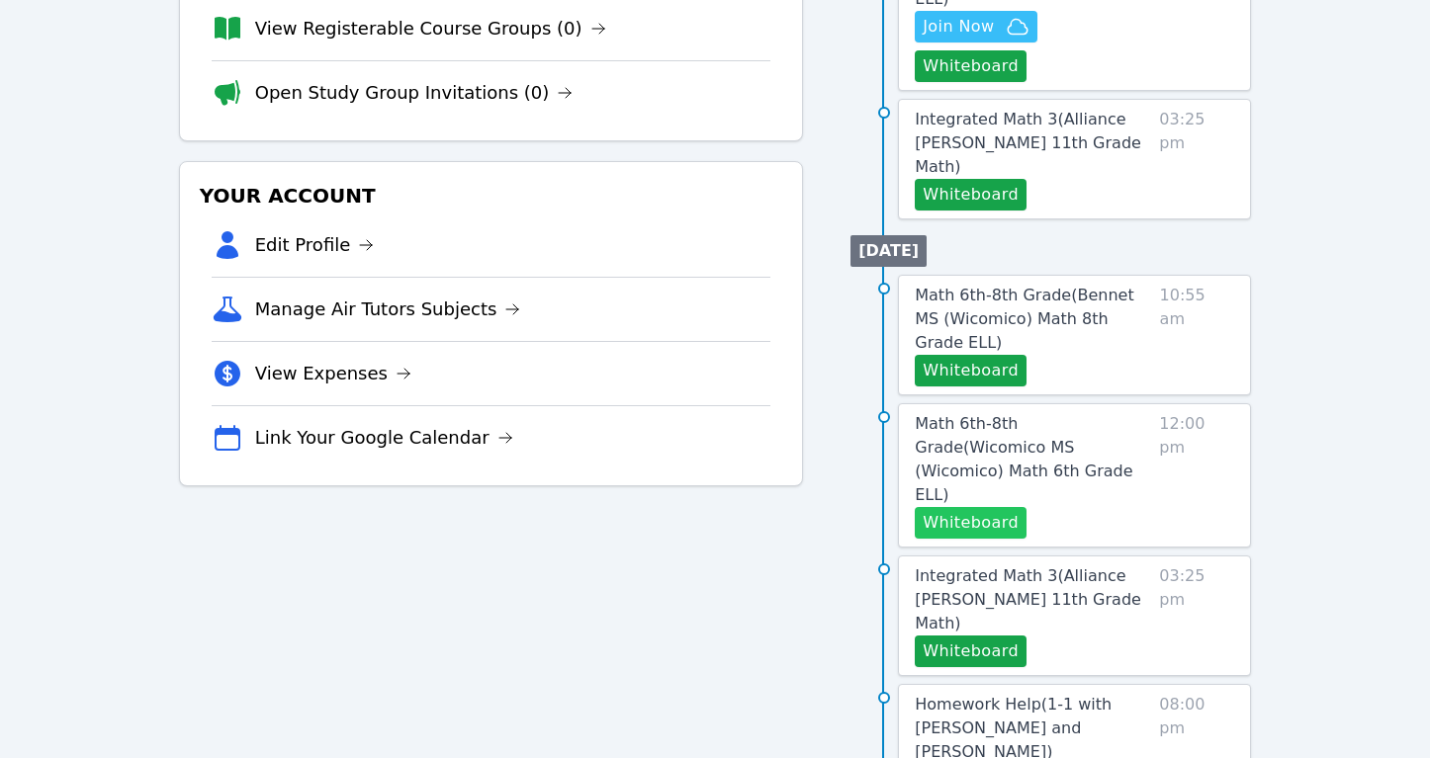
scroll to position [428, 0]
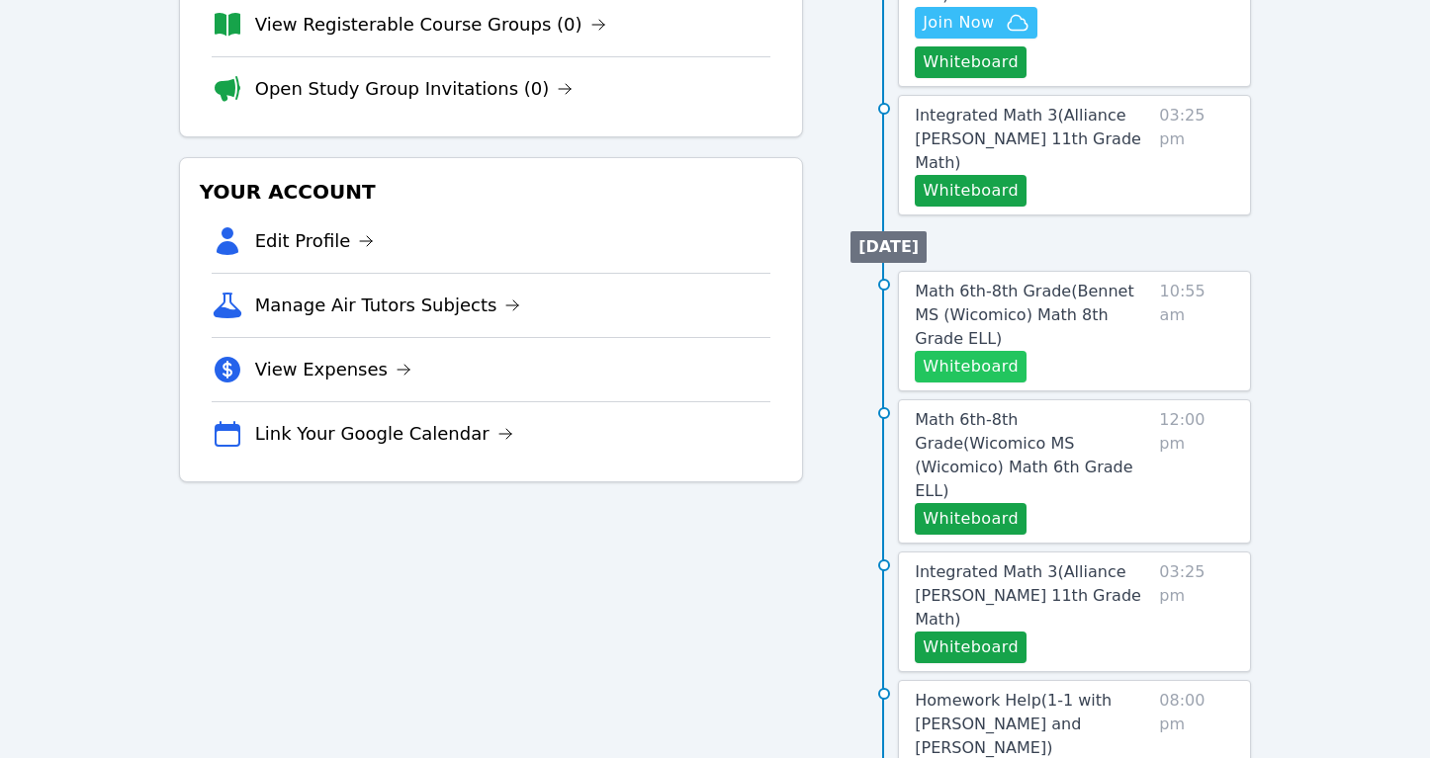
click at [986, 351] on button "Whiteboard" at bounding box center [971, 367] width 112 height 32
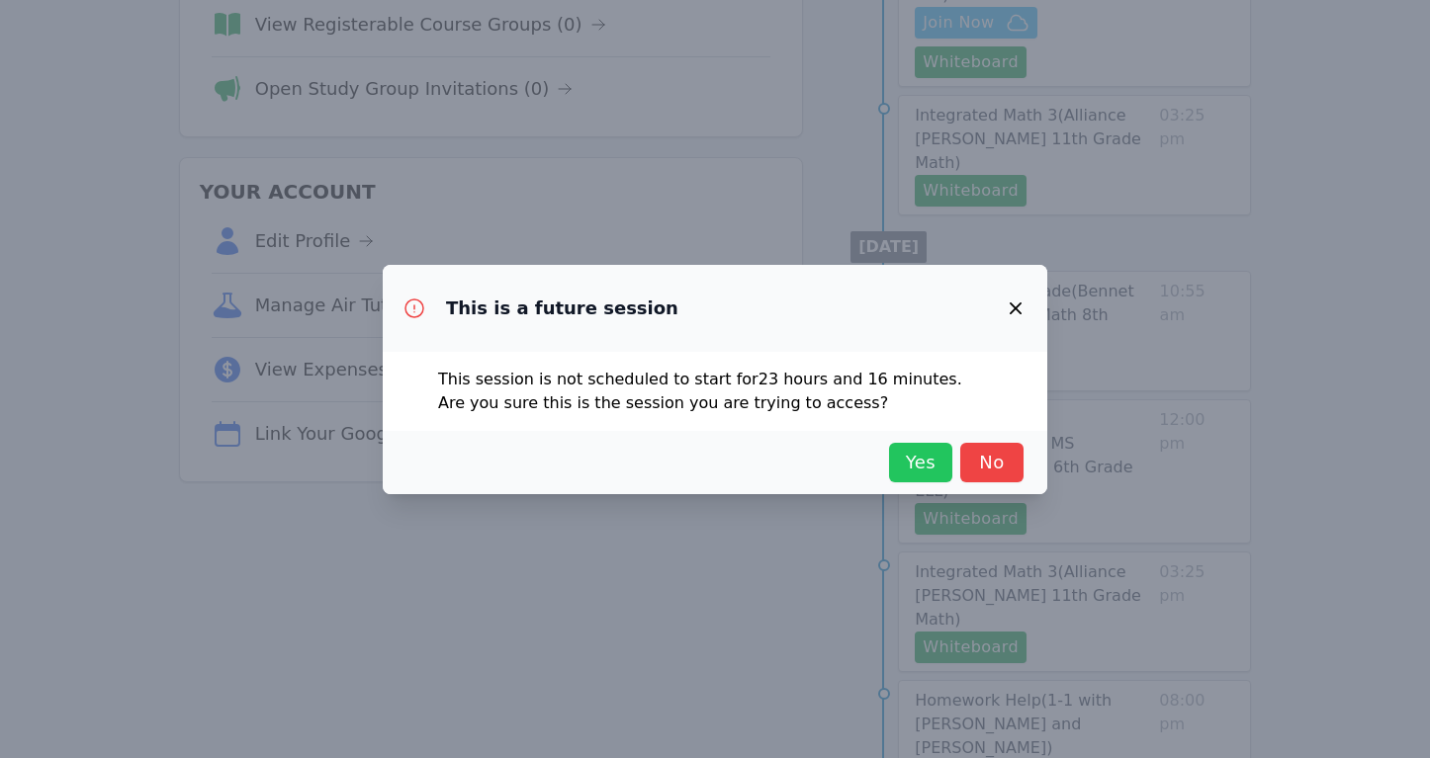
click at [915, 461] on span "Yes" at bounding box center [921, 463] width 44 height 28
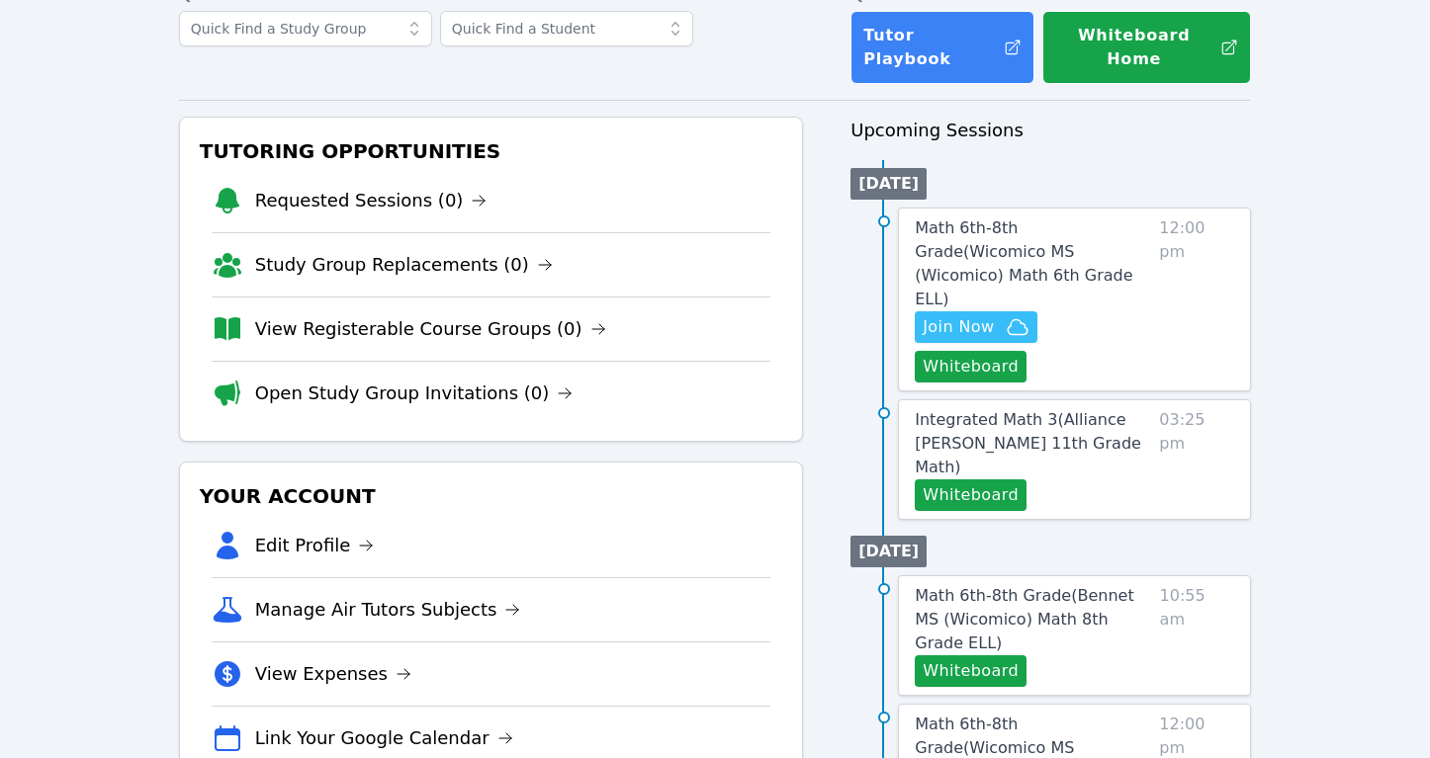
scroll to position [115, 0]
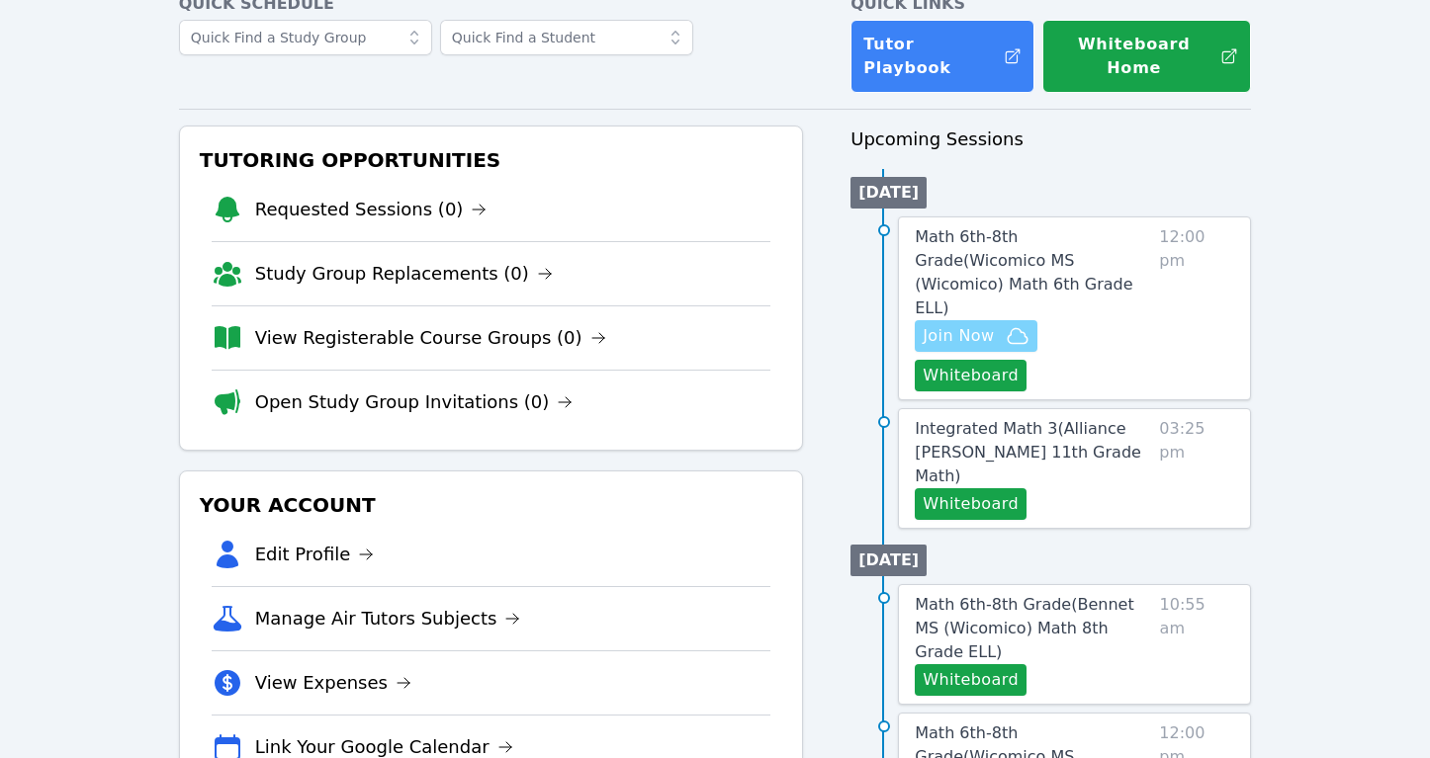
click at [991, 324] on span "Join Now" at bounding box center [958, 336] width 71 height 24
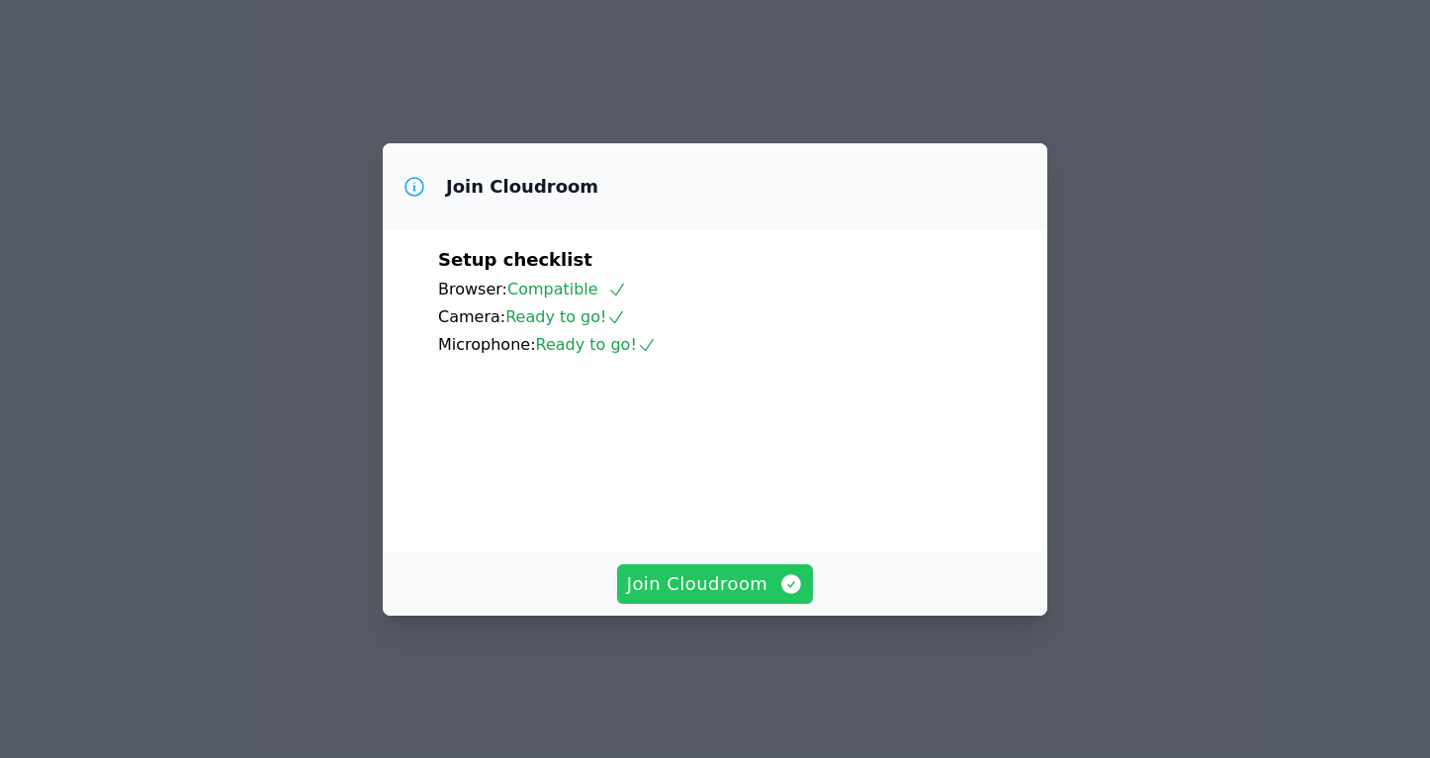
click at [733, 598] on span "Join Cloudroom" at bounding box center [715, 585] width 177 height 28
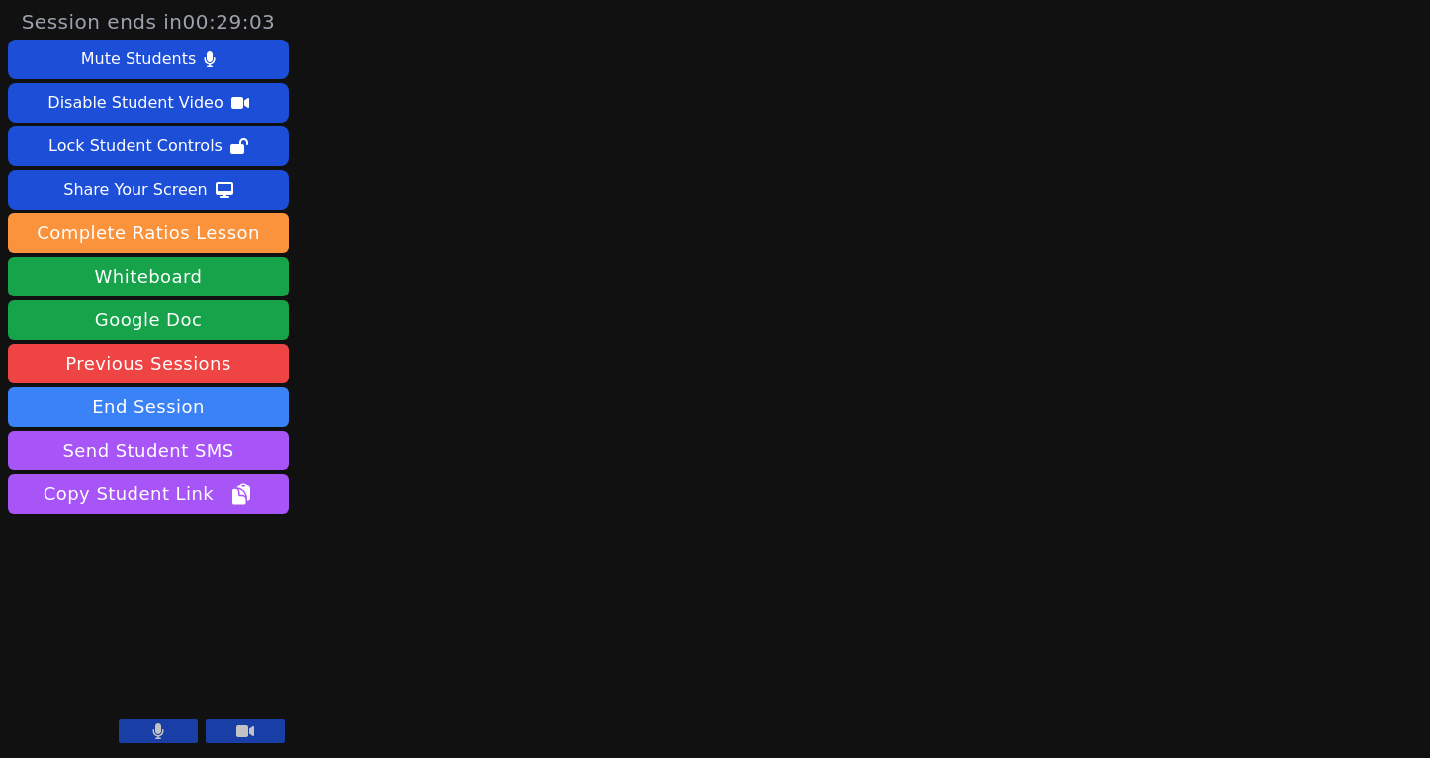
click at [181, 720] on video at bounding box center [148, 671] width 281 height 158
click at [168, 732] on button at bounding box center [158, 732] width 79 height 24
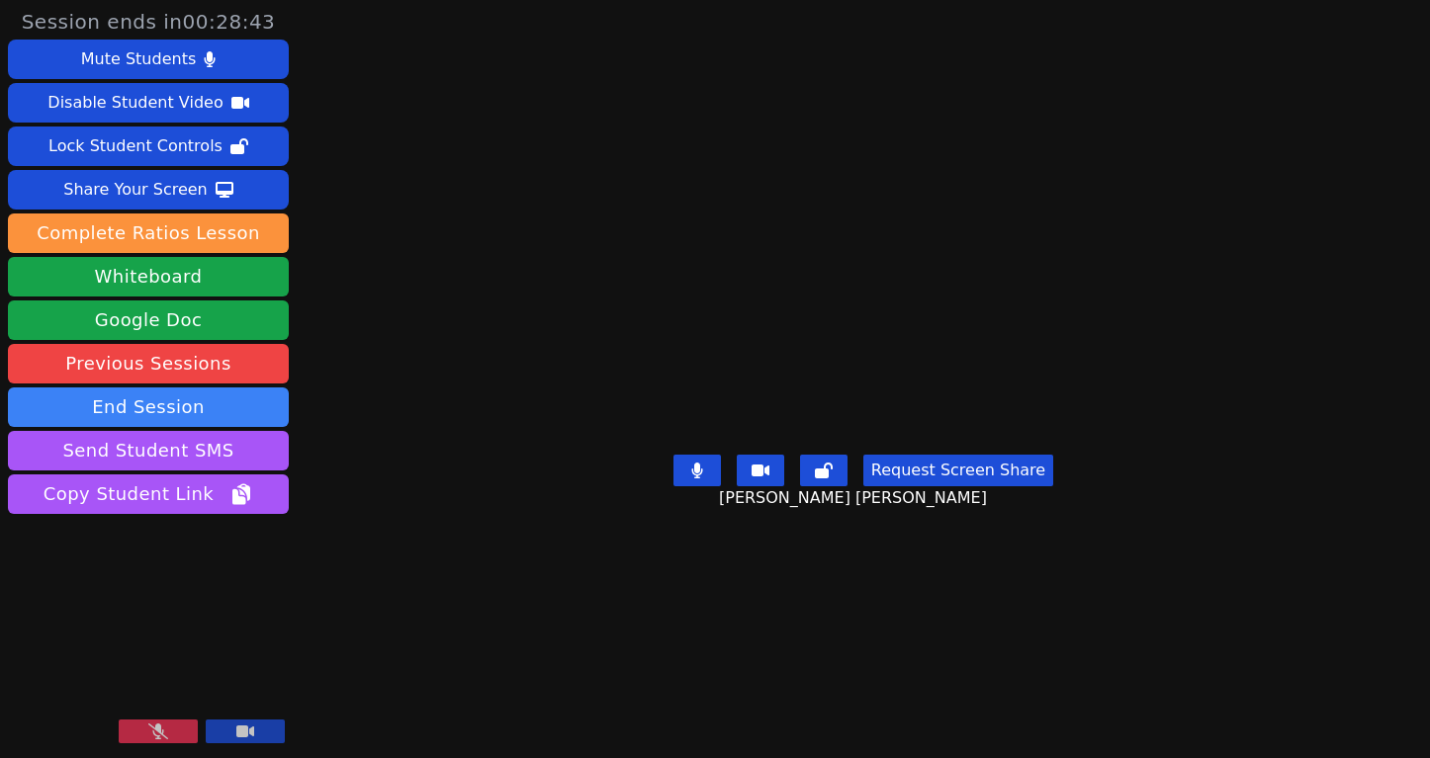
click at [164, 728] on icon at bounding box center [158, 732] width 20 height 16
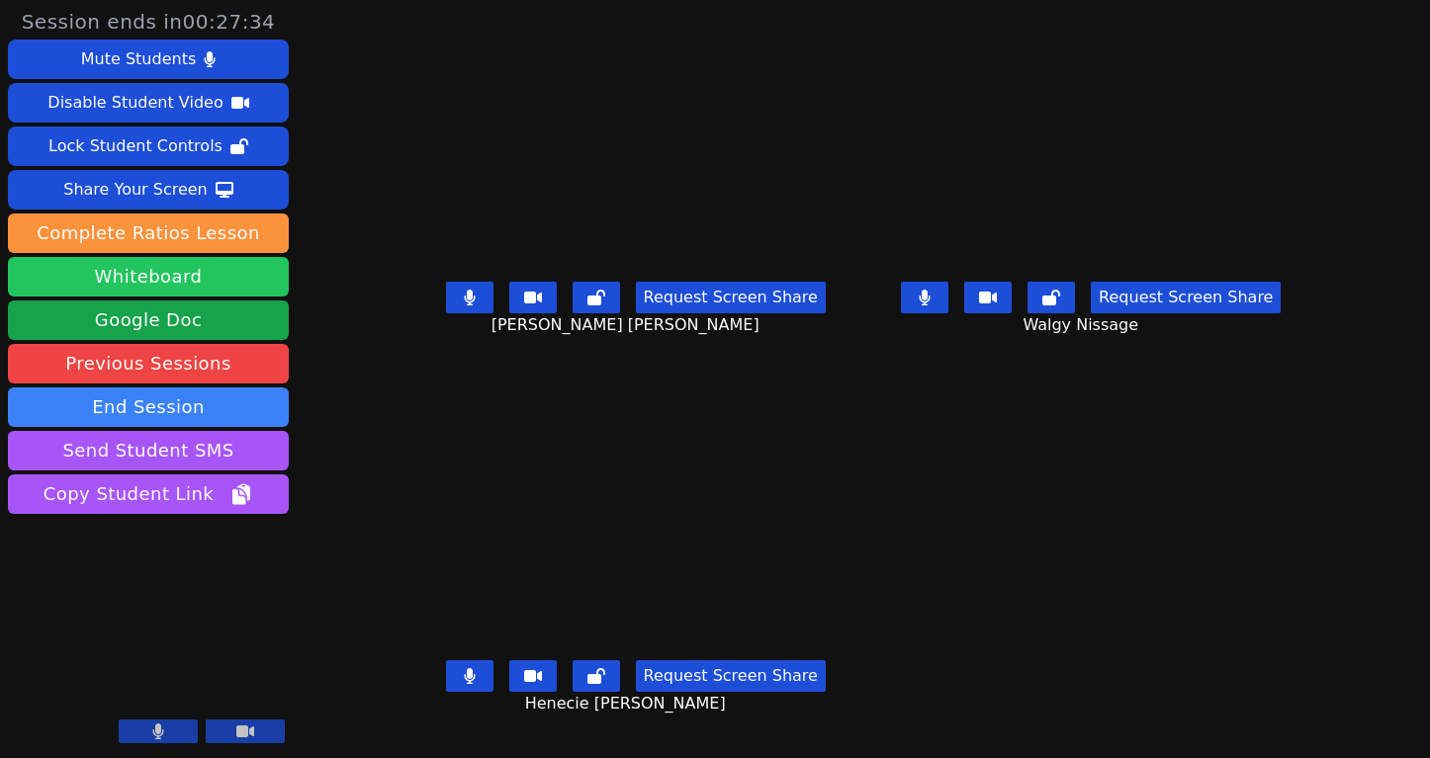
click at [226, 274] on button "Whiteboard" at bounding box center [148, 277] width 281 height 40
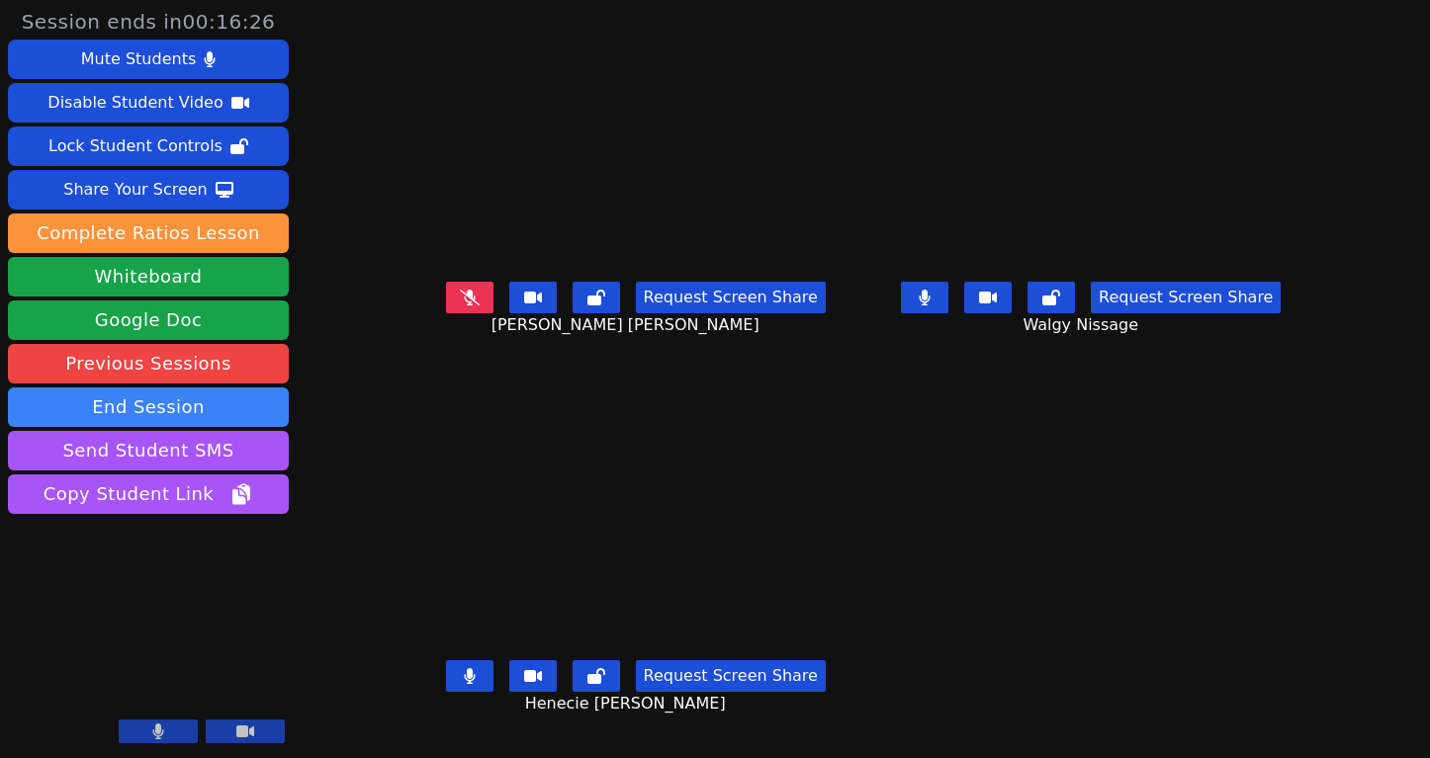
click at [930, 306] on icon at bounding box center [925, 298] width 12 height 16
click at [934, 306] on icon at bounding box center [925, 298] width 20 height 16
click at [446, 313] on button at bounding box center [469, 298] width 47 height 32
click at [460, 306] on icon at bounding box center [470, 298] width 20 height 16
click at [948, 313] on button at bounding box center [924, 298] width 47 height 32
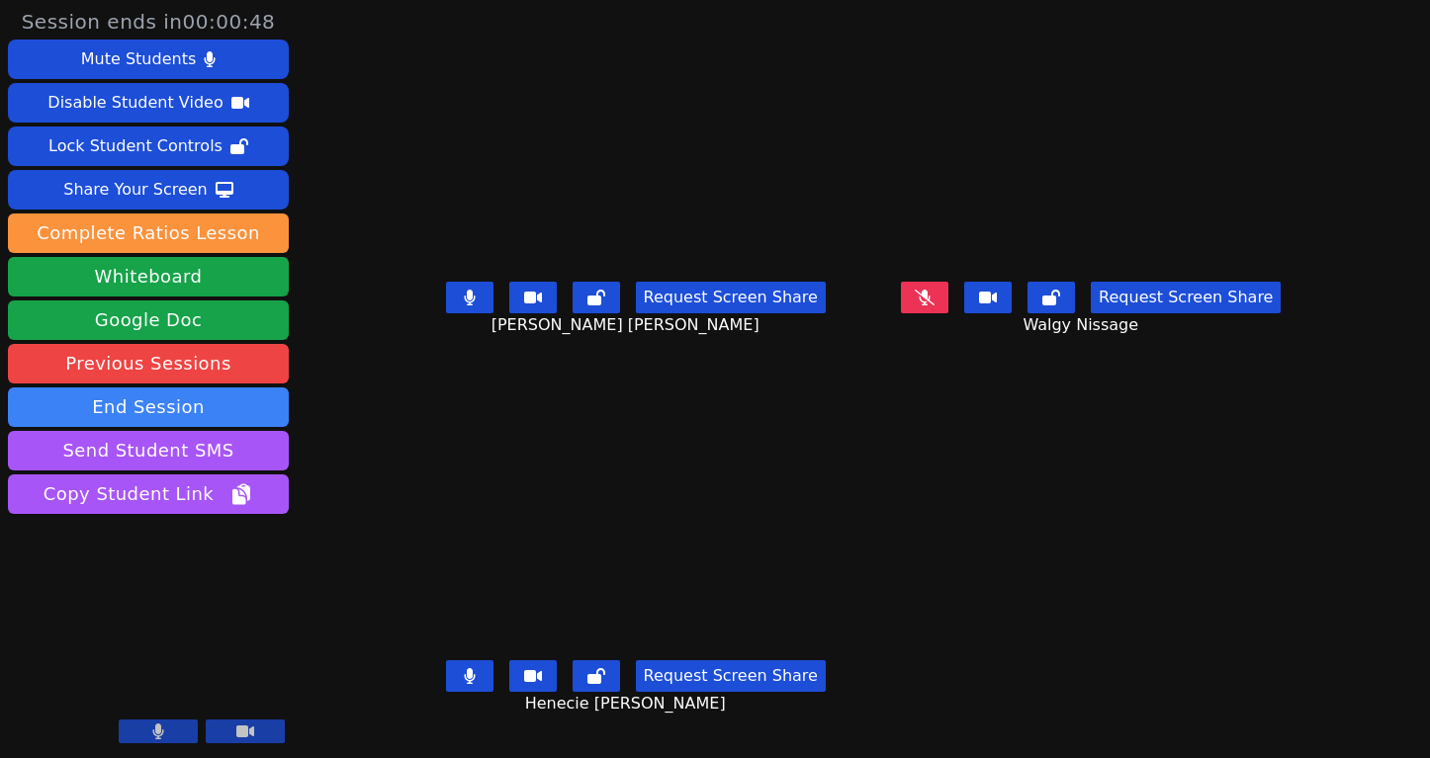
click at [934, 306] on icon at bounding box center [925, 298] width 20 height 16
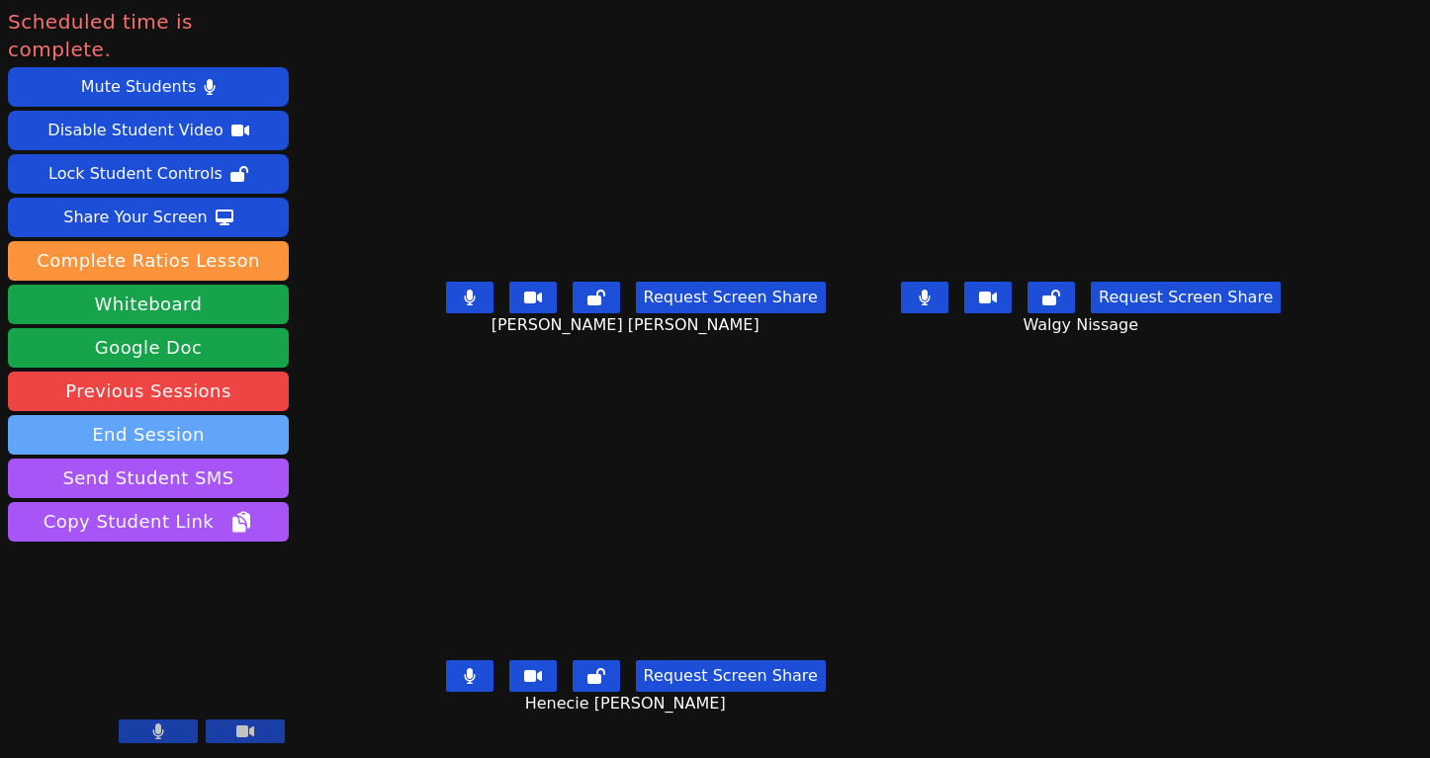
click at [233, 415] on button "End Session" at bounding box center [148, 435] width 281 height 40
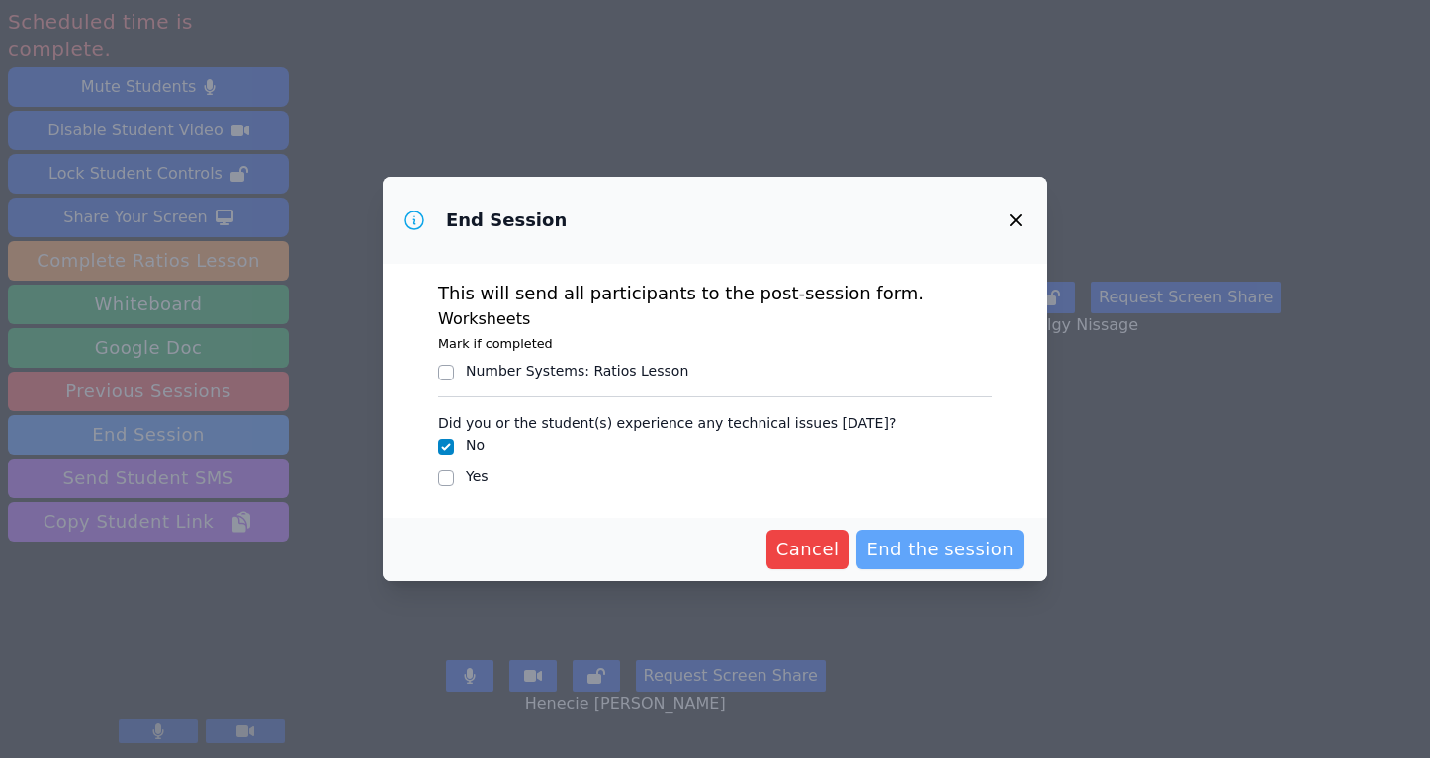
click at [1008, 546] on span "End the session" at bounding box center [939, 550] width 147 height 28
click at [1015, 219] on icon "button" at bounding box center [1016, 221] width 24 height 24
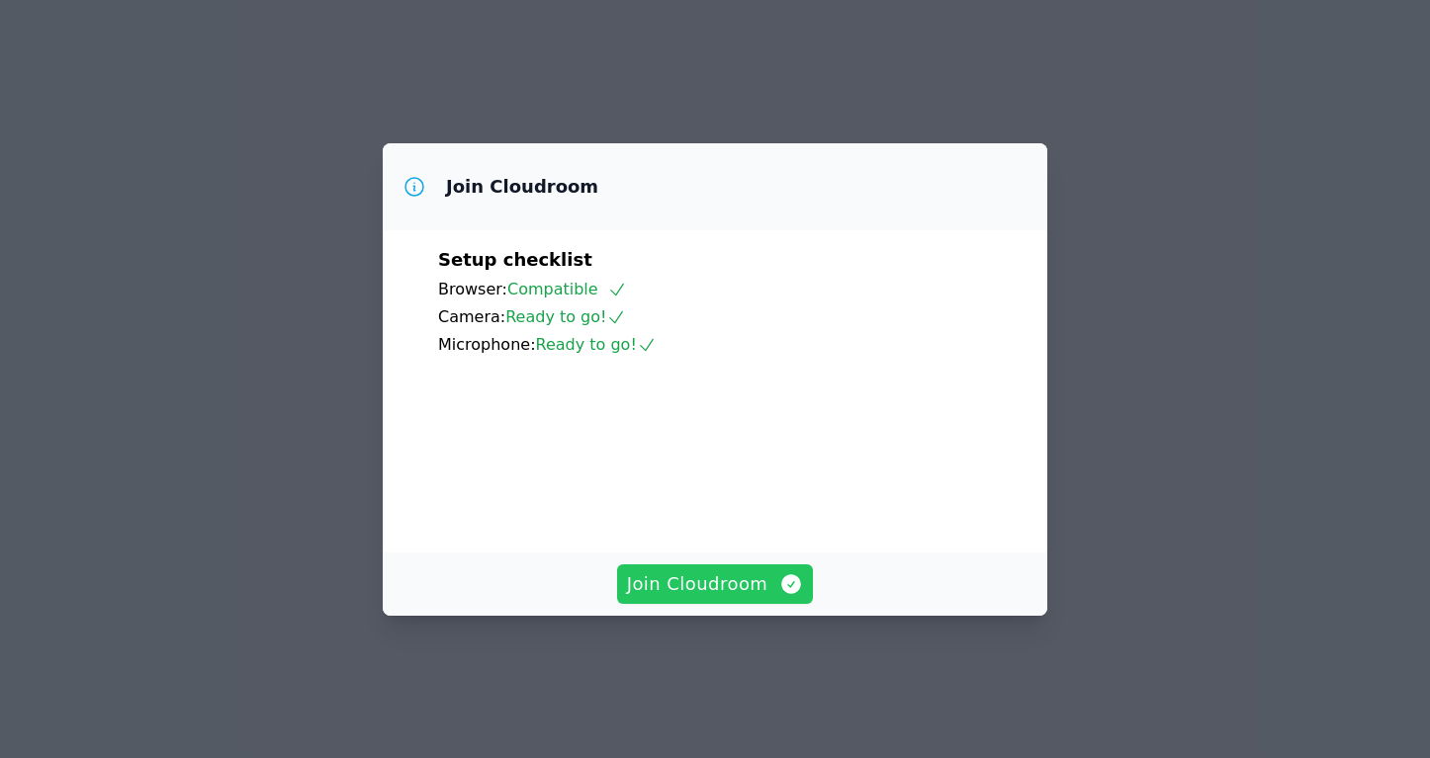
click at [701, 598] on span "Join Cloudroom" at bounding box center [715, 585] width 177 height 28
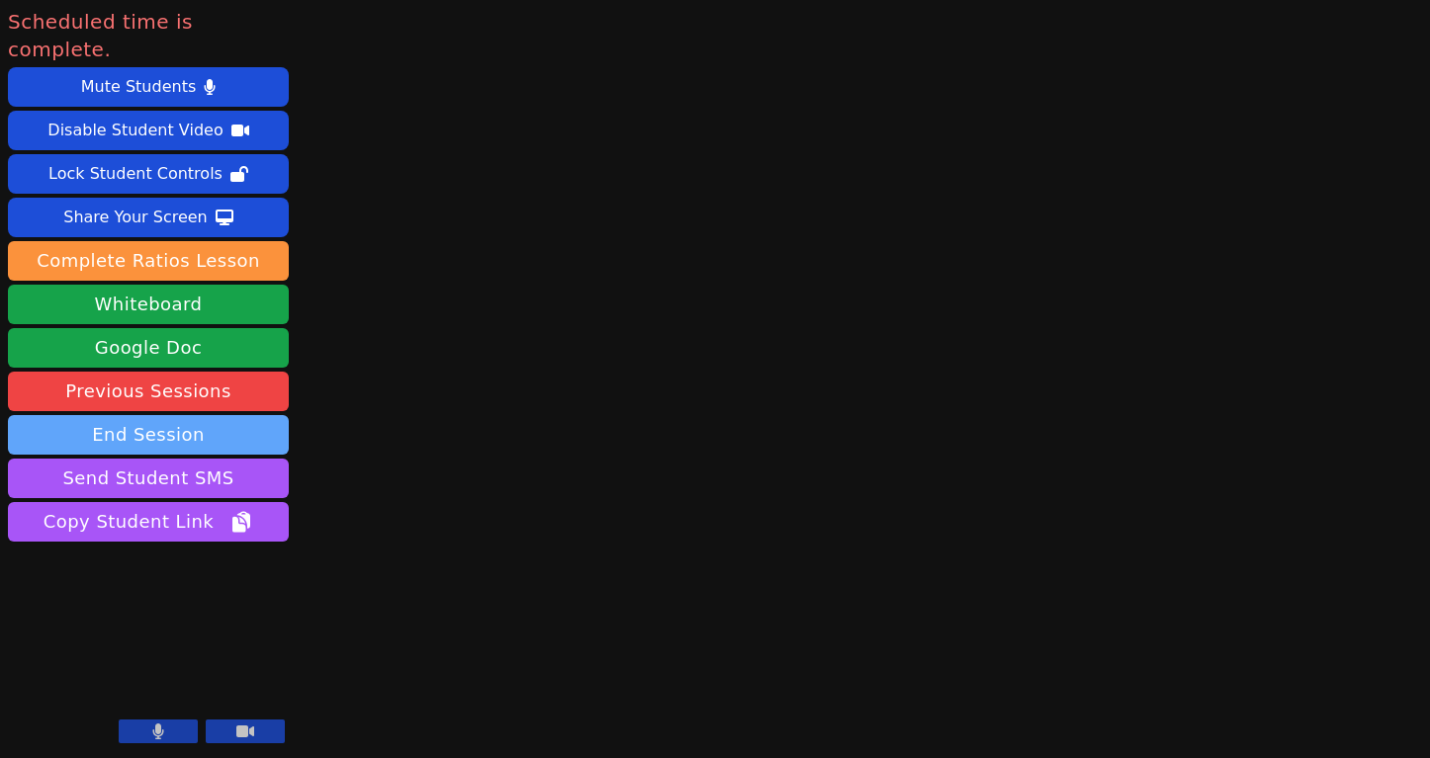
click at [264, 415] on button "End Session" at bounding box center [148, 435] width 281 height 40
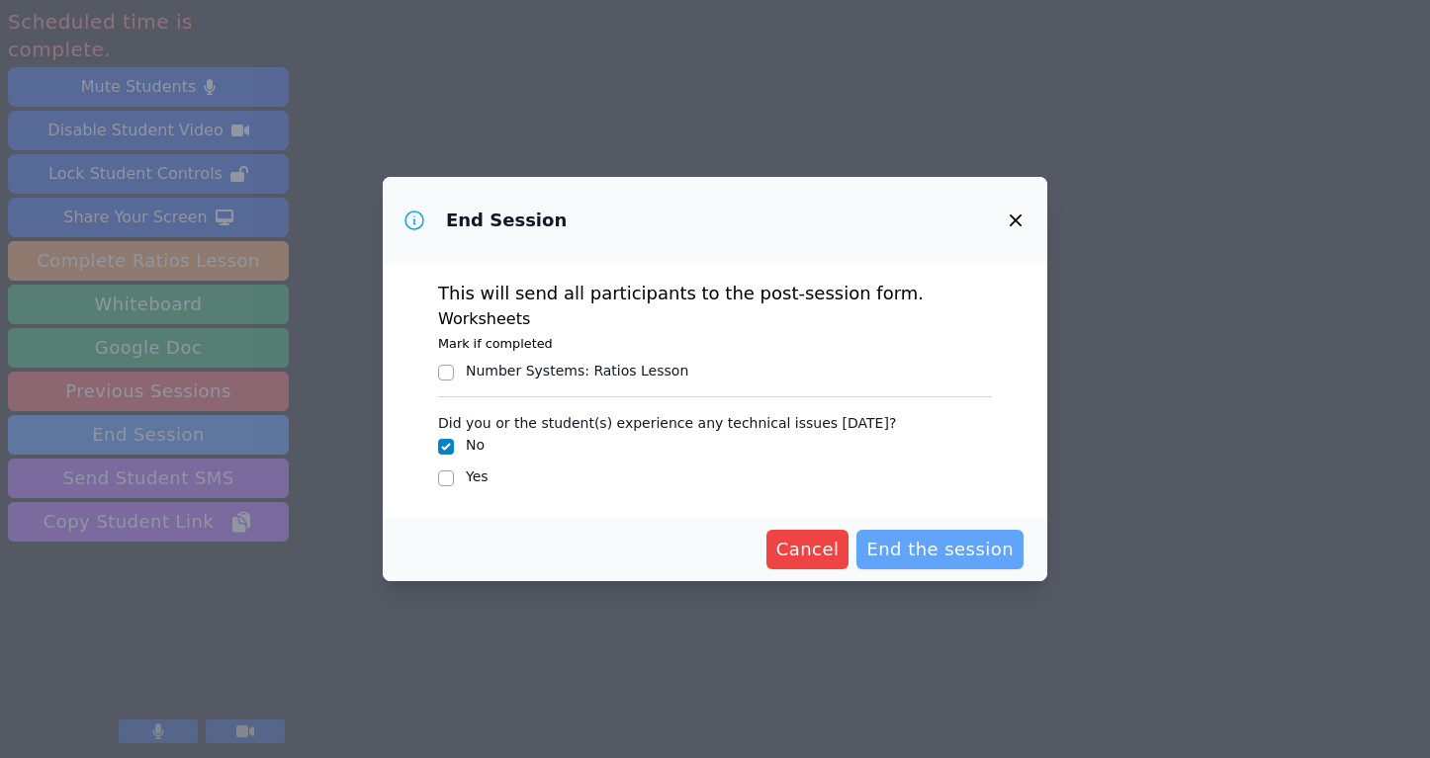
click at [936, 565] on button "End the session" at bounding box center [939, 550] width 167 height 40
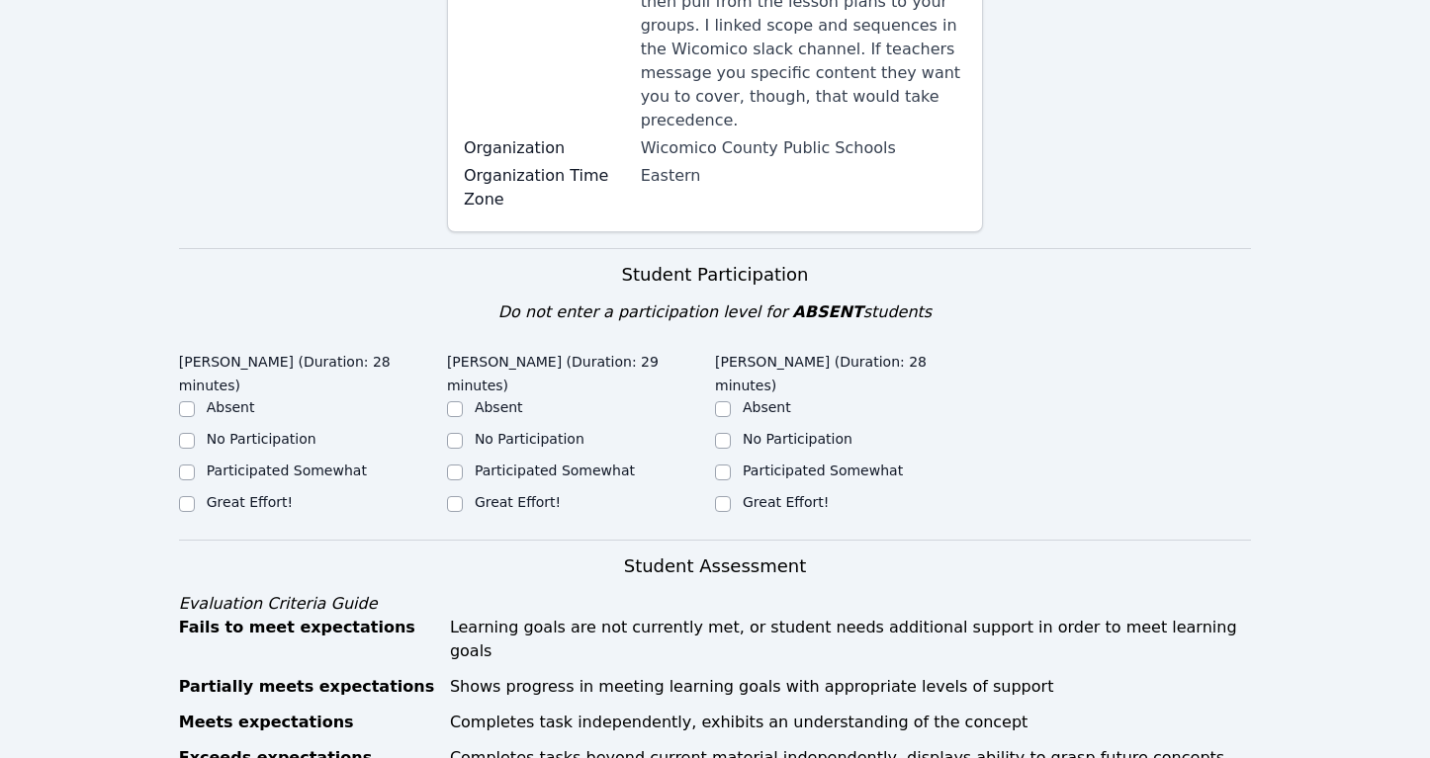
scroll to position [531, 0]
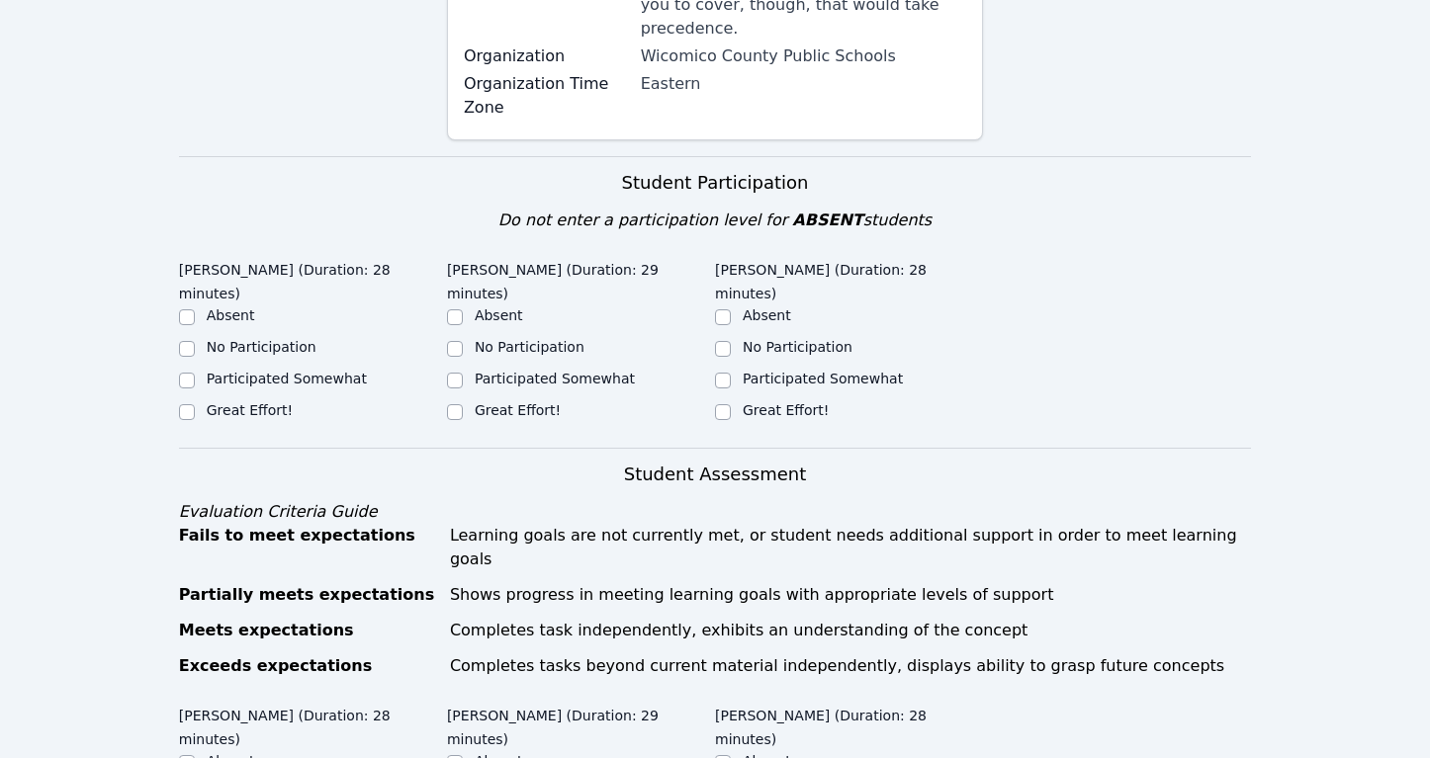
click at [284, 402] on label "Great Effort!" at bounding box center [250, 410] width 86 height 16
click at [195, 404] on input "Great Effort!" at bounding box center [187, 412] width 16 height 16
checkbox input "true"
click at [457, 404] on input "Great Effort!" at bounding box center [455, 412] width 16 height 16
checkbox input "true"
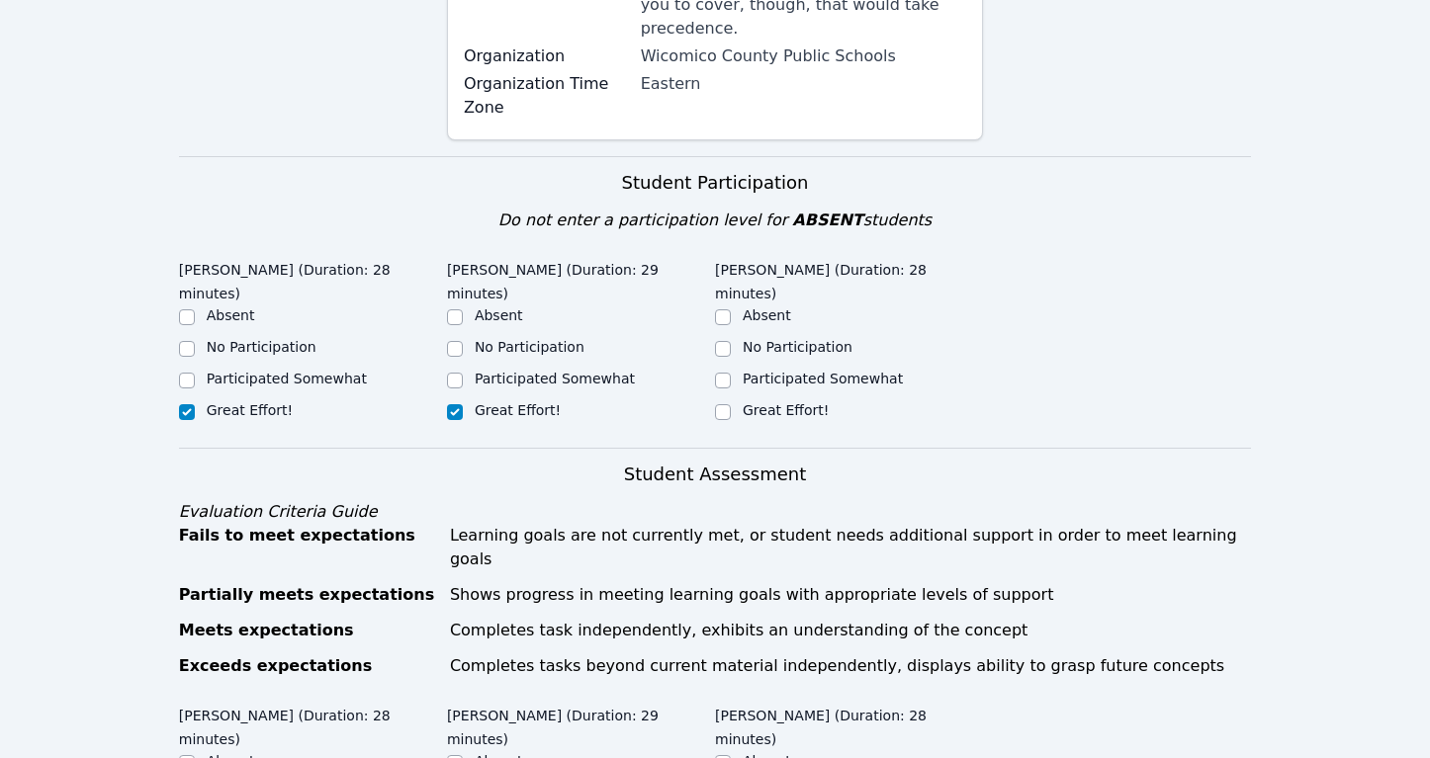
click at [773, 402] on label "Great Effort!" at bounding box center [786, 410] width 86 height 16
click at [731, 404] on input "Great Effort!" at bounding box center [723, 412] width 16 height 16
checkbox input "true"
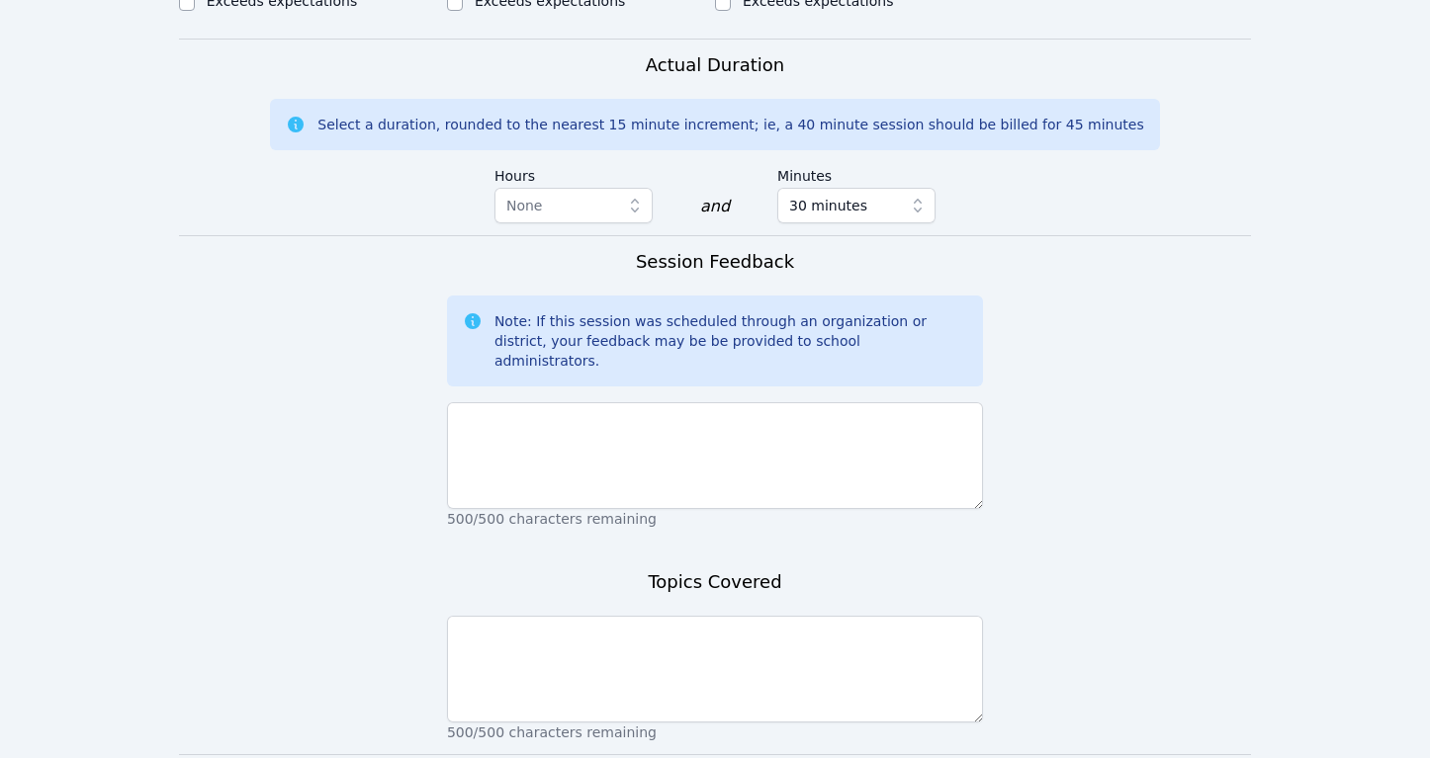
scroll to position [1498, 0]
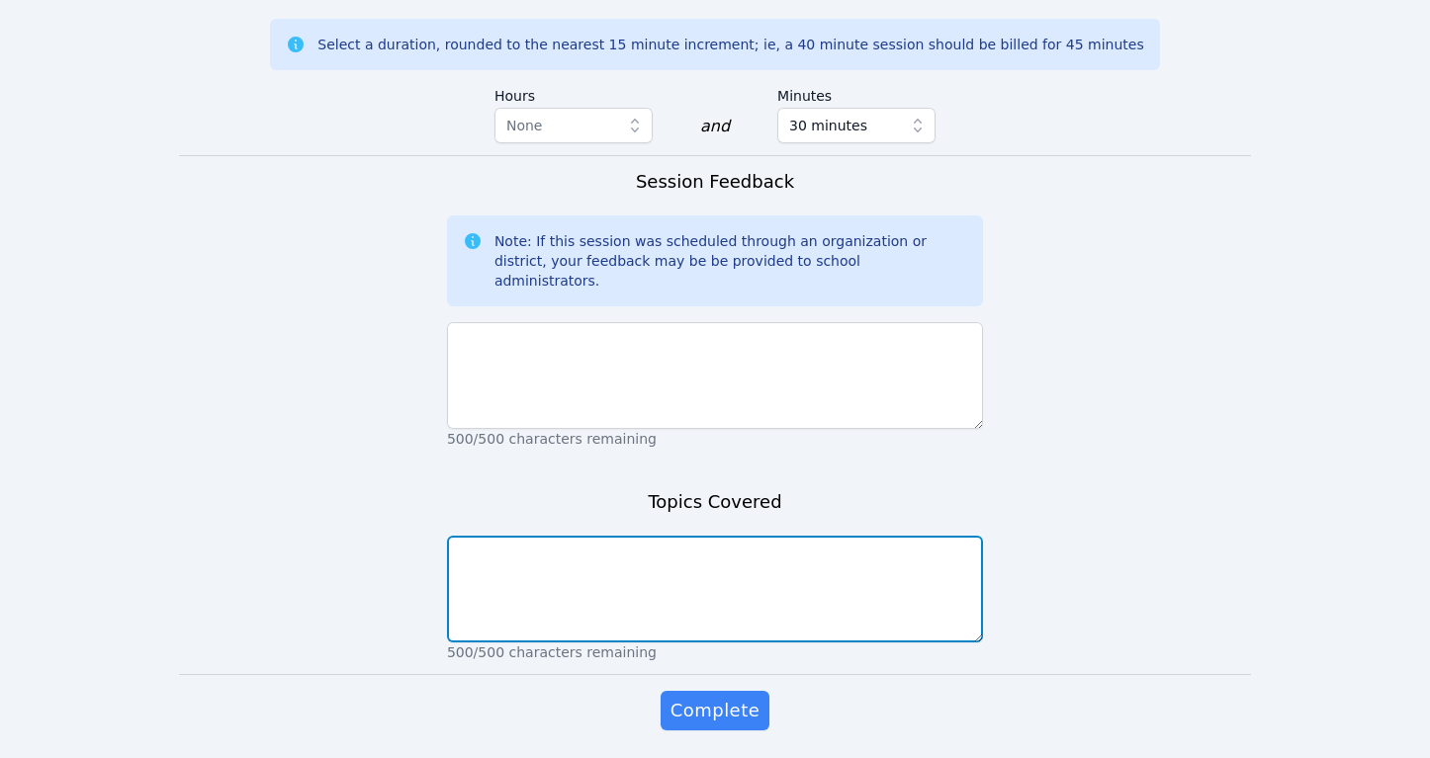
click at [475, 536] on textarea at bounding box center [715, 589] width 536 height 107
type textarea "areas"
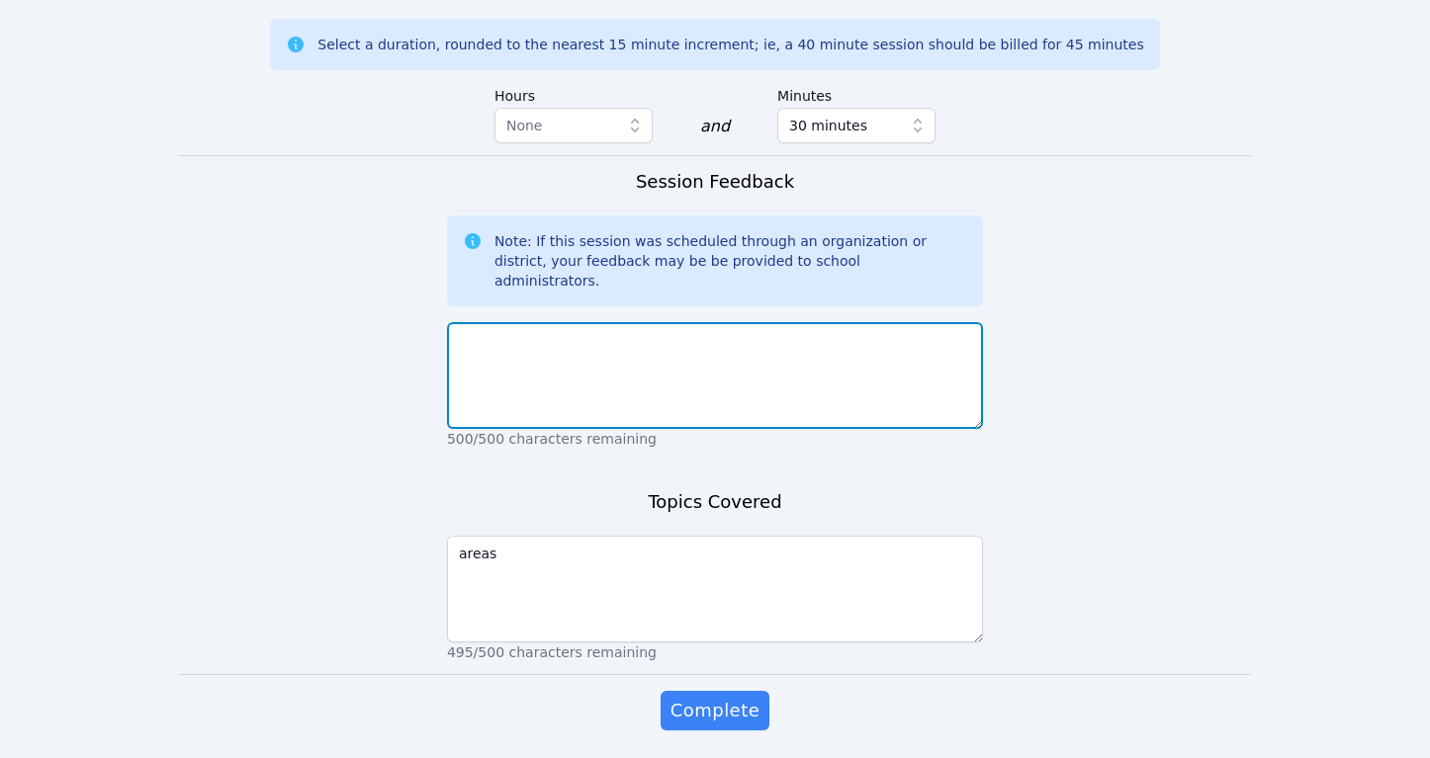
click at [466, 322] on textarea at bounding box center [715, 375] width 536 height 107
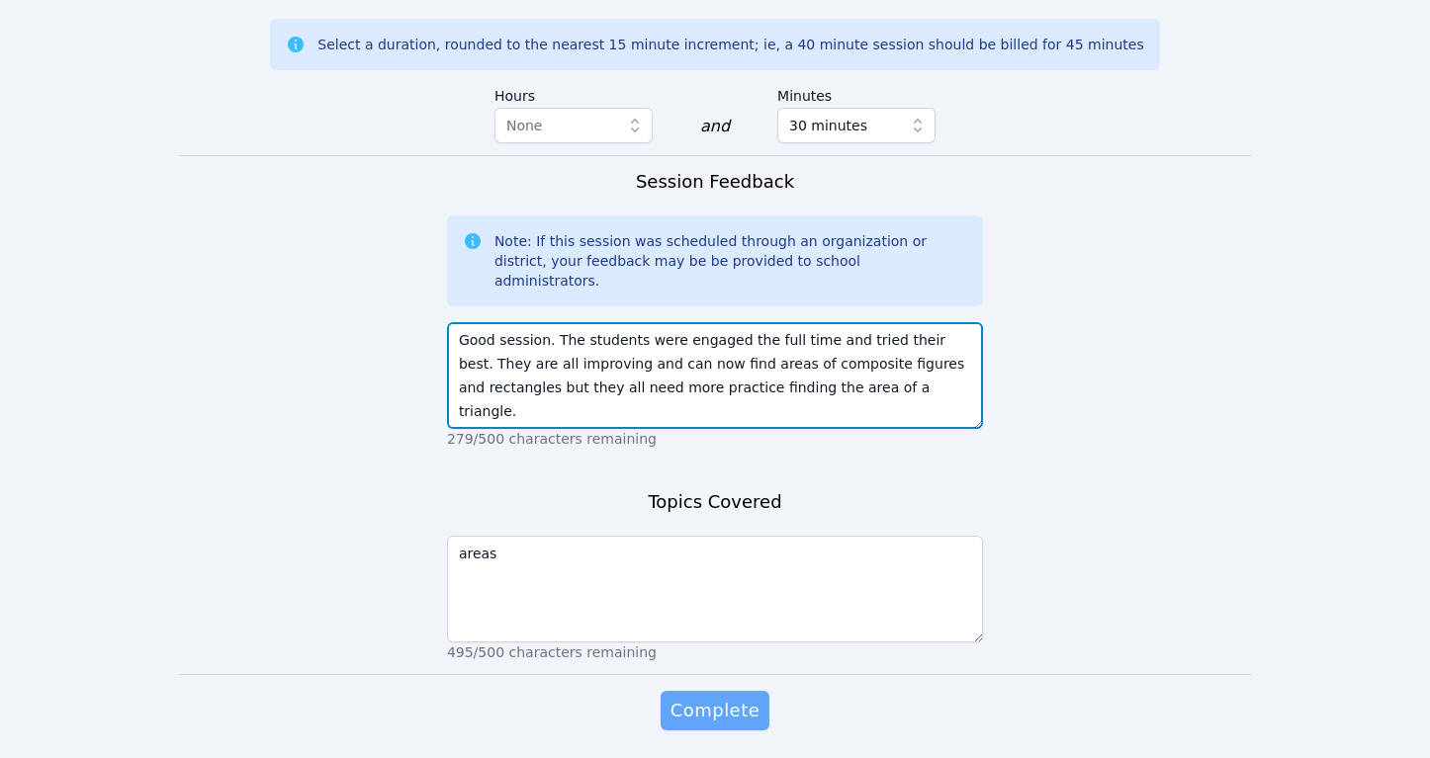
type textarea "Good session. The students were engaged the full time and tried their best. The…"
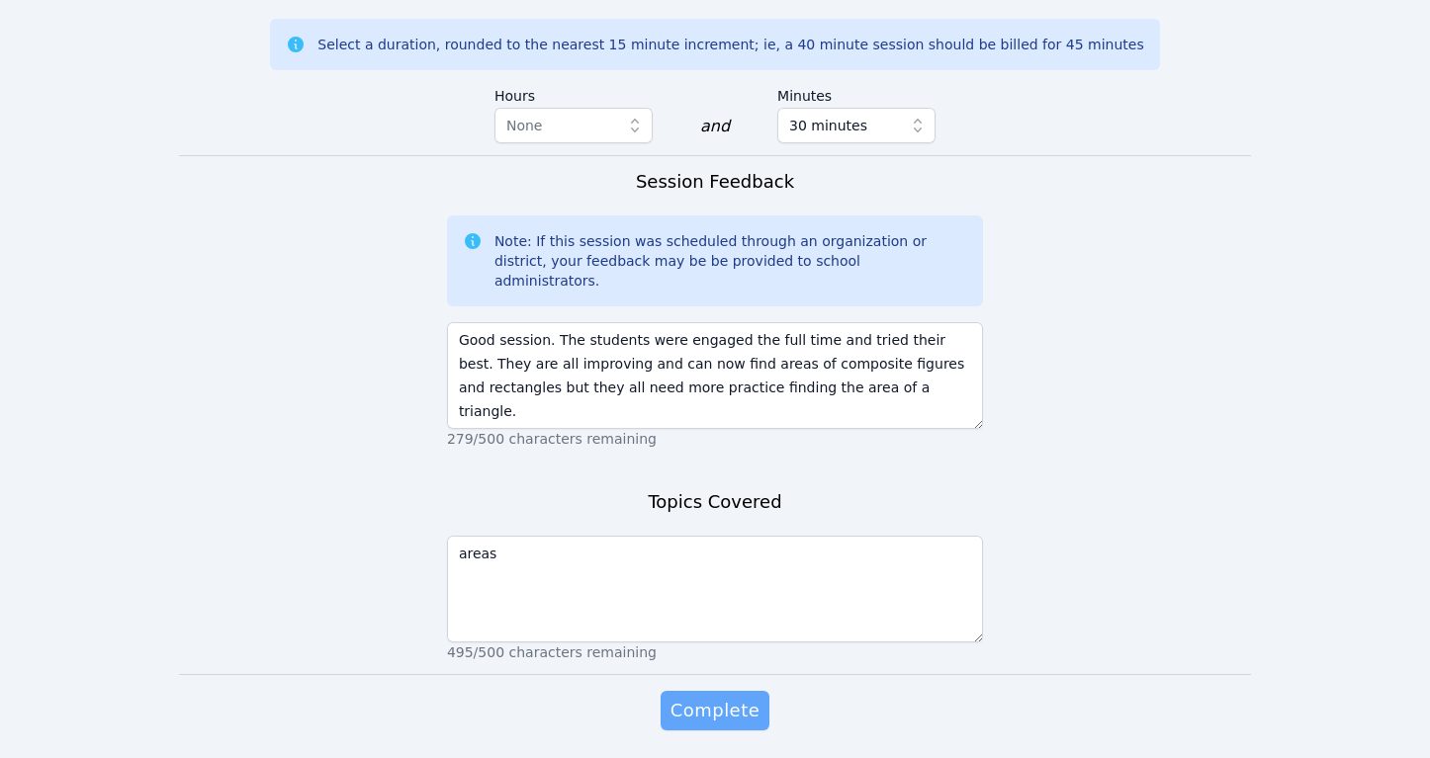
click at [697, 697] on span "Complete" at bounding box center [714, 711] width 89 height 28
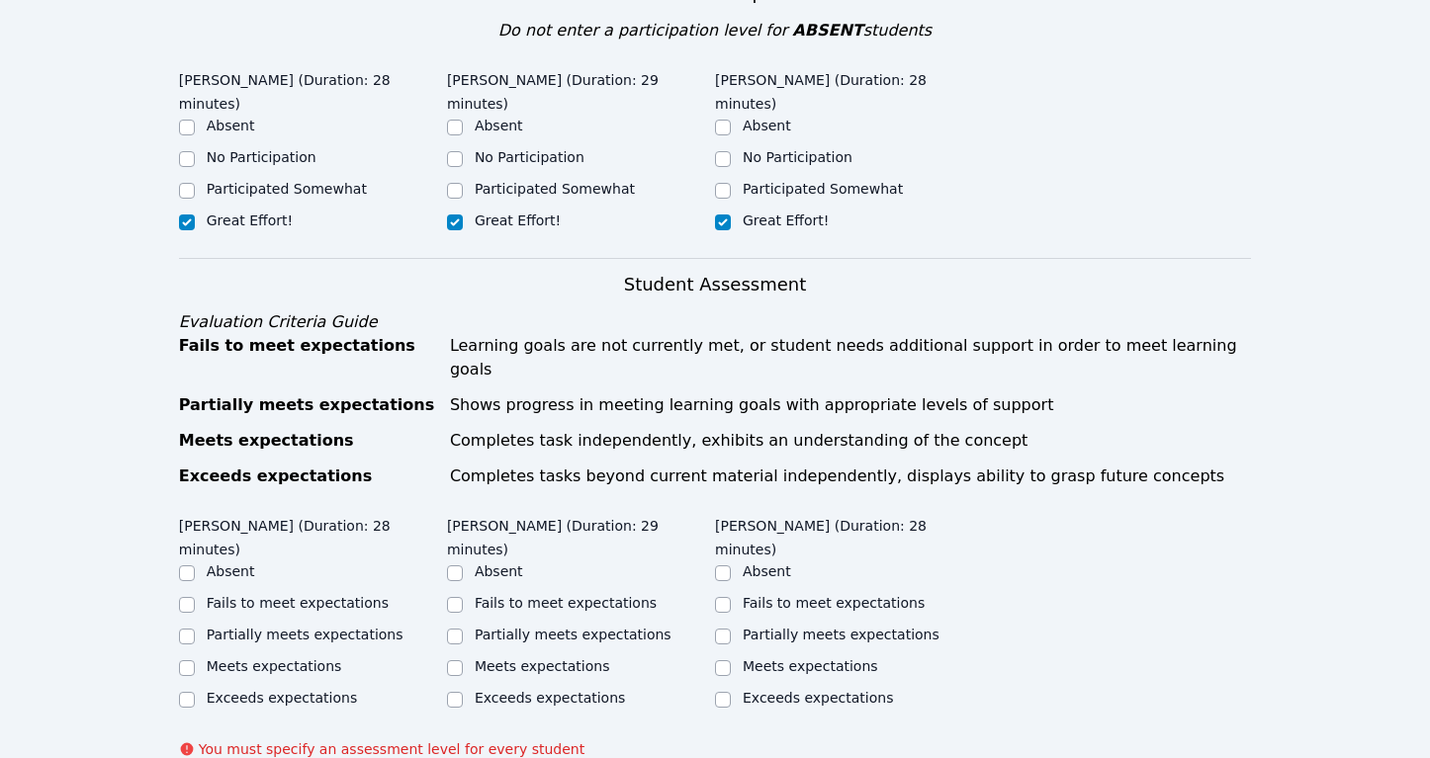
scroll to position [849, 0]
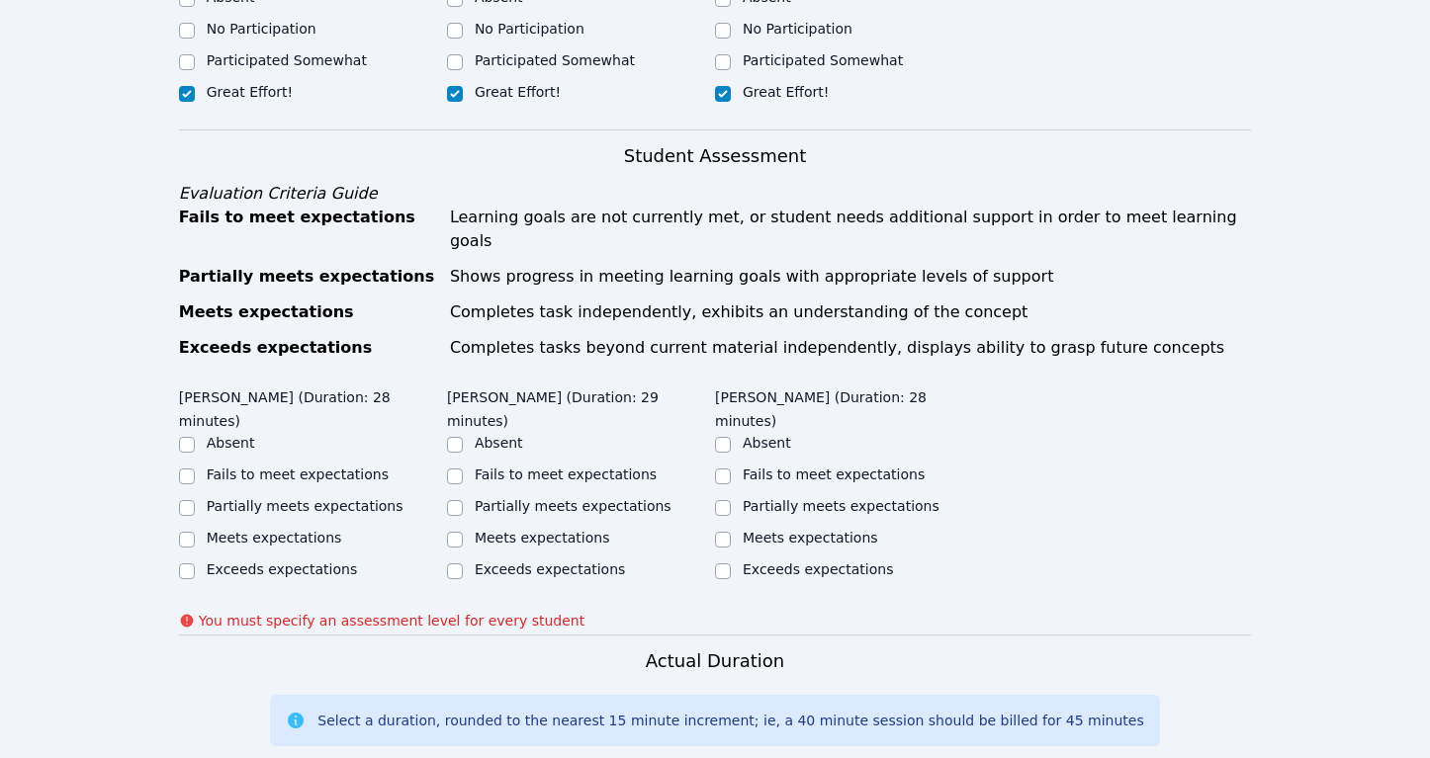
click at [336, 496] on div "Partially meets expectations" at bounding box center [313, 508] width 268 height 24
click at [514, 498] on label "Partially meets expectations" at bounding box center [573, 506] width 197 height 16
click at [463, 500] on input "Partially meets expectations" at bounding box center [455, 508] width 16 height 16
checkbox input "true"
click at [353, 498] on label "Partially meets expectations" at bounding box center [305, 506] width 197 height 16
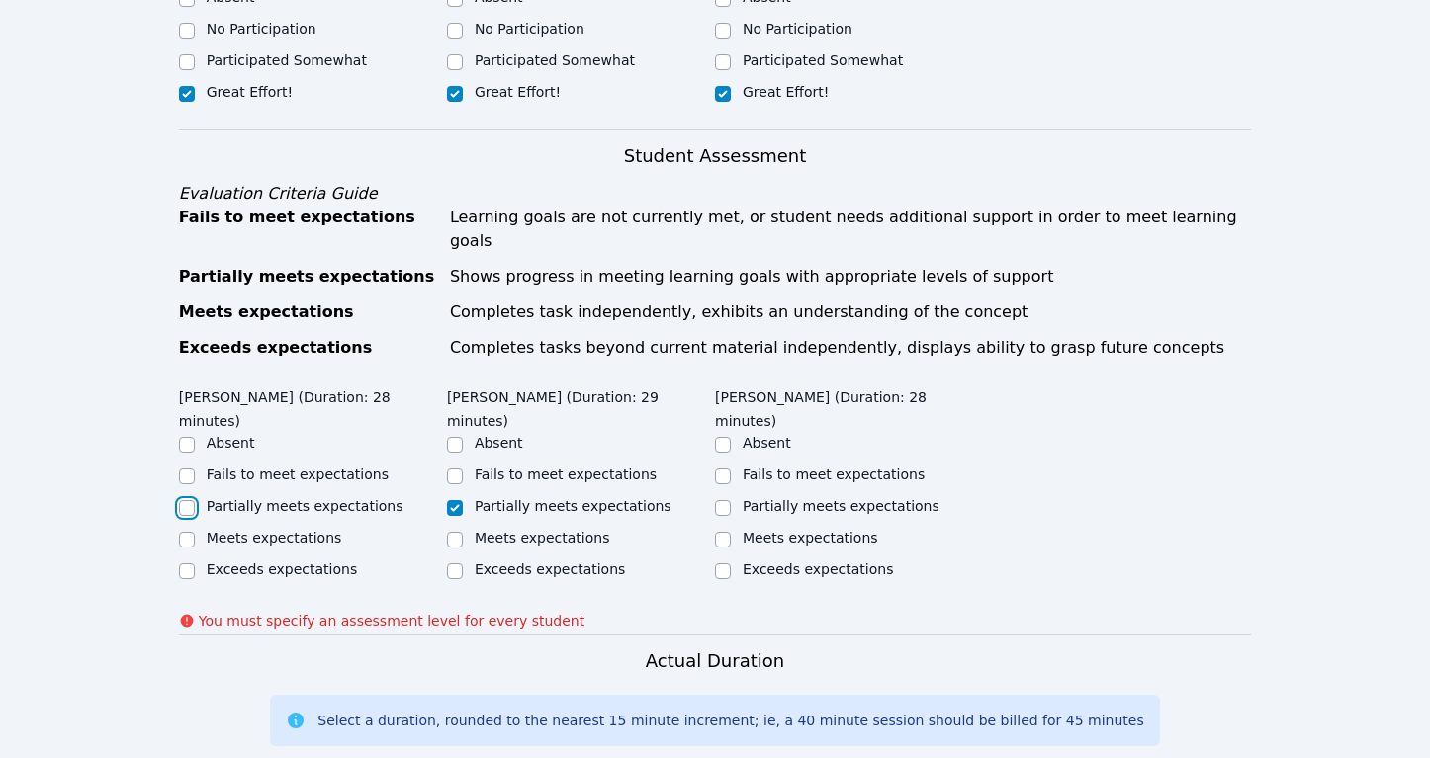
click at [195, 500] on input "Partially meets expectations" at bounding box center [187, 508] width 16 height 16
checkbox input "true"
click at [798, 498] on label "Partially meets expectations" at bounding box center [841, 506] width 197 height 16
click at [731, 500] on input "Partially meets expectations" at bounding box center [723, 508] width 16 height 16
checkbox input "true"
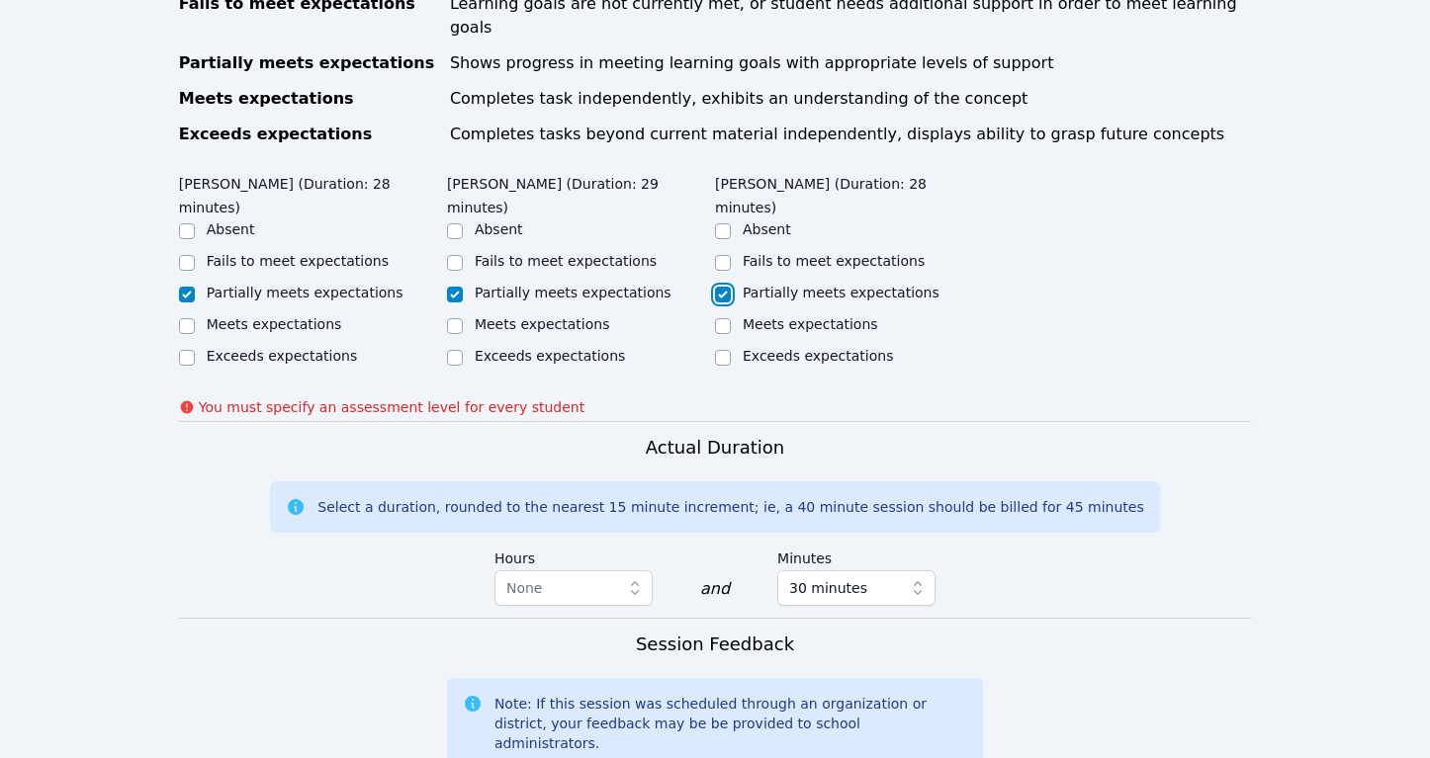
scroll to position [1526, 0]
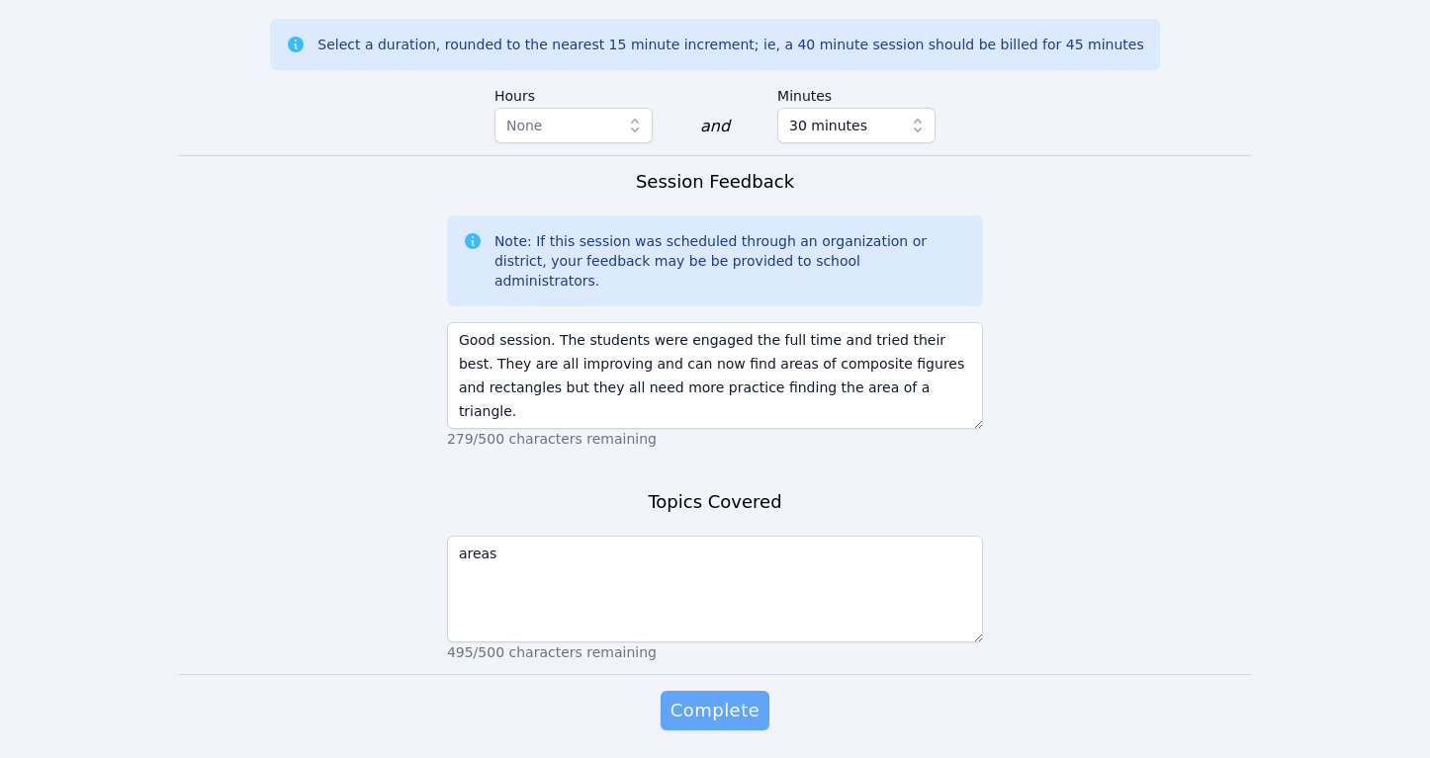
click at [751, 697] on span "Complete" at bounding box center [714, 711] width 89 height 28
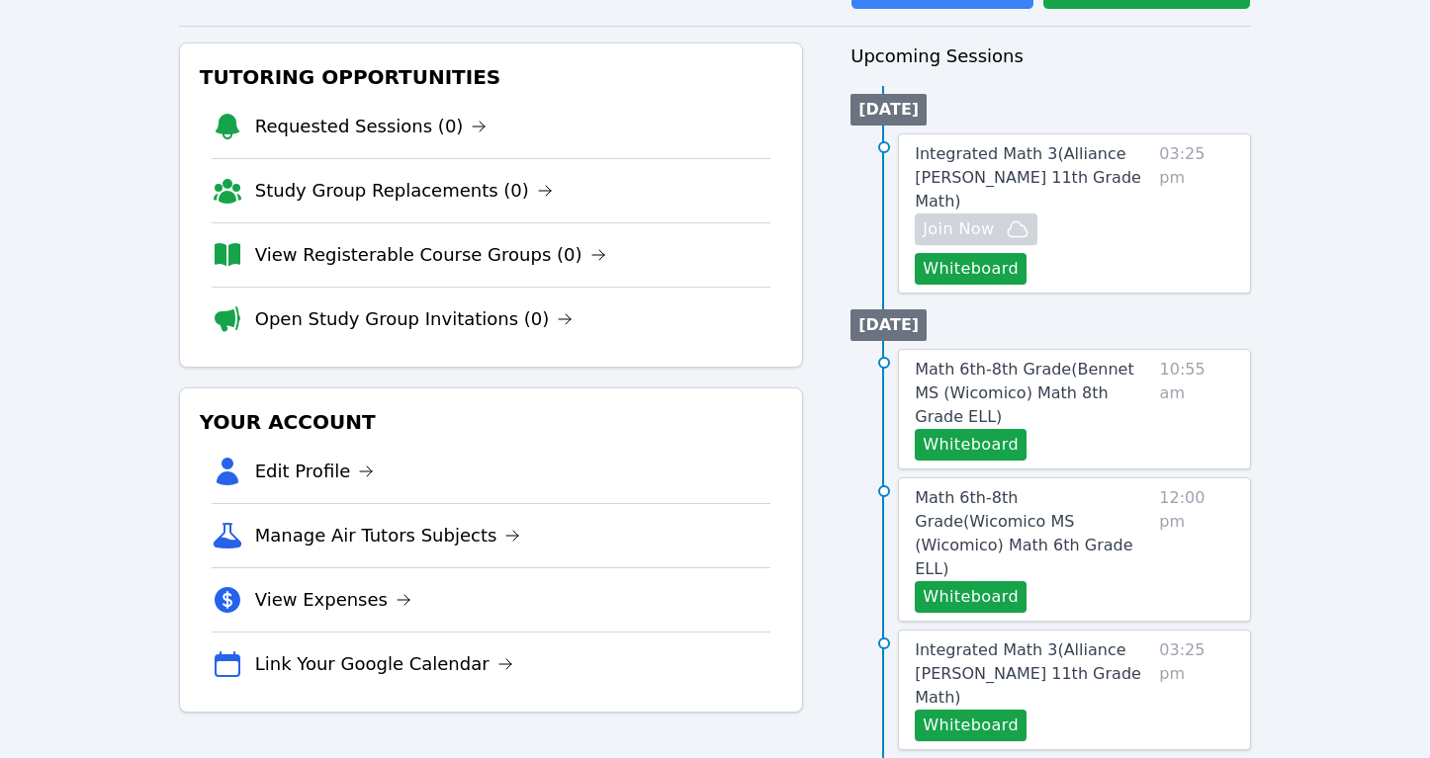
scroll to position [208, 0]
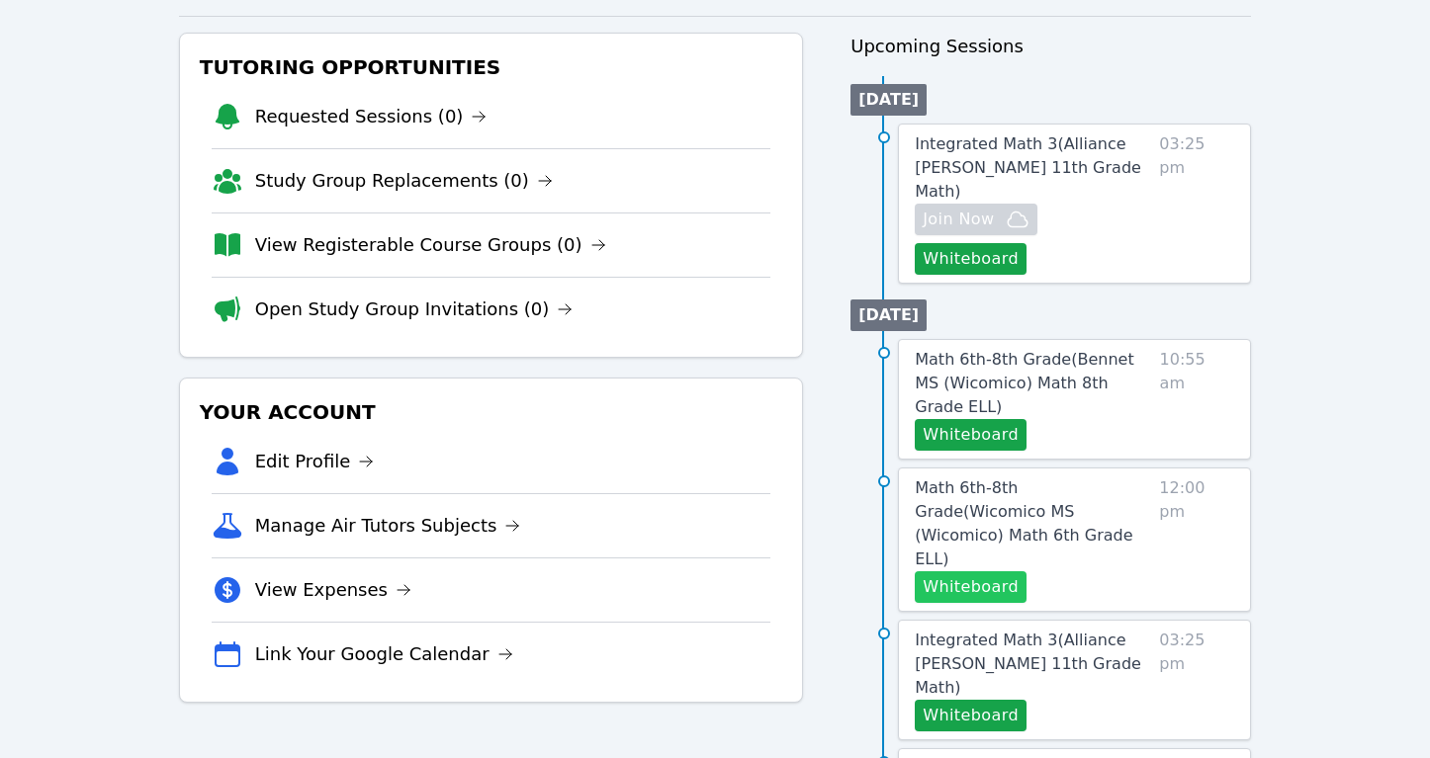
click at [950, 572] on button "Whiteboard" at bounding box center [971, 588] width 112 height 32
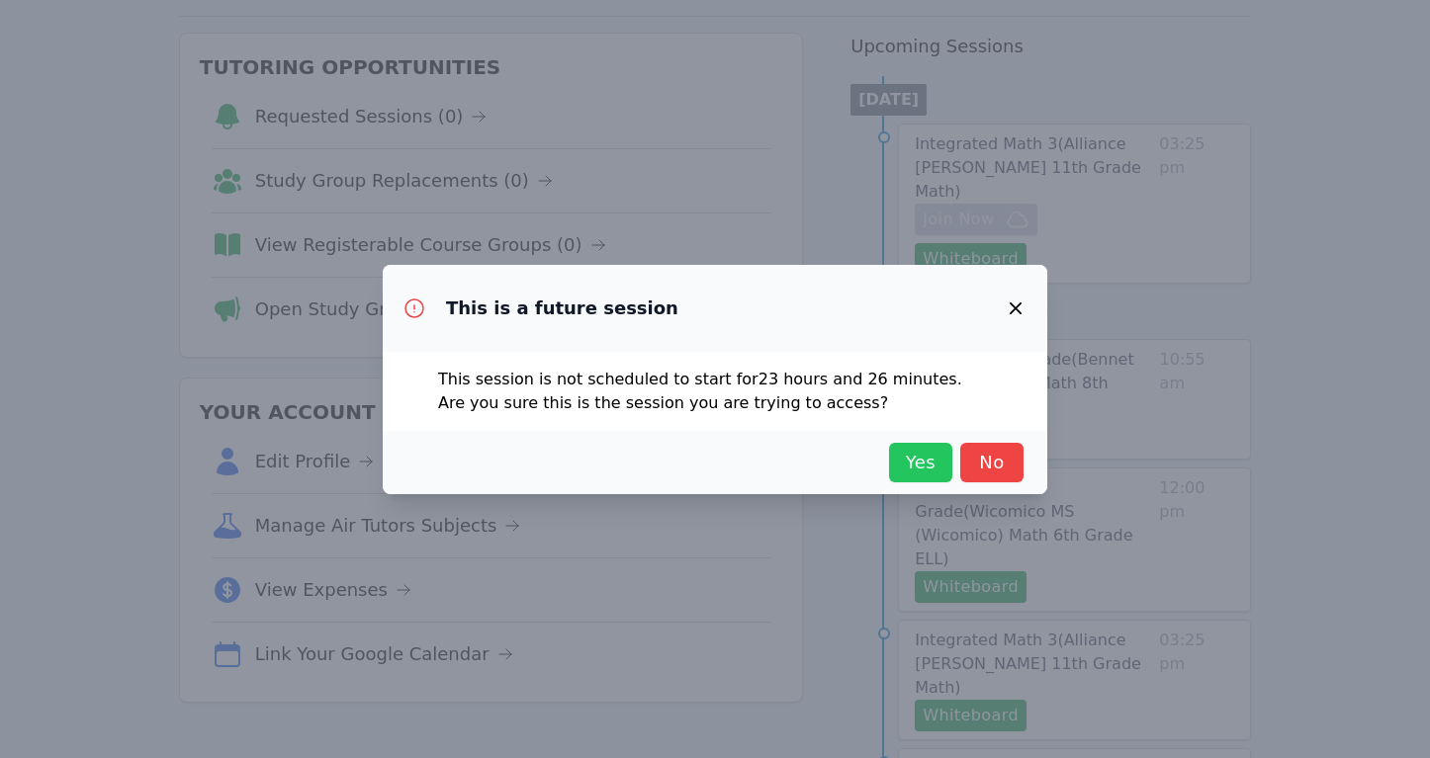
click at [921, 463] on span "Yes" at bounding box center [921, 463] width 44 height 28
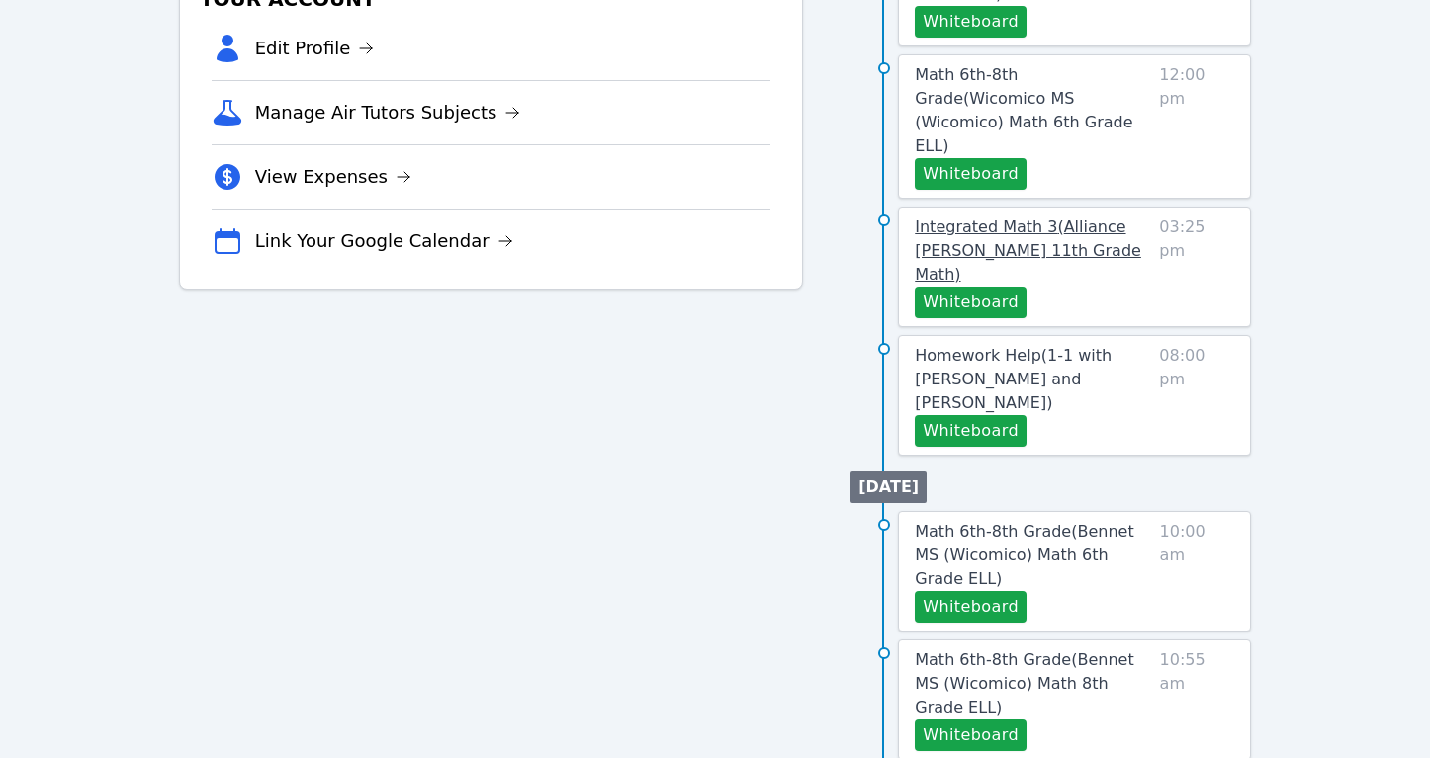
scroll to position [625, 0]
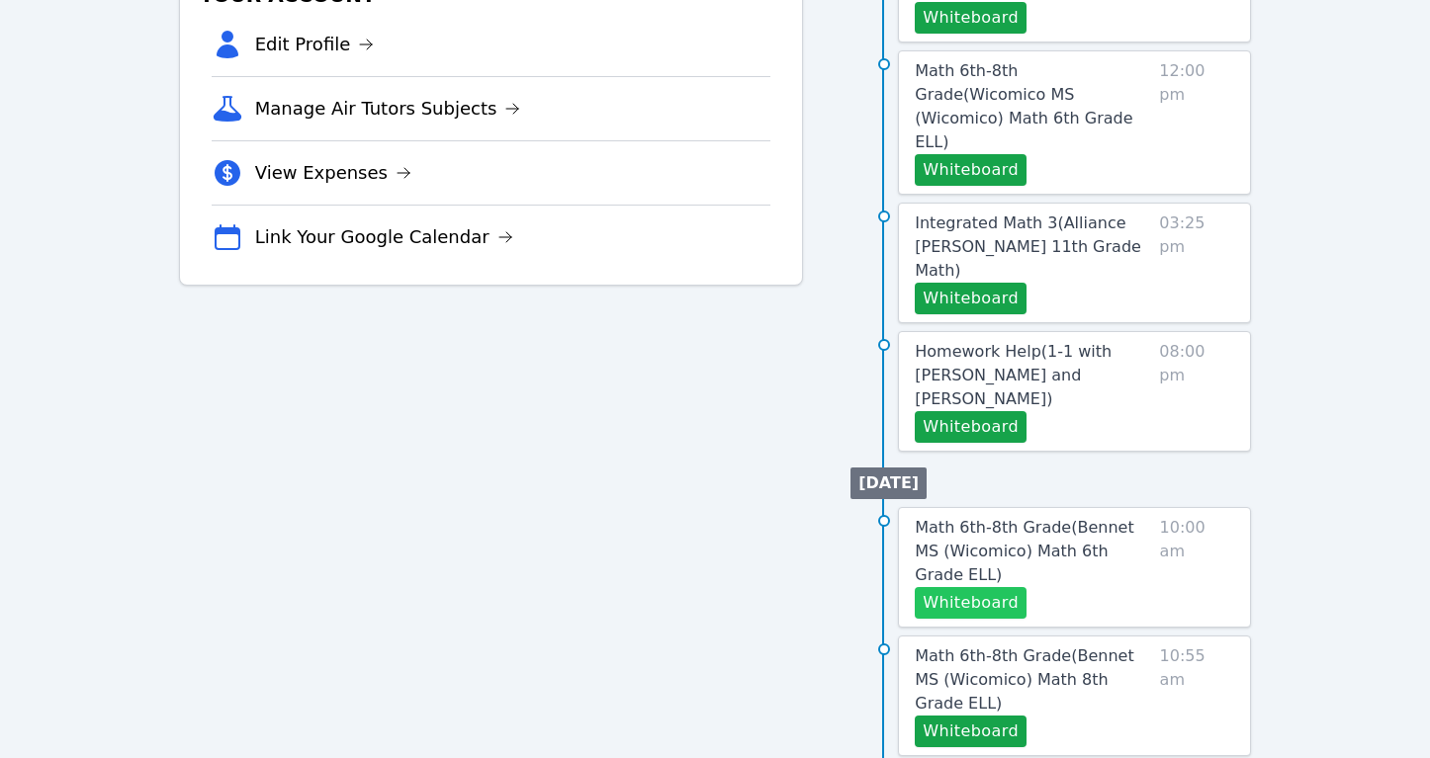
click at [947, 587] on button "Whiteboard" at bounding box center [971, 603] width 112 height 32
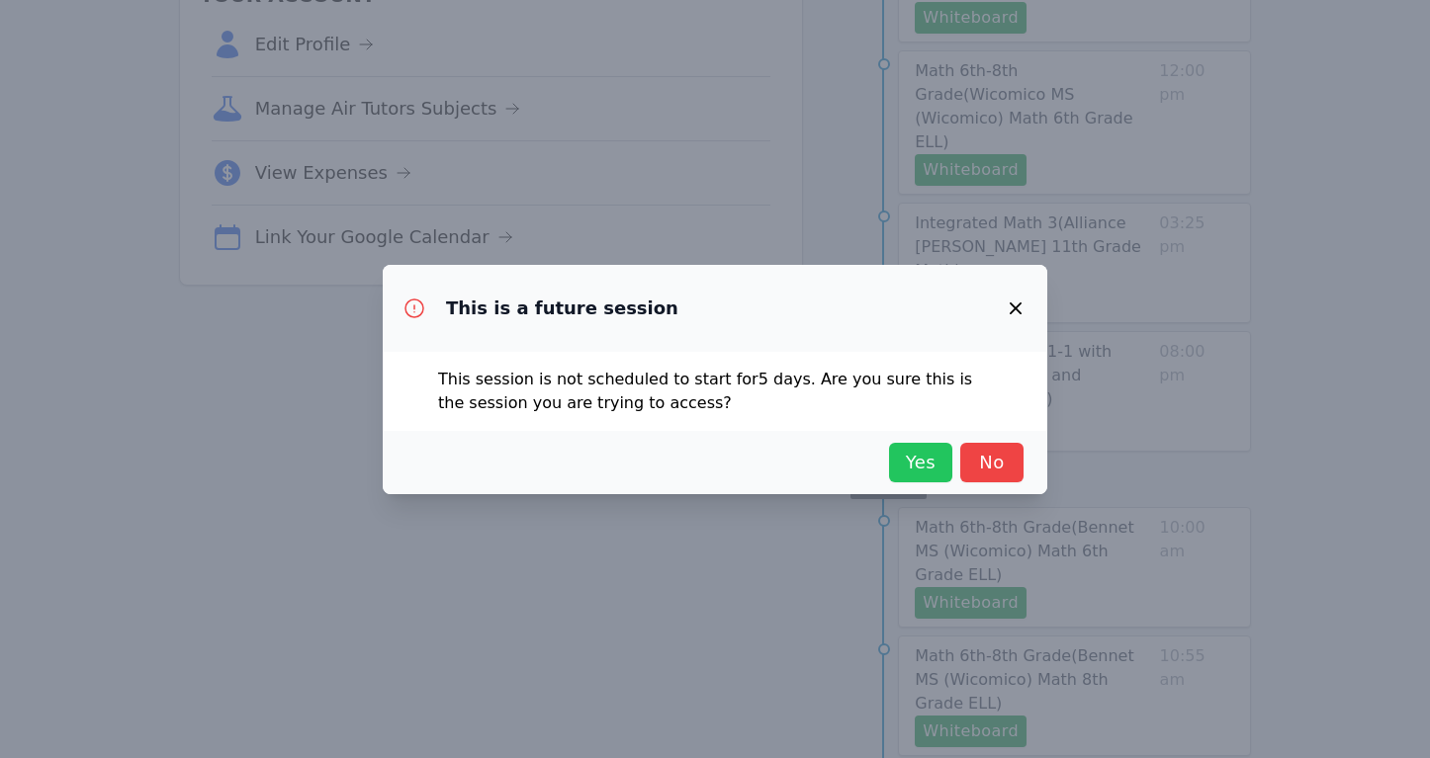
click at [920, 455] on span "Yes" at bounding box center [921, 463] width 44 height 28
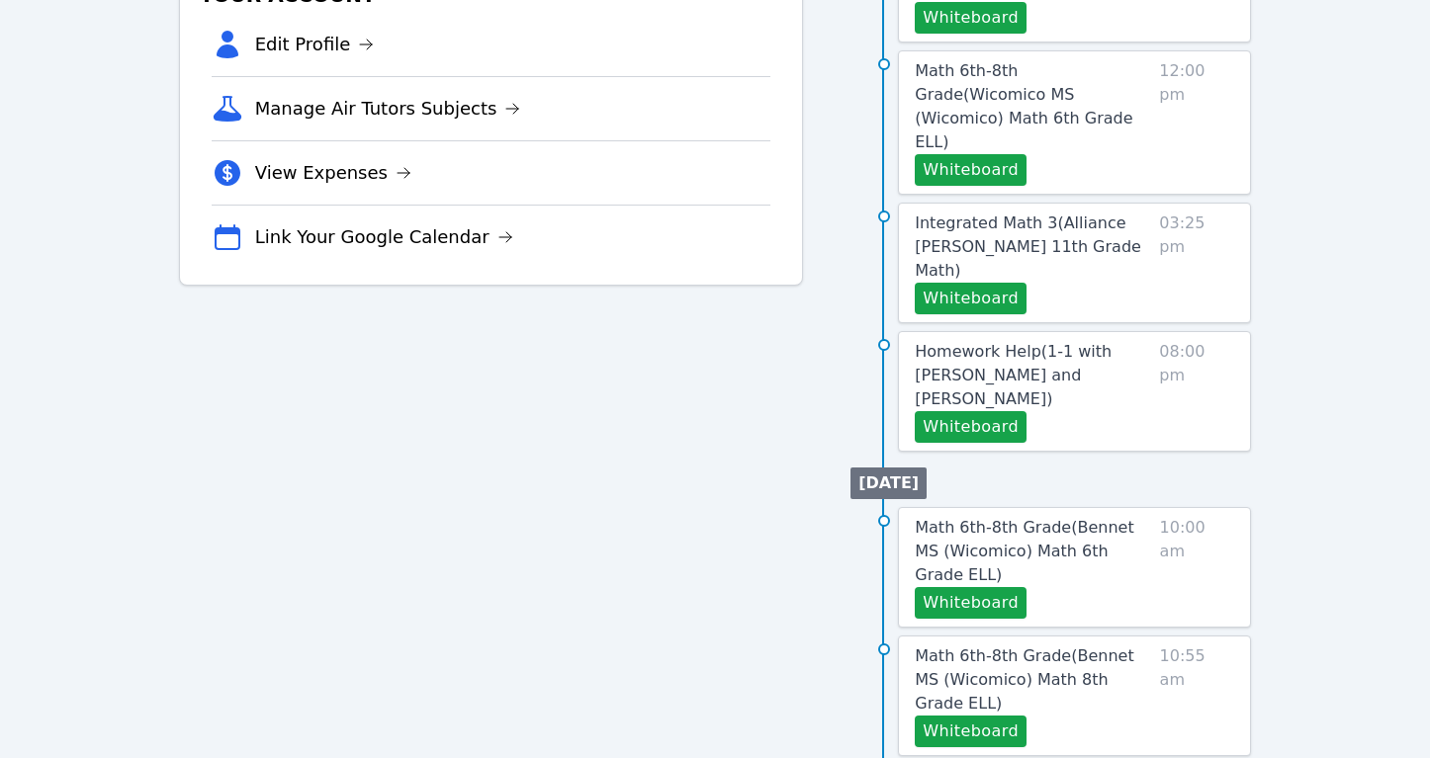
scroll to position [0, 0]
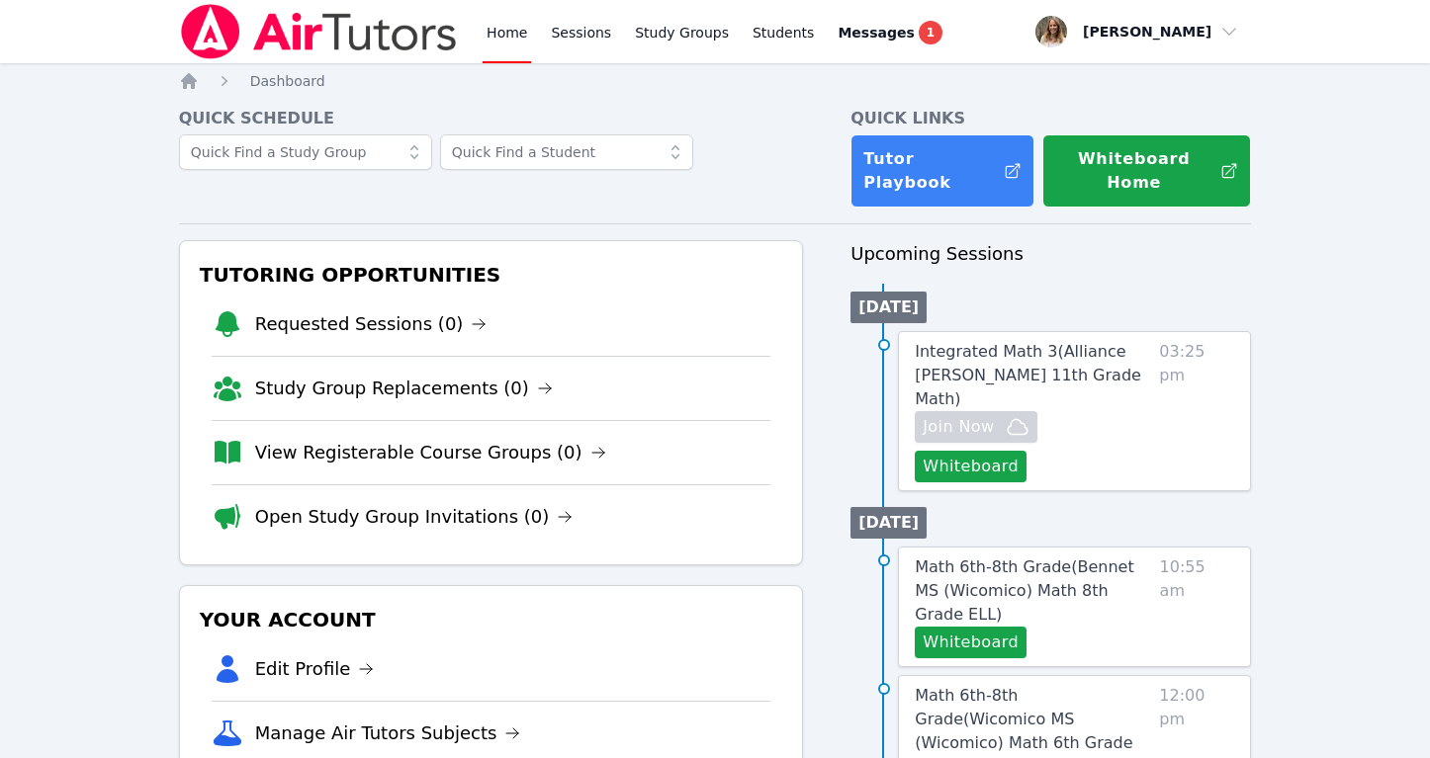
click at [500, 25] on link "Home" at bounding box center [507, 31] width 48 height 63
click at [425, 310] on link "Requested Sessions (0)" at bounding box center [371, 324] width 232 height 28
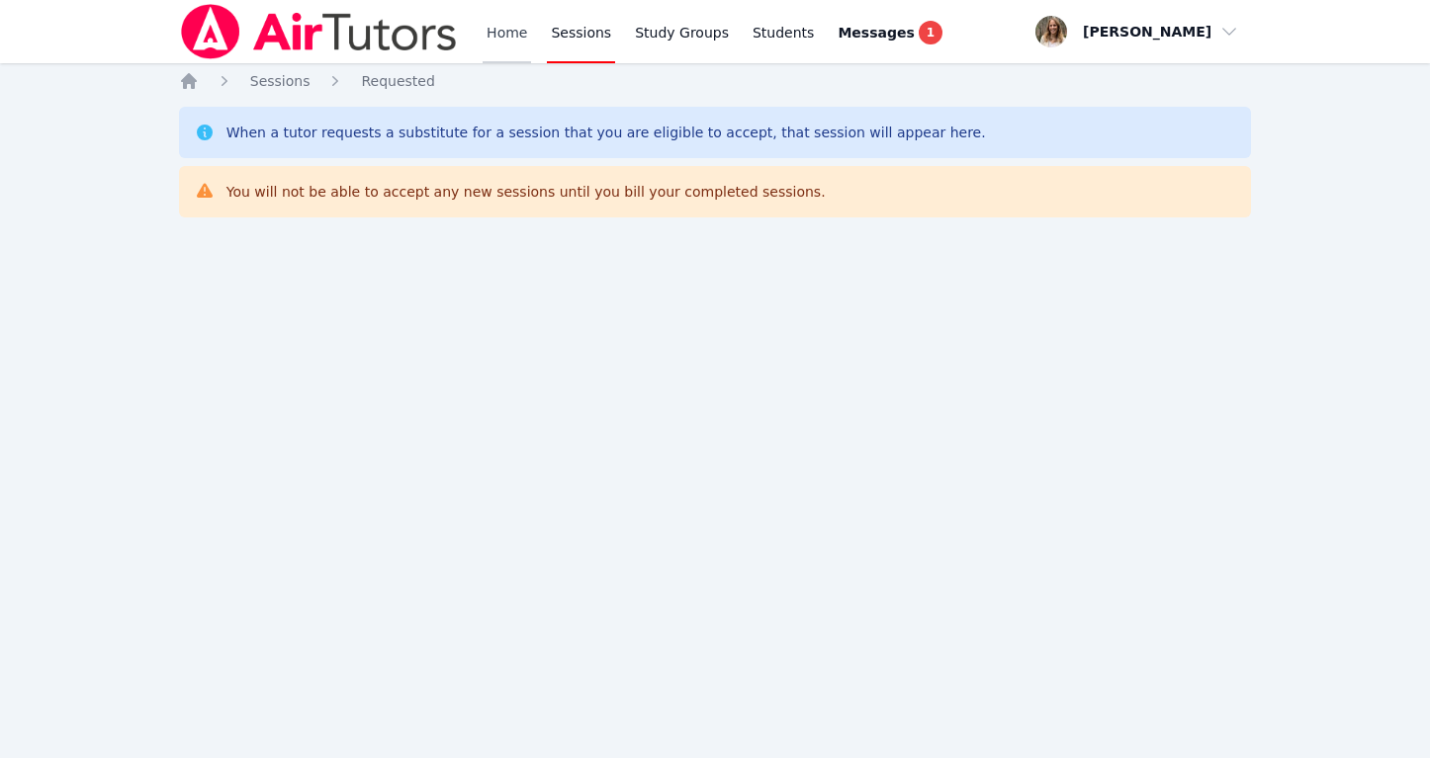
click at [501, 35] on link "Home" at bounding box center [507, 31] width 48 height 63
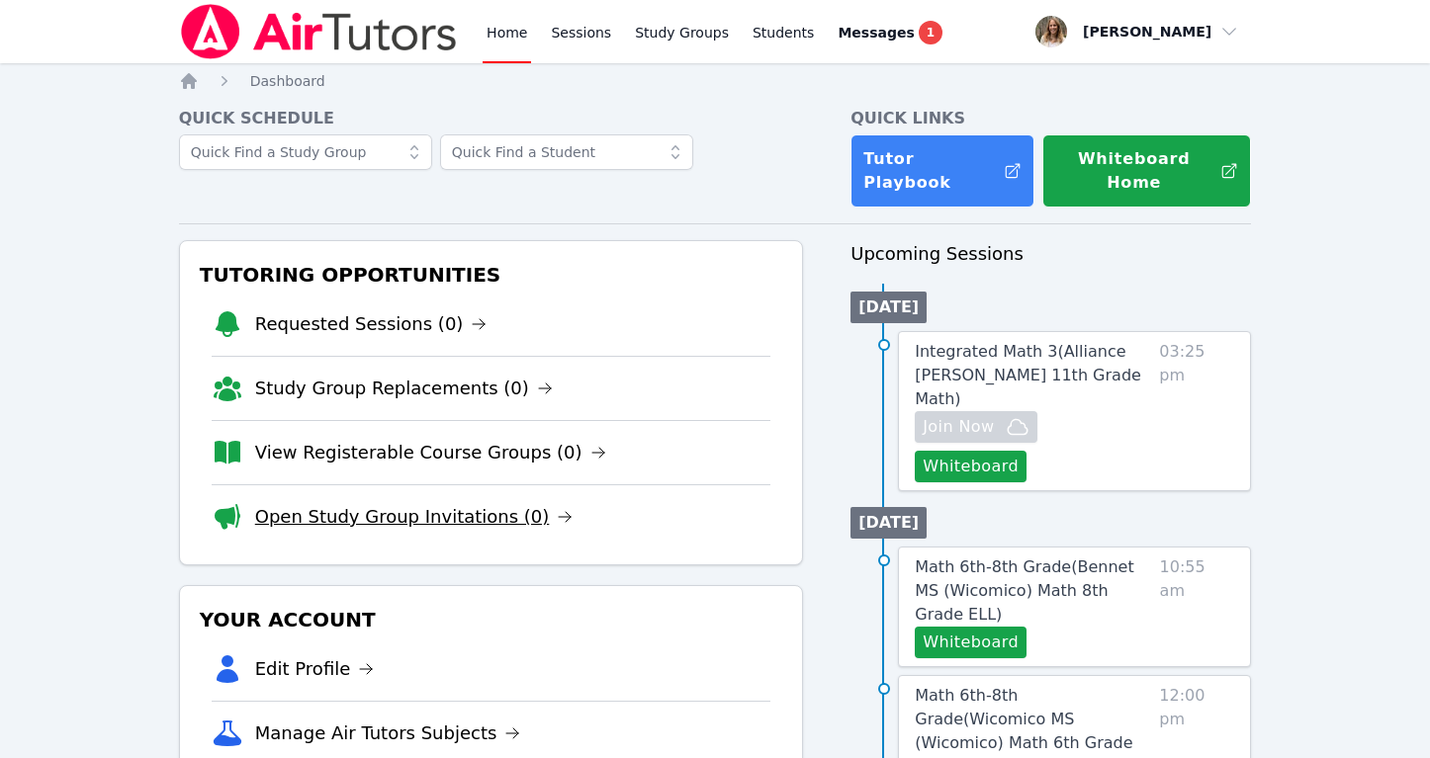
click at [495, 503] on link "Open Study Group Invitations (0)" at bounding box center [414, 517] width 318 height 28
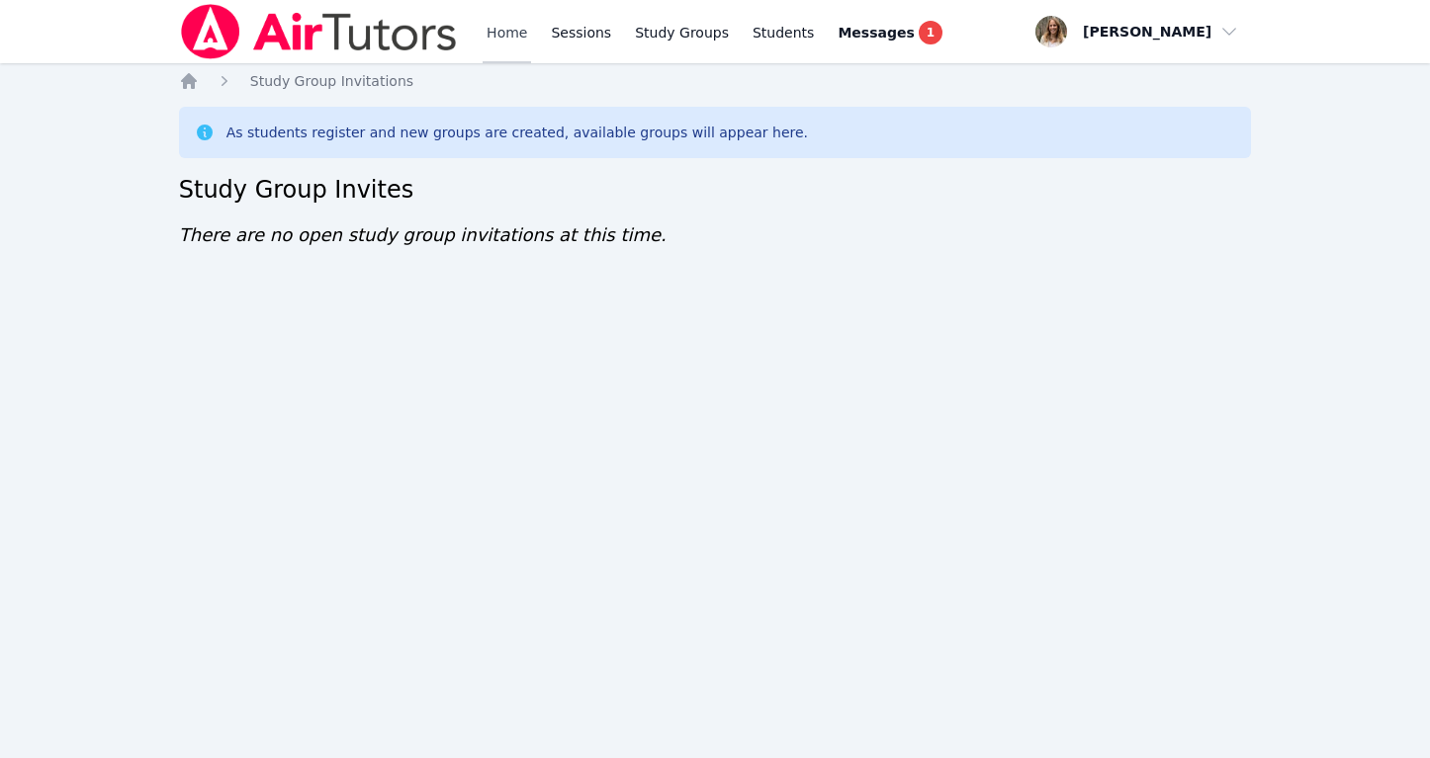
click at [508, 32] on link "Home" at bounding box center [507, 31] width 48 height 63
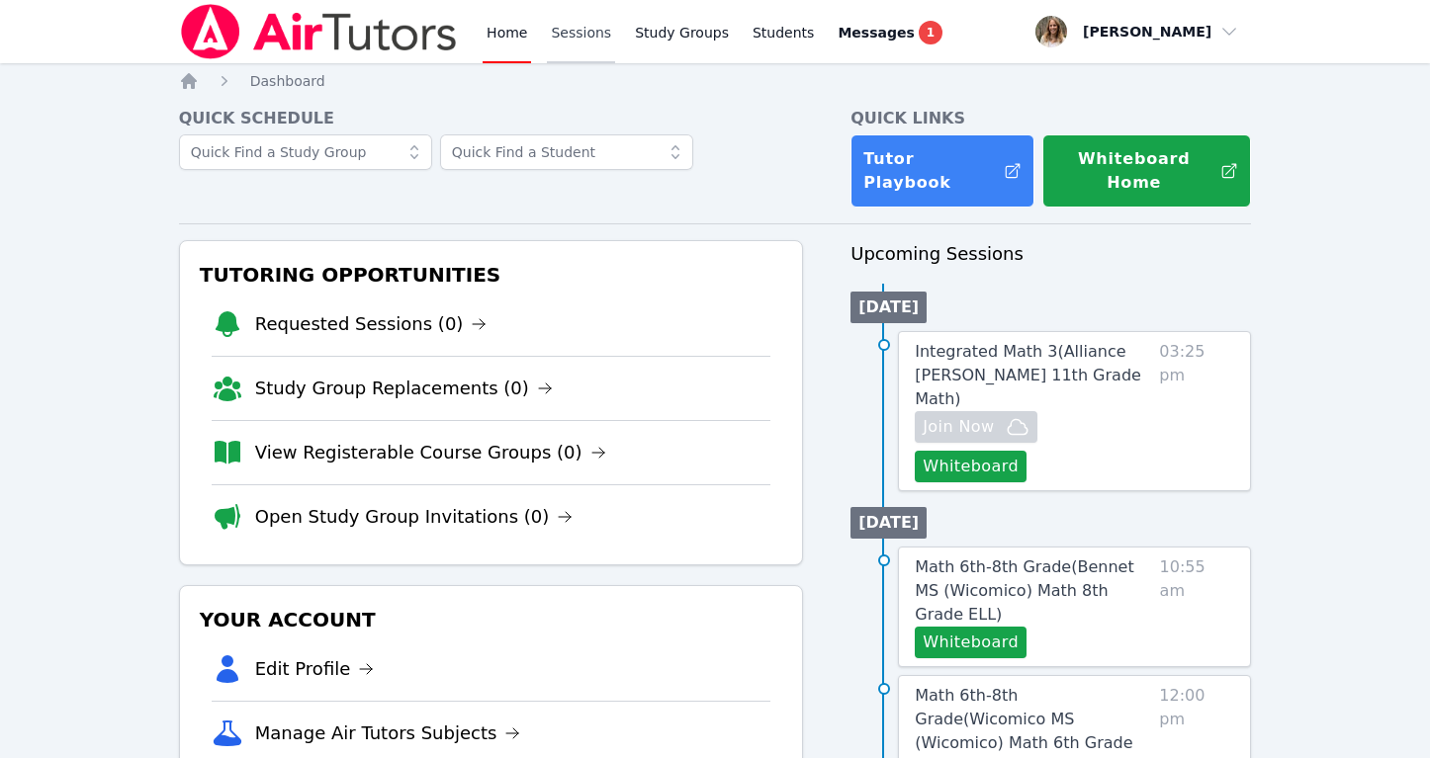
click at [572, 30] on link "Sessions" at bounding box center [581, 31] width 68 height 63
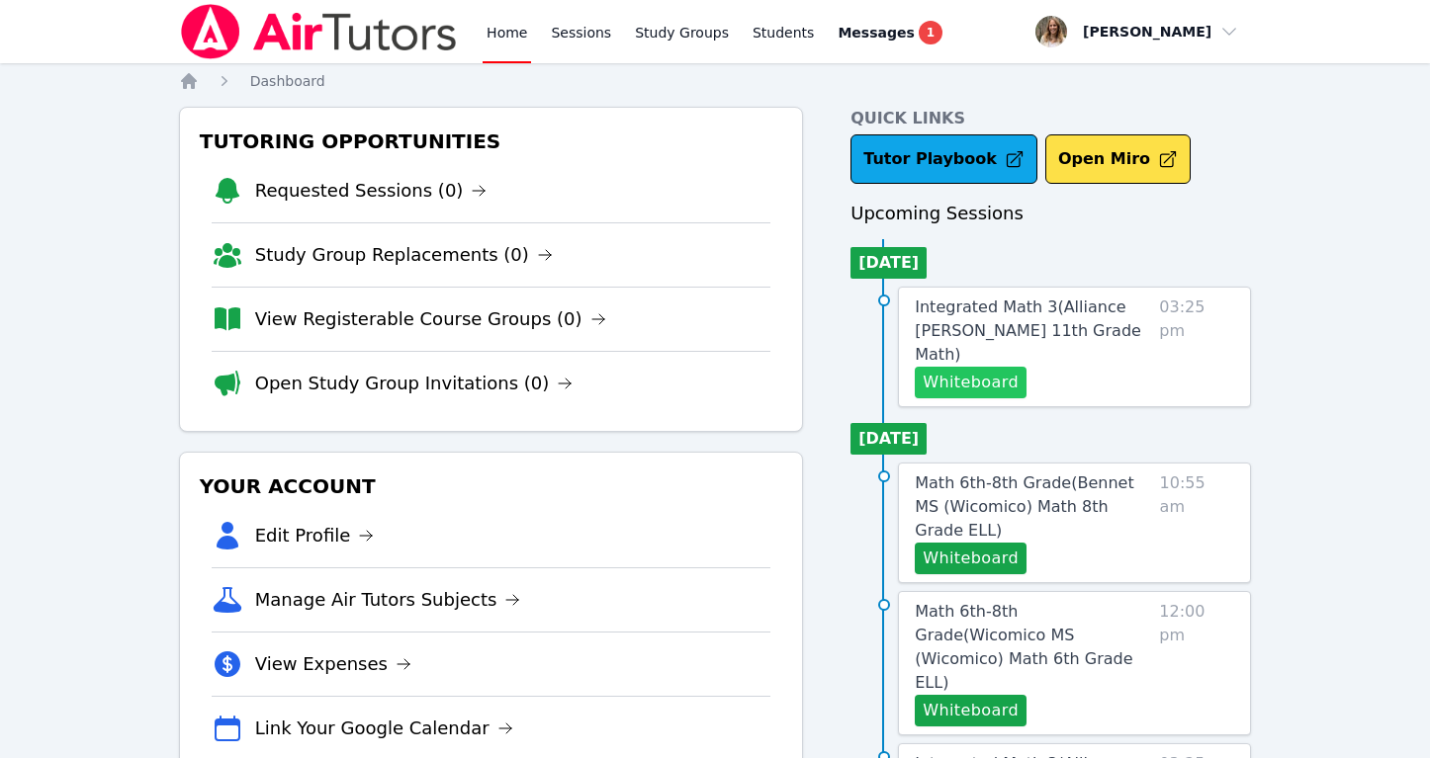
click at [991, 367] on button "Whiteboard" at bounding box center [971, 383] width 112 height 32
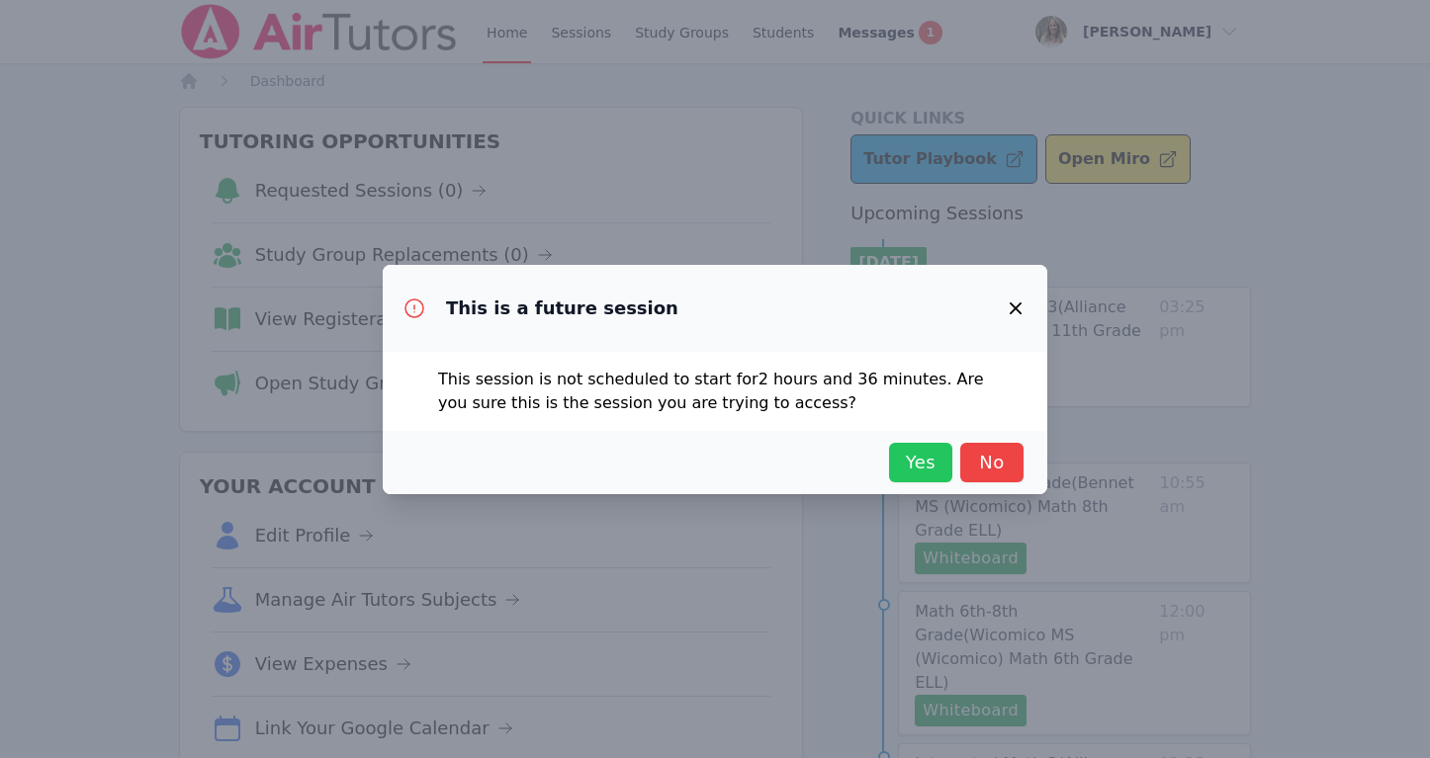
click at [924, 456] on span "Yes" at bounding box center [921, 463] width 44 height 28
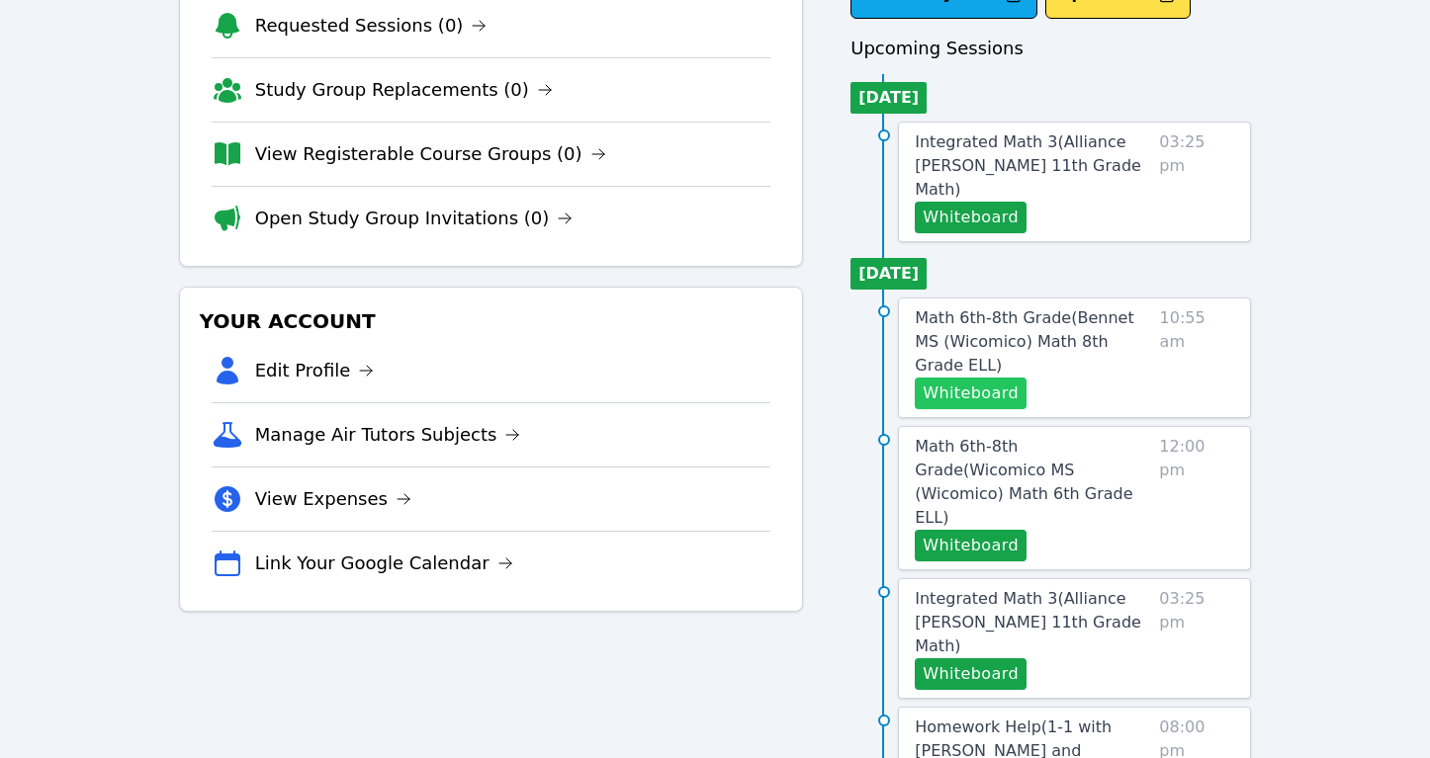
scroll to position [167, 0]
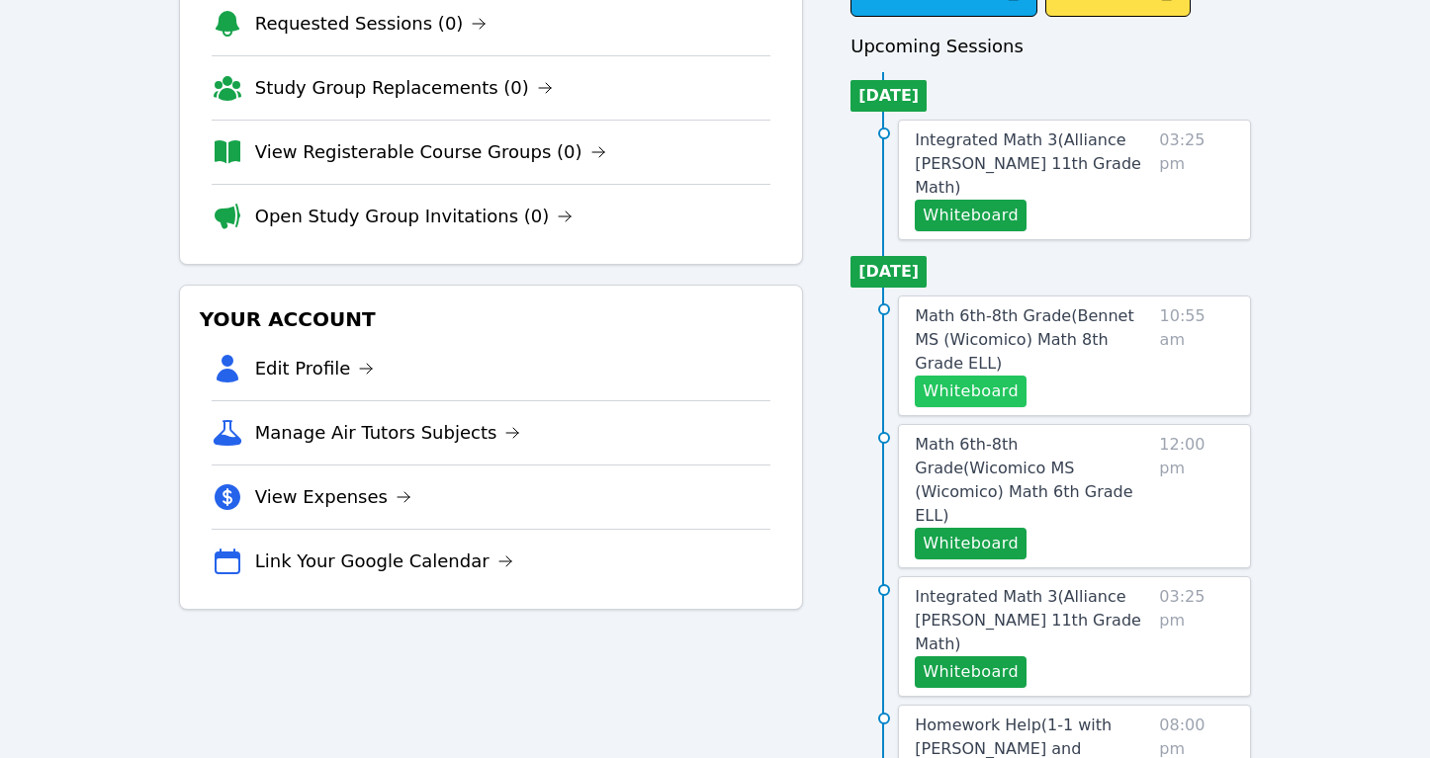
click at [940, 376] on button "Whiteboard" at bounding box center [971, 392] width 112 height 32
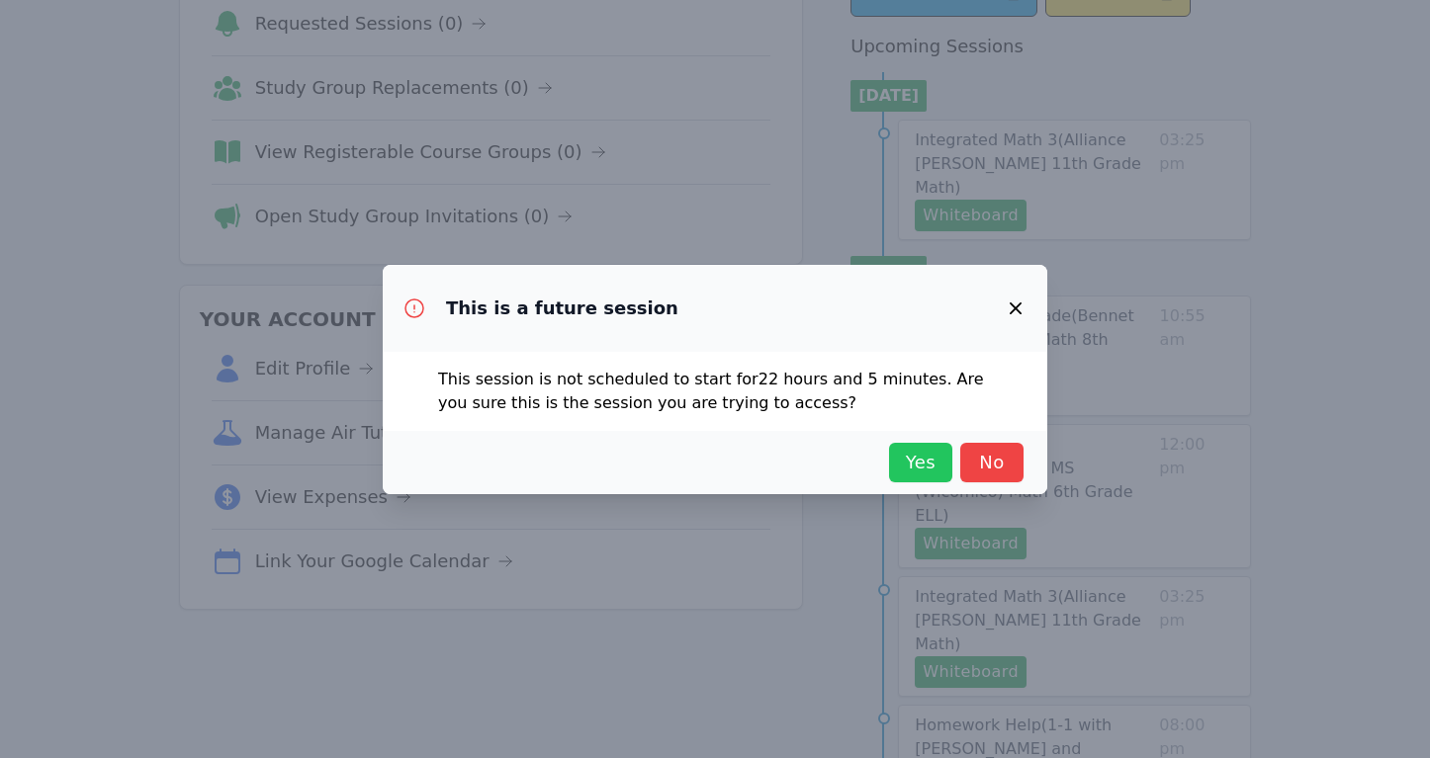
click at [896, 444] on button "Yes" at bounding box center [920, 463] width 63 height 40
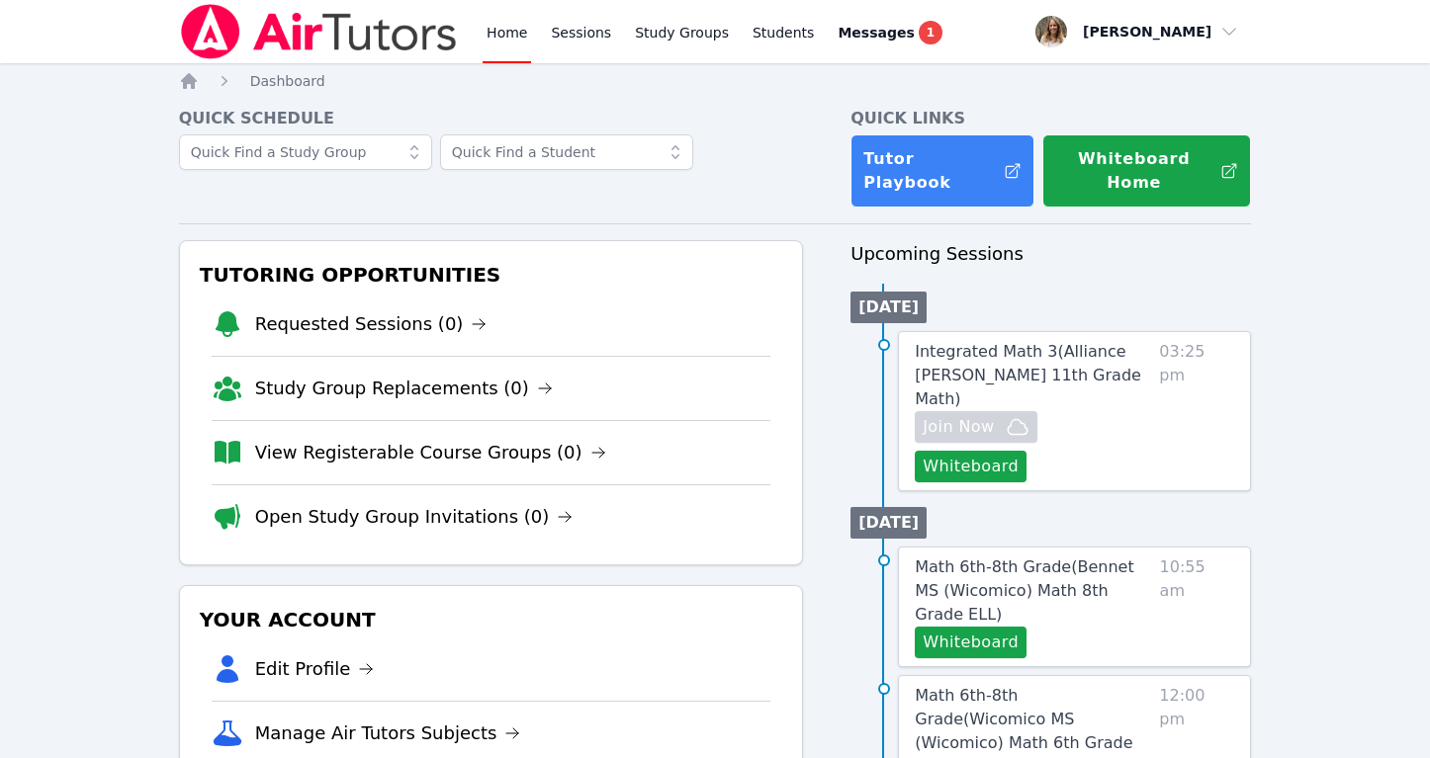
scroll to position [115, 0]
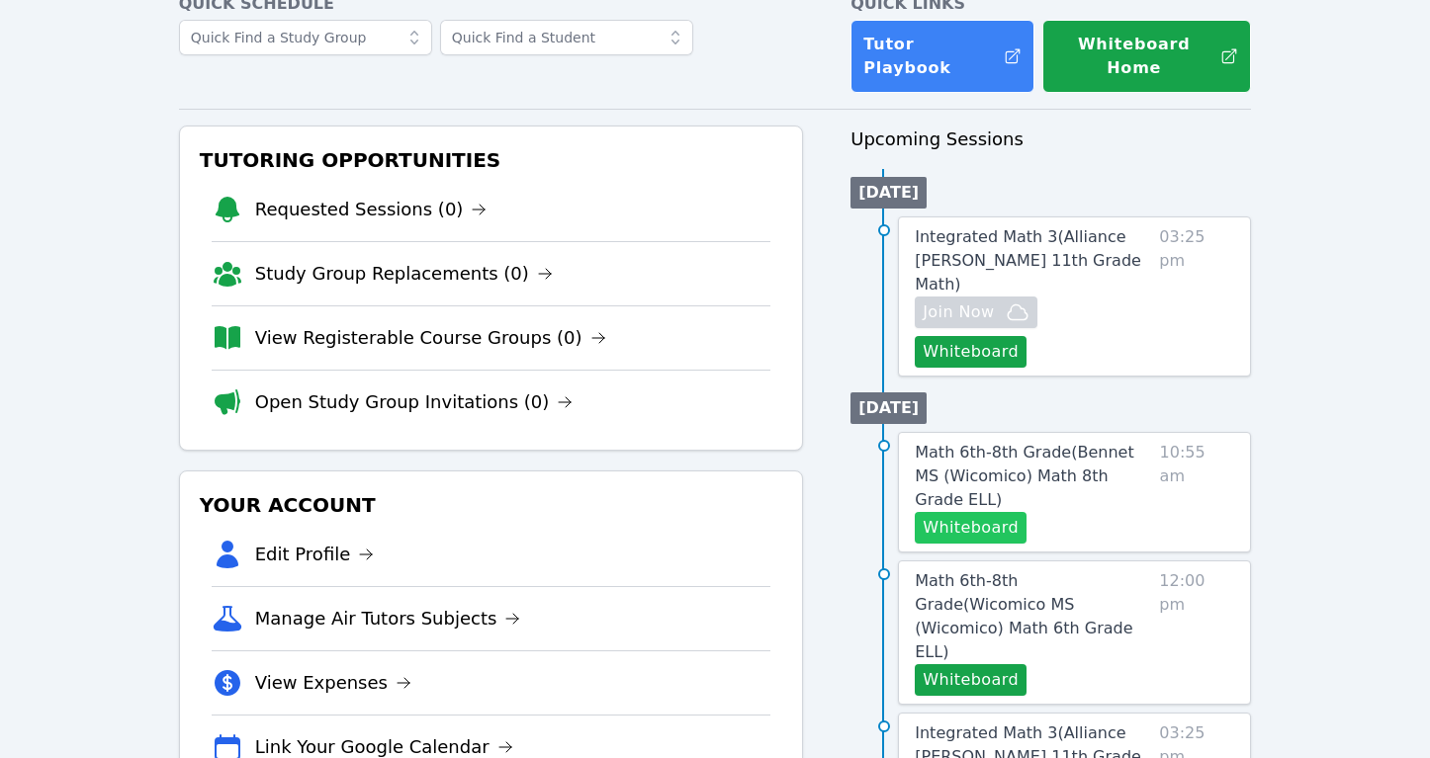
click at [975, 512] on button "Whiteboard" at bounding box center [971, 528] width 112 height 32
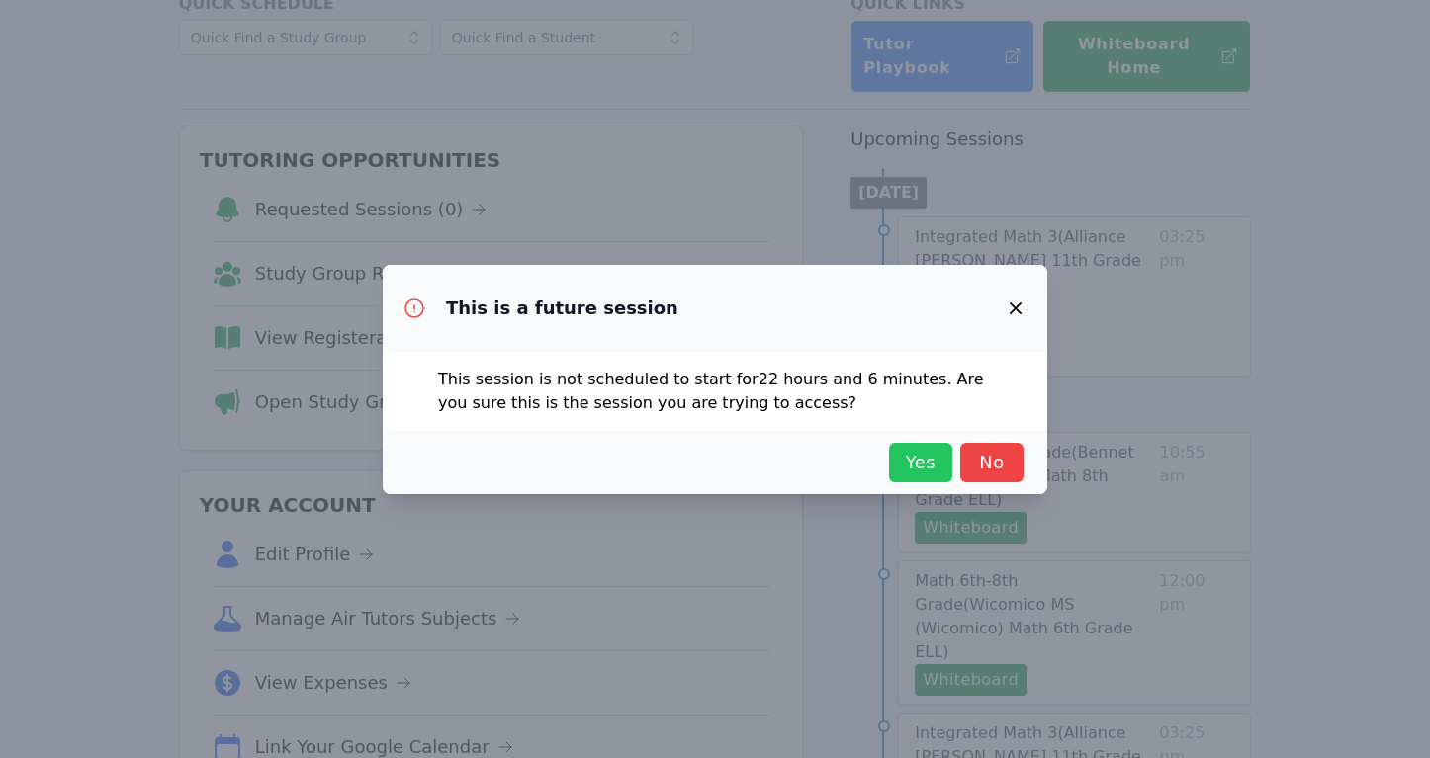
click at [919, 461] on span "Yes" at bounding box center [921, 463] width 44 height 28
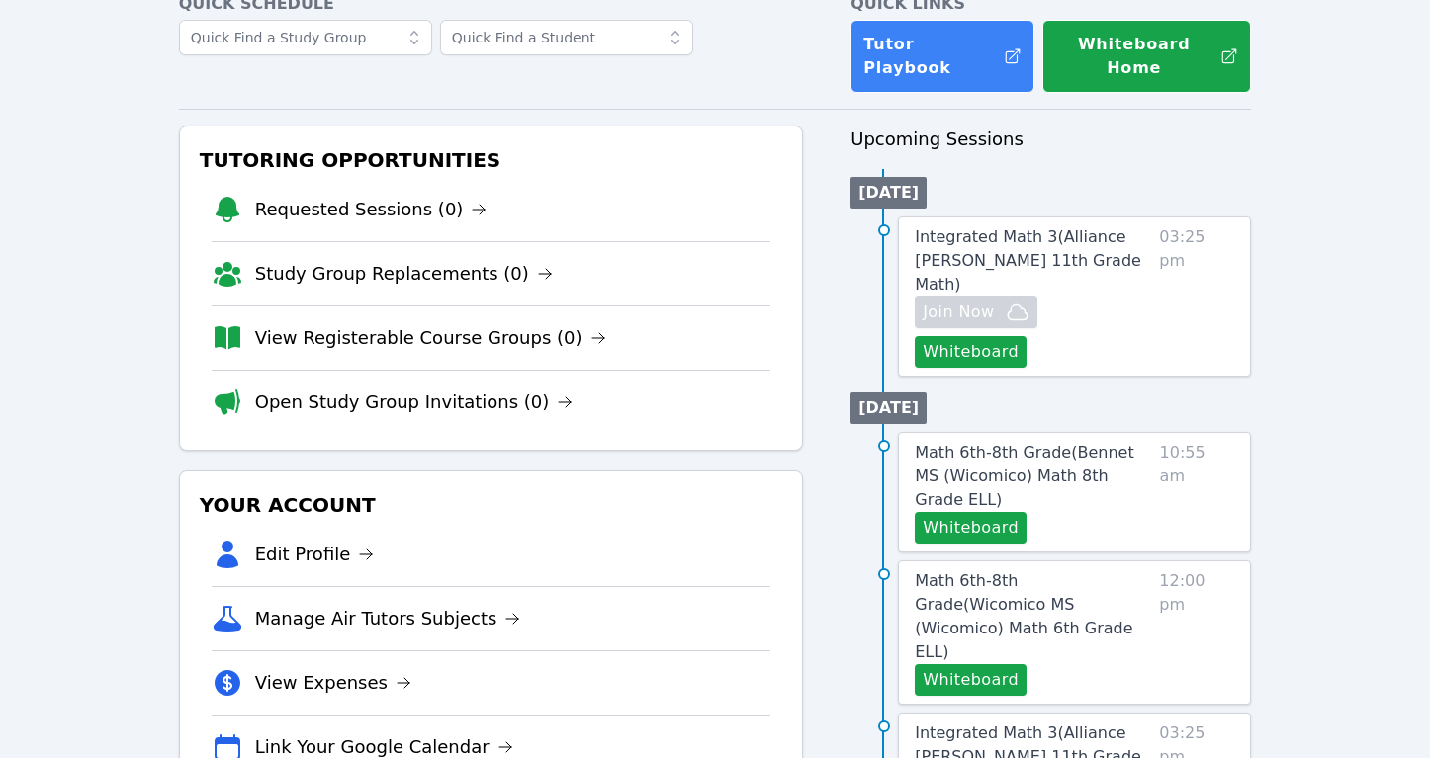
scroll to position [0, 0]
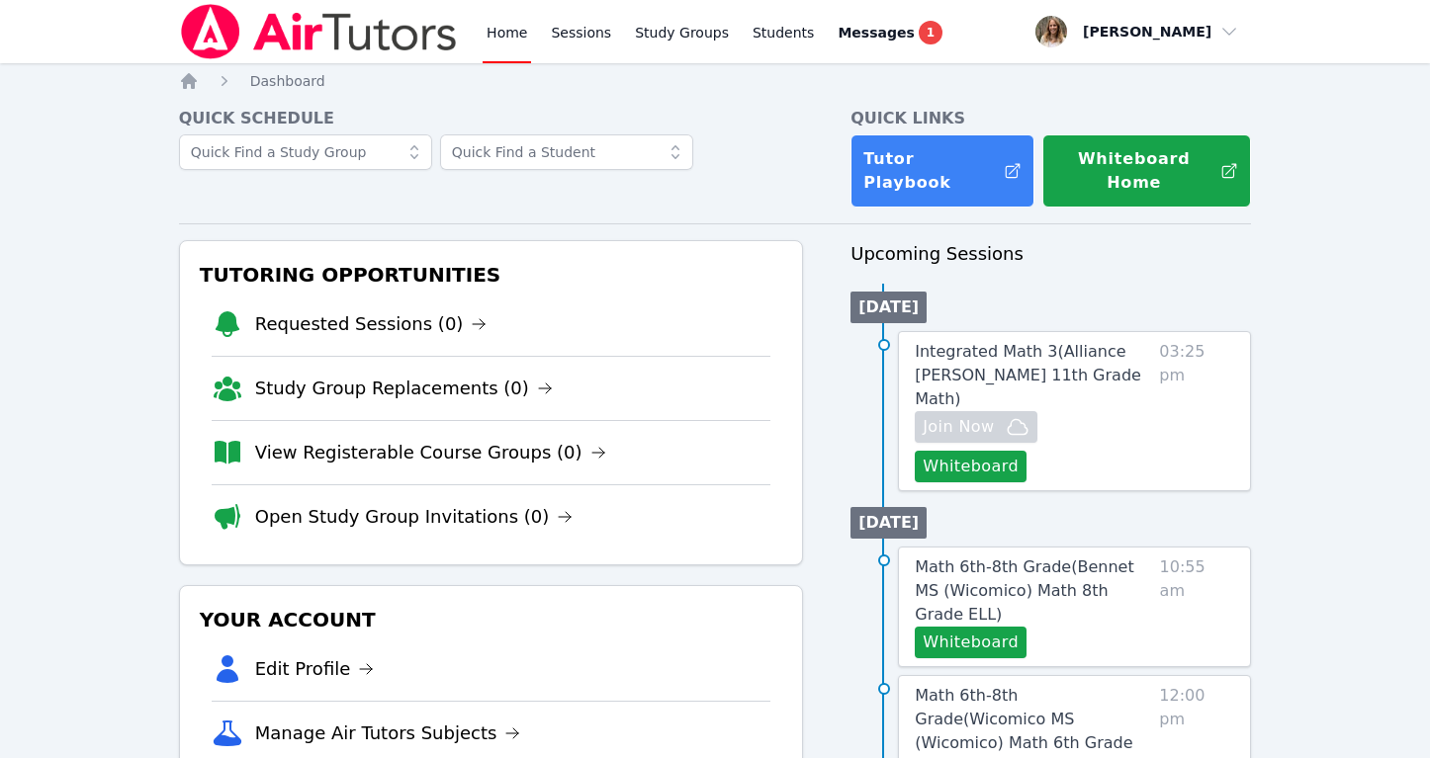
click at [514, 35] on link "Home" at bounding box center [507, 31] width 48 height 63
click at [575, 30] on link "Sessions" at bounding box center [581, 31] width 68 height 63
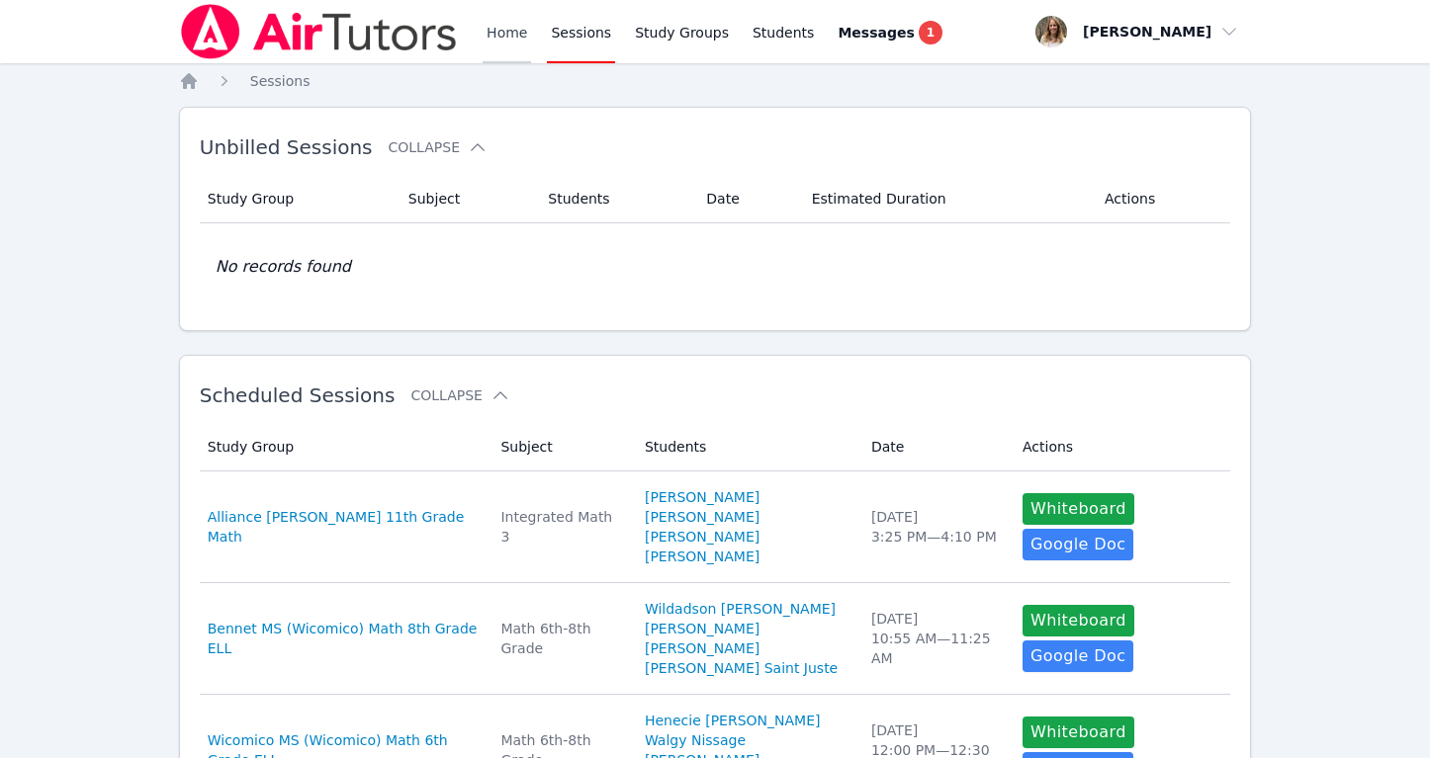
click at [497, 46] on link "Home" at bounding box center [507, 31] width 48 height 63
